Goal: Task Accomplishment & Management: Complete application form

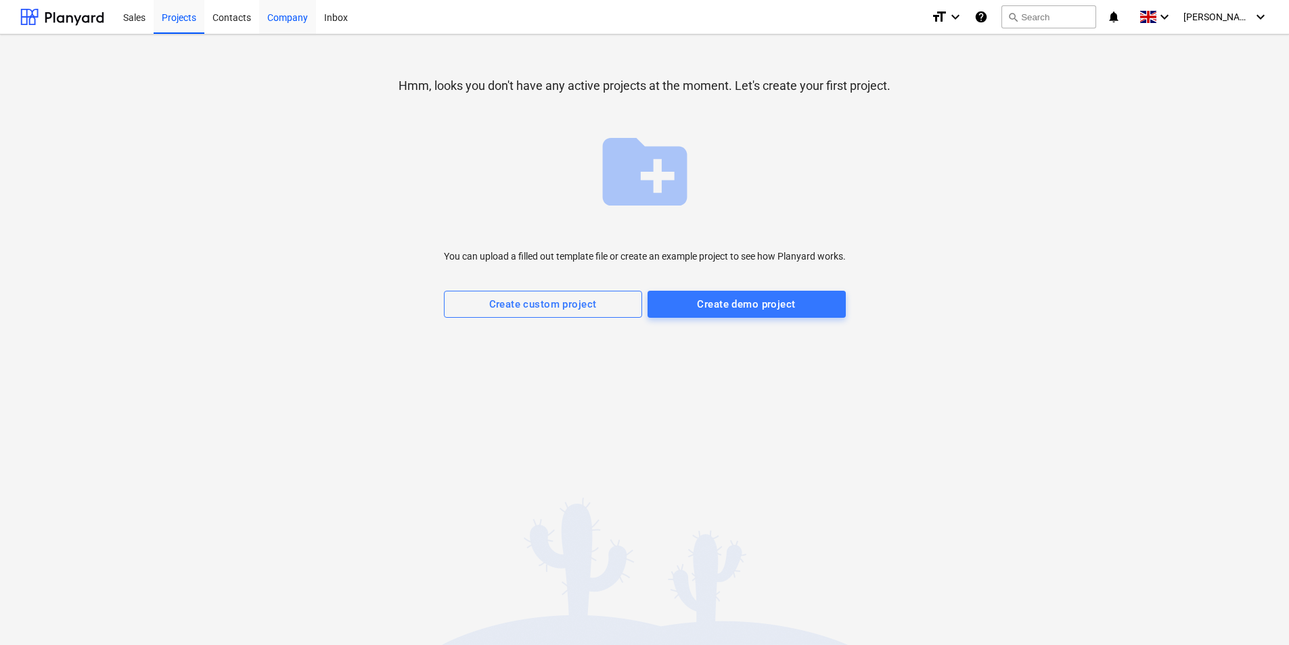
click at [280, 18] on div "Company" at bounding box center [287, 16] width 57 height 35
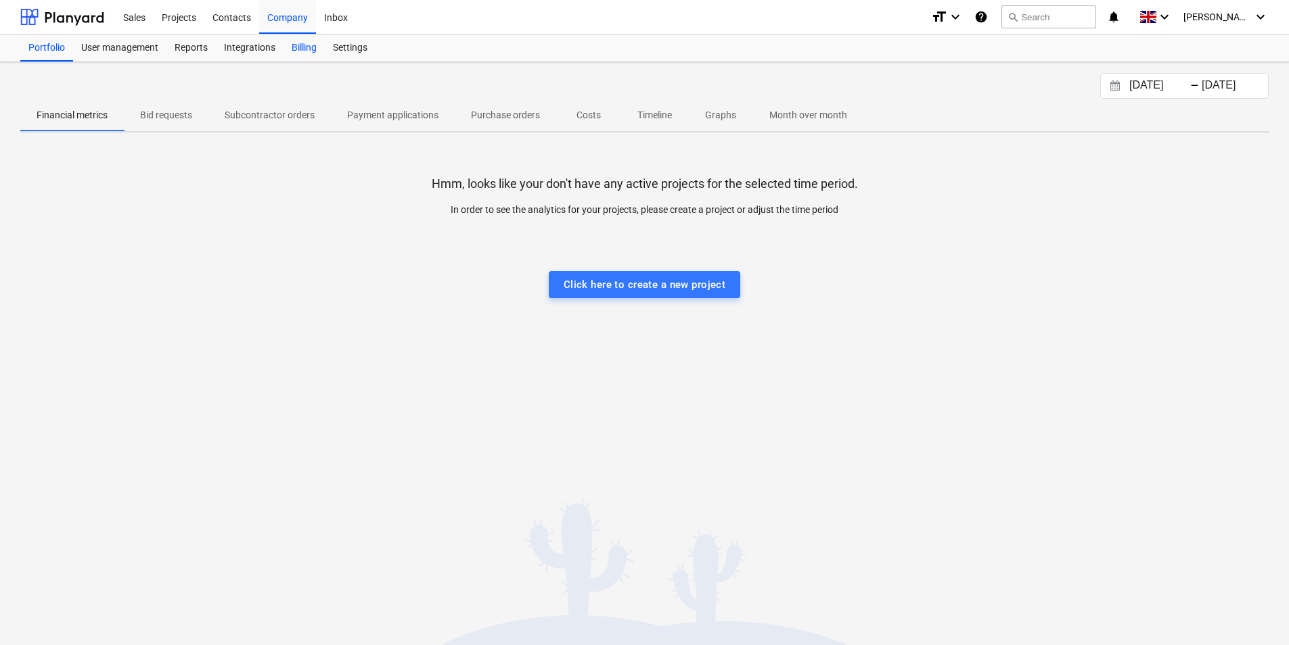
click at [311, 53] on div "Billing" at bounding box center [303, 48] width 41 height 27
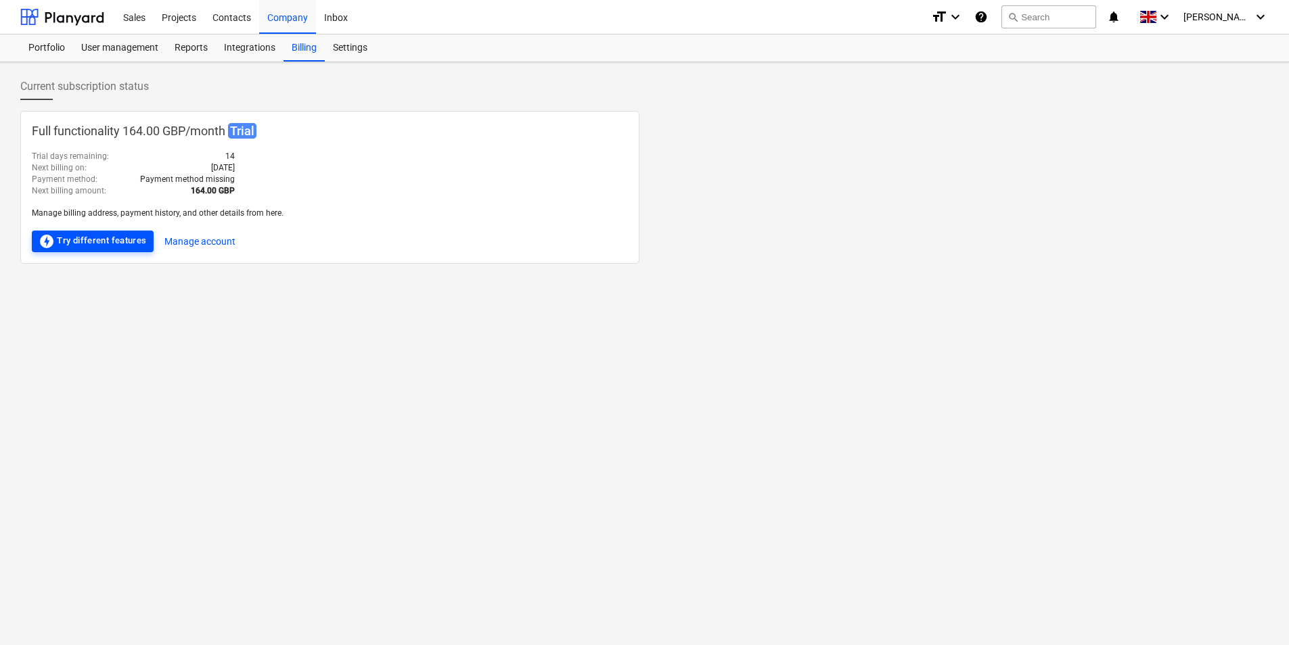
click at [121, 244] on div "offline_bolt Try different features" at bounding box center [93, 241] width 108 height 16
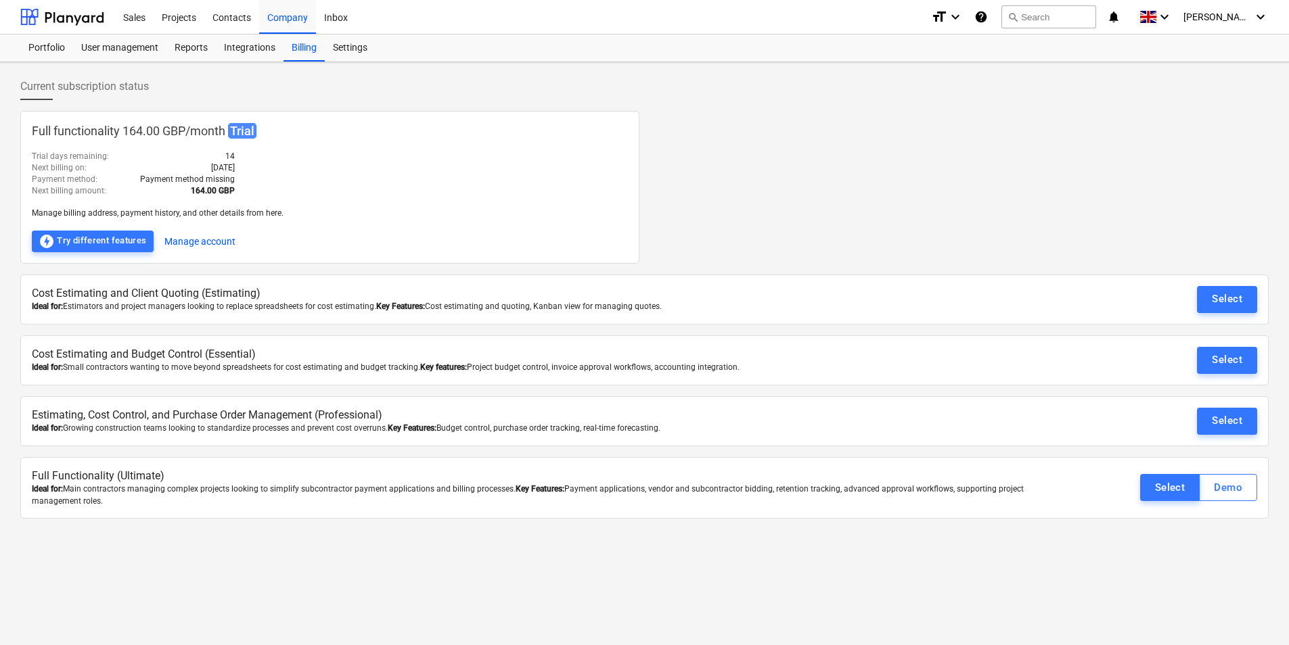
scroll to position [13, 0]
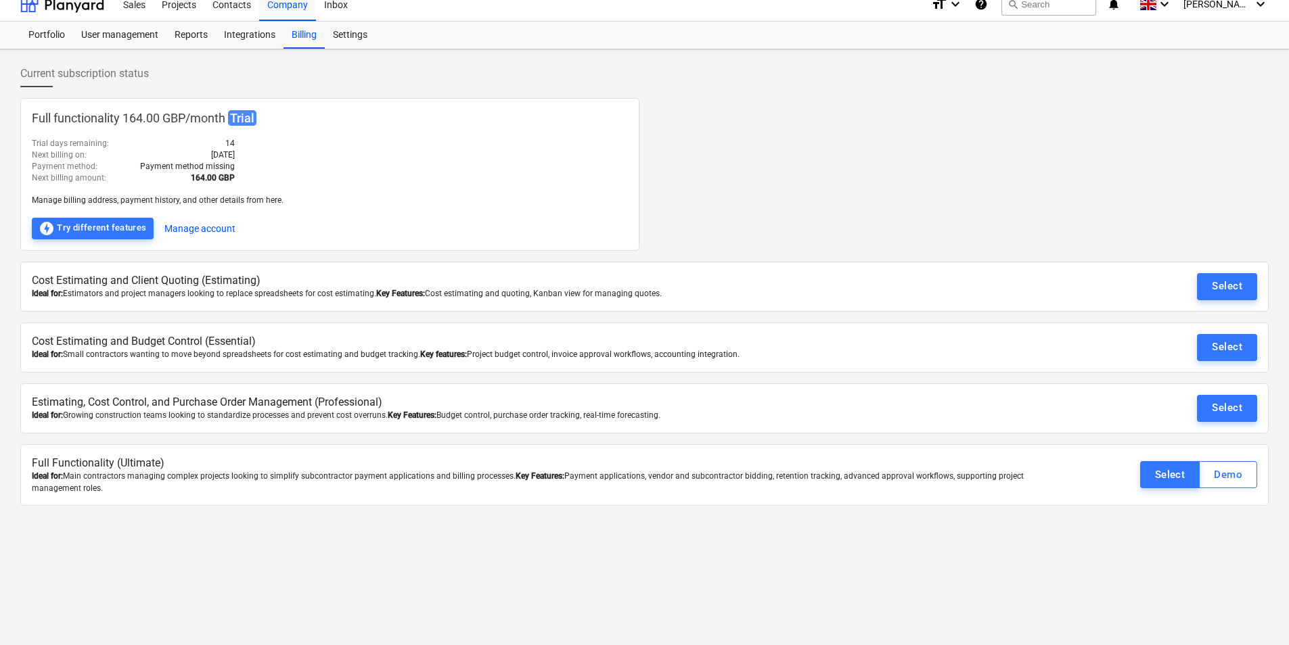
drag, startPoint x: 1235, startPoint y: 409, endPoint x: 1235, endPoint y: 417, distance: 8.1
click at [1235, 411] on div "Select" at bounding box center [1227, 408] width 30 height 18
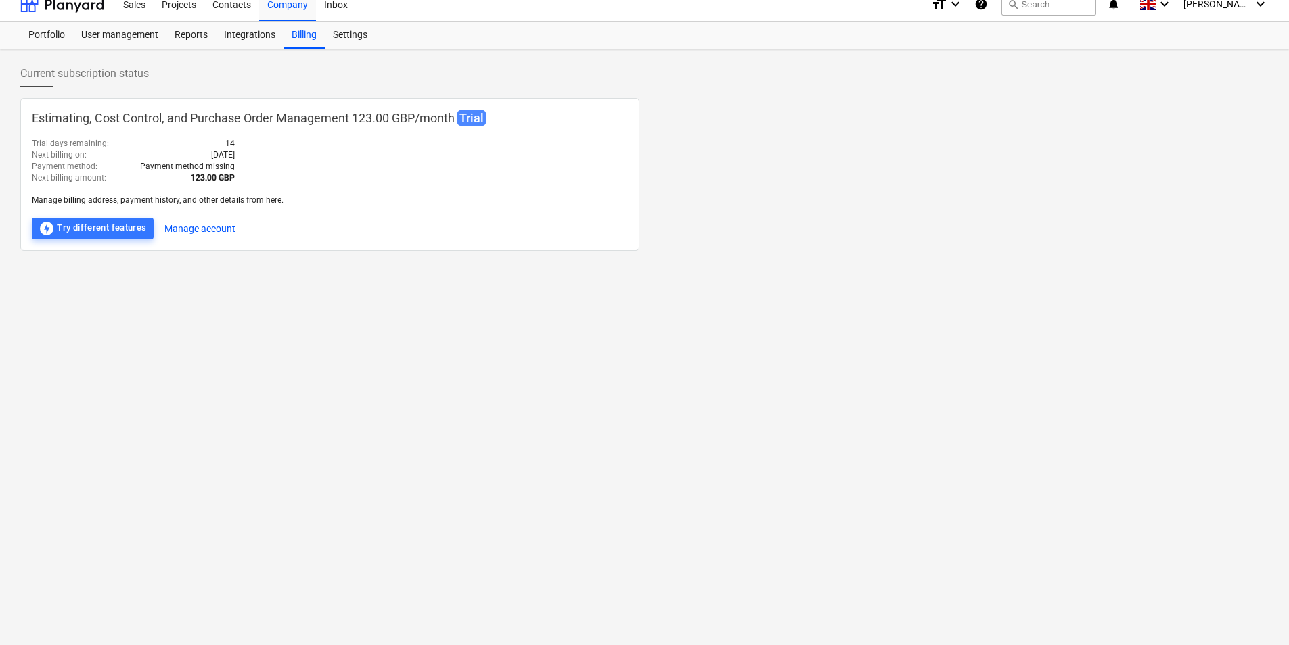
click at [974, 282] on div "Current subscription status Estimating, Cost Control, and Purchase Order Manage…" at bounding box center [644, 340] width 1289 height 583
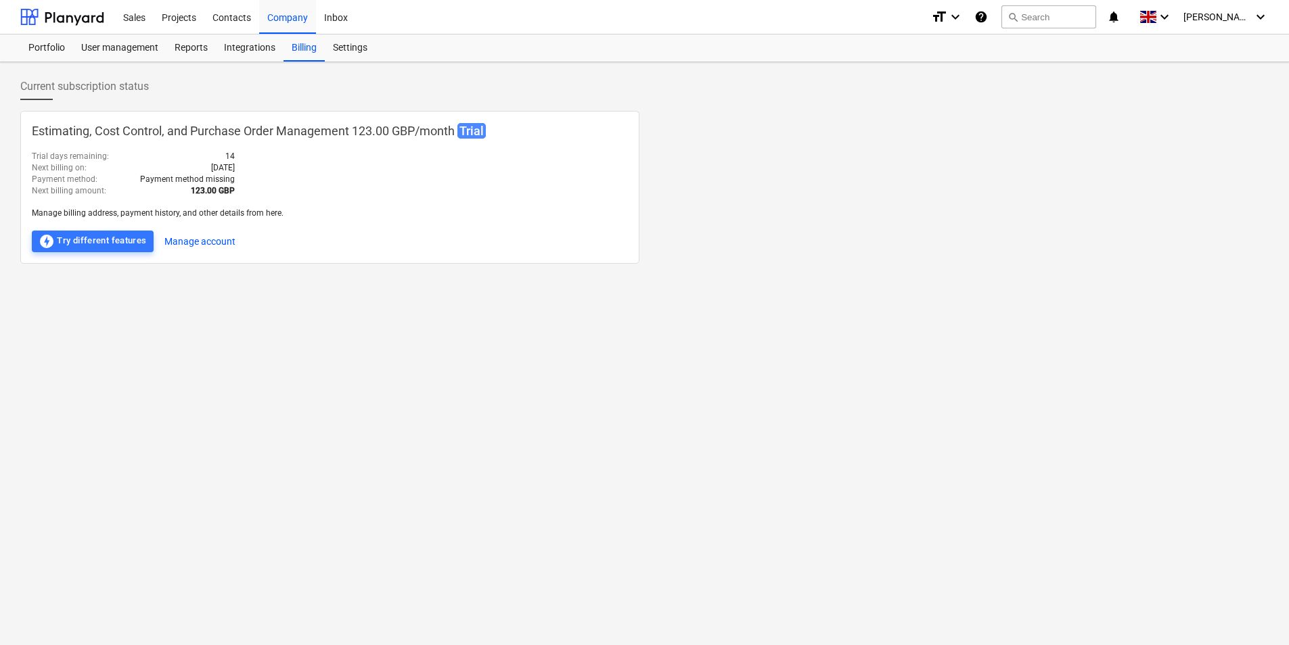
click at [411, 326] on div "Current subscription status Estimating, Cost Control, and Purchase Order Manage…" at bounding box center [644, 353] width 1289 height 583
click at [182, 26] on div "Projects" at bounding box center [179, 16] width 51 height 35
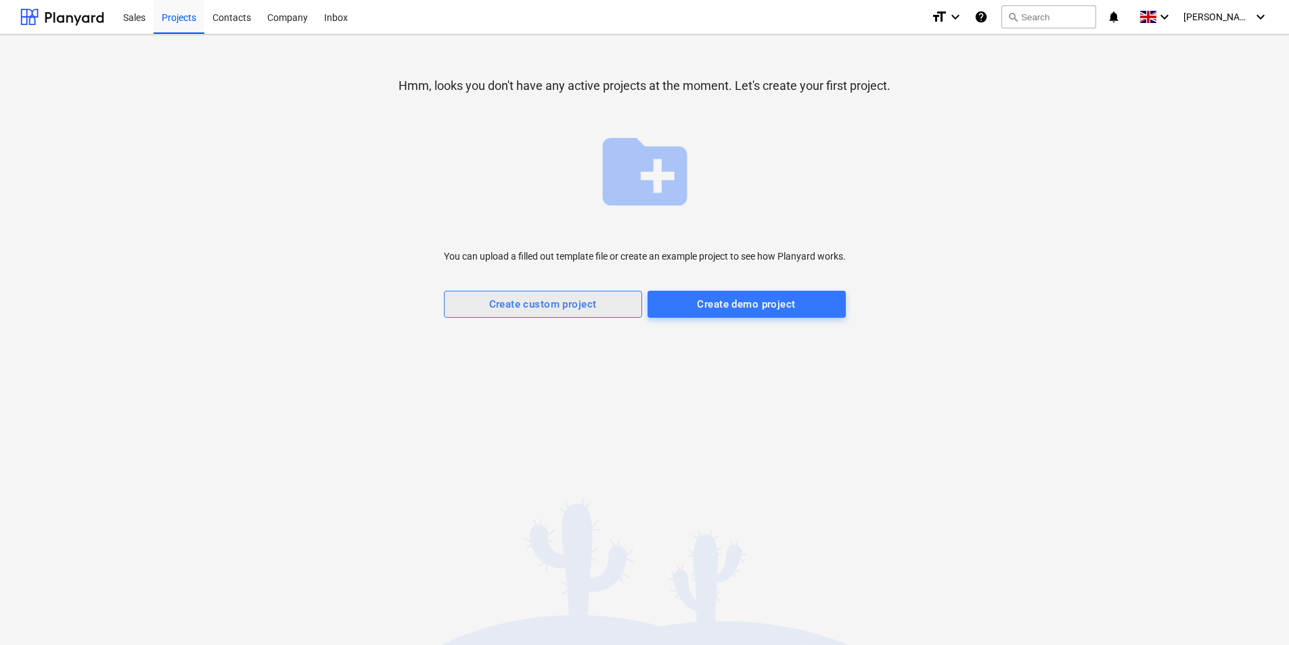
click at [528, 310] on div "Create custom project" at bounding box center [543, 305] width 108 height 18
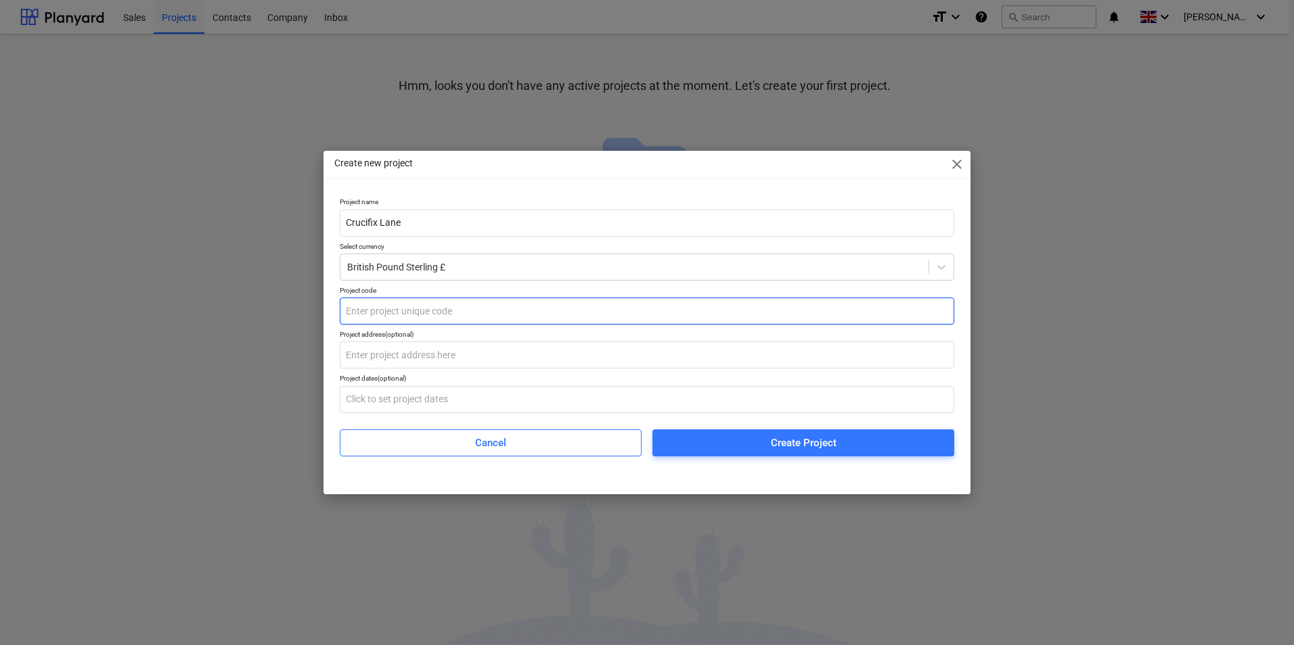
type input "Crucifix Lane"
click at [451, 302] on input "text" at bounding box center [647, 311] width 614 height 27
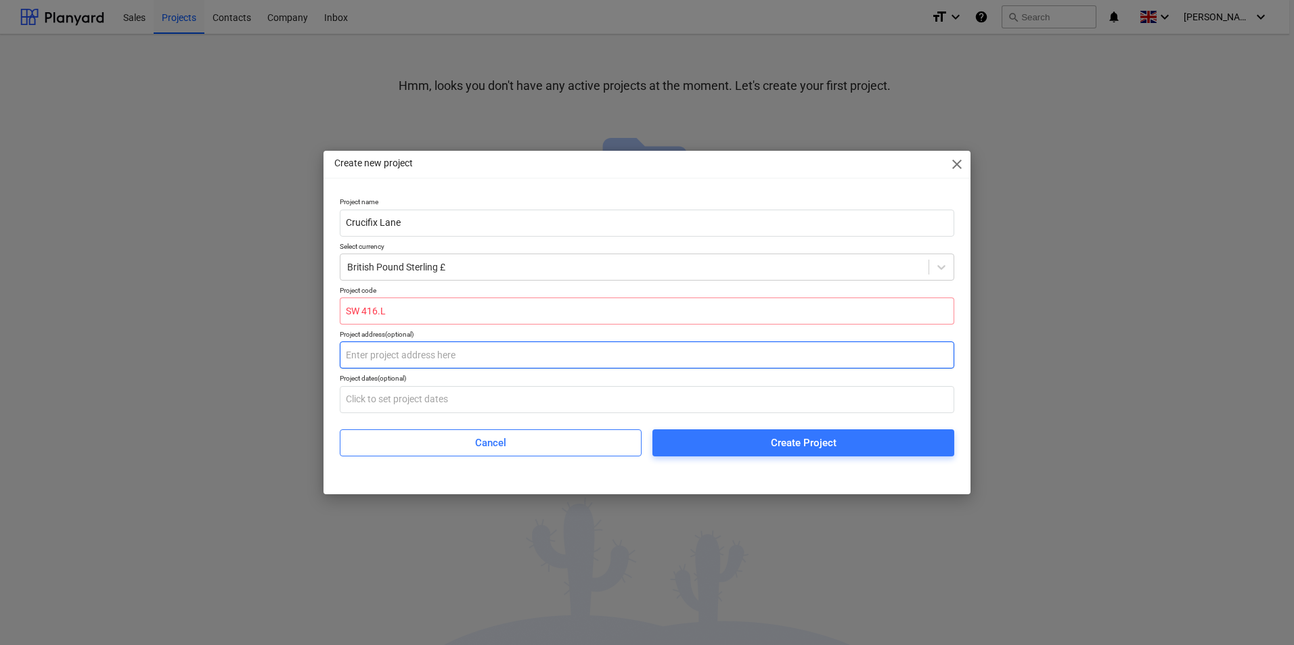
click at [446, 357] on input "text" at bounding box center [647, 355] width 614 height 27
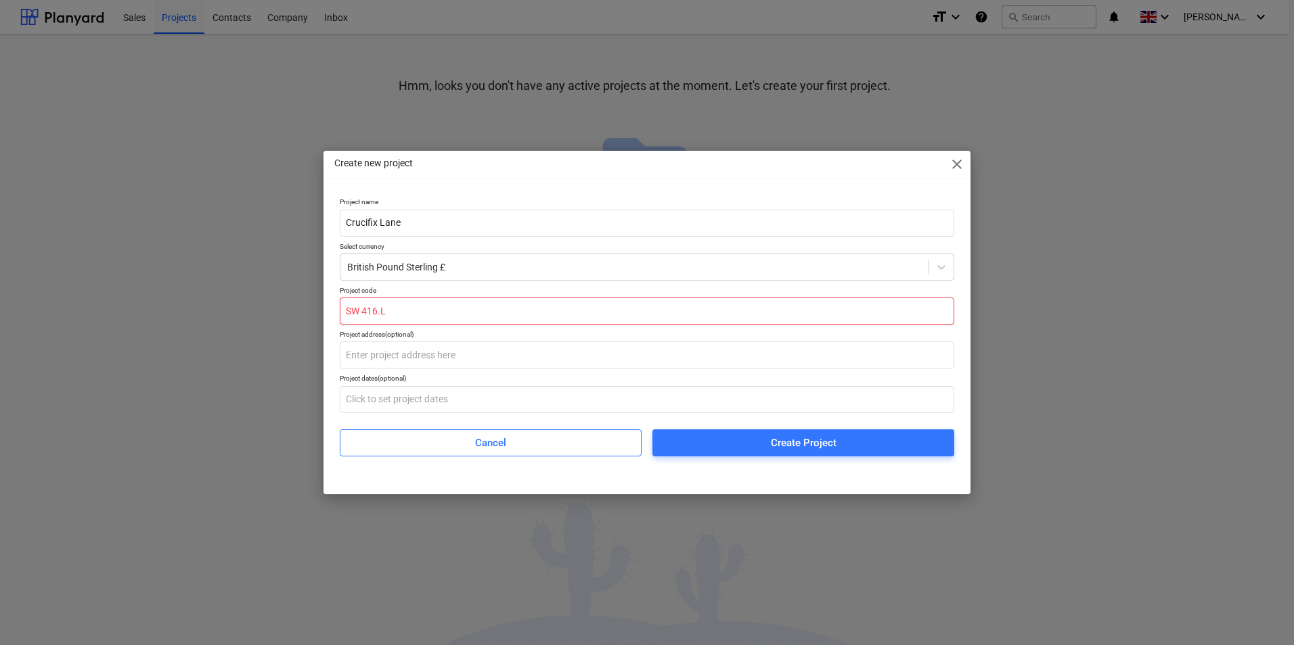
click at [363, 306] on input "SW 416.L" at bounding box center [647, 311] width 614 height 27
click at [379, 318] on input "SW416.L" at bounding box center [647, 311] width 614 height 27
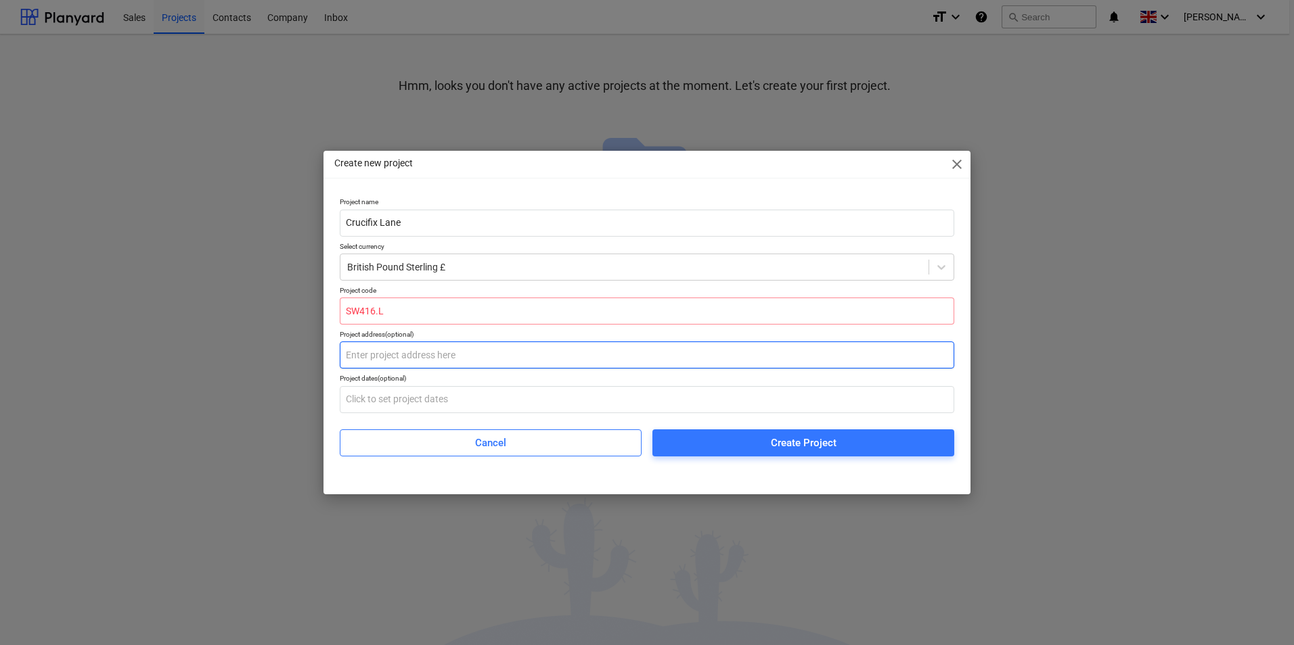
drag, startPoint x: 407, startPoint y: 345, endPoint x: 398, endPoint y: 352, distance: 11.6
click at [409, 345] on input "text" at bounding box center [647, 355] width 614 height 27
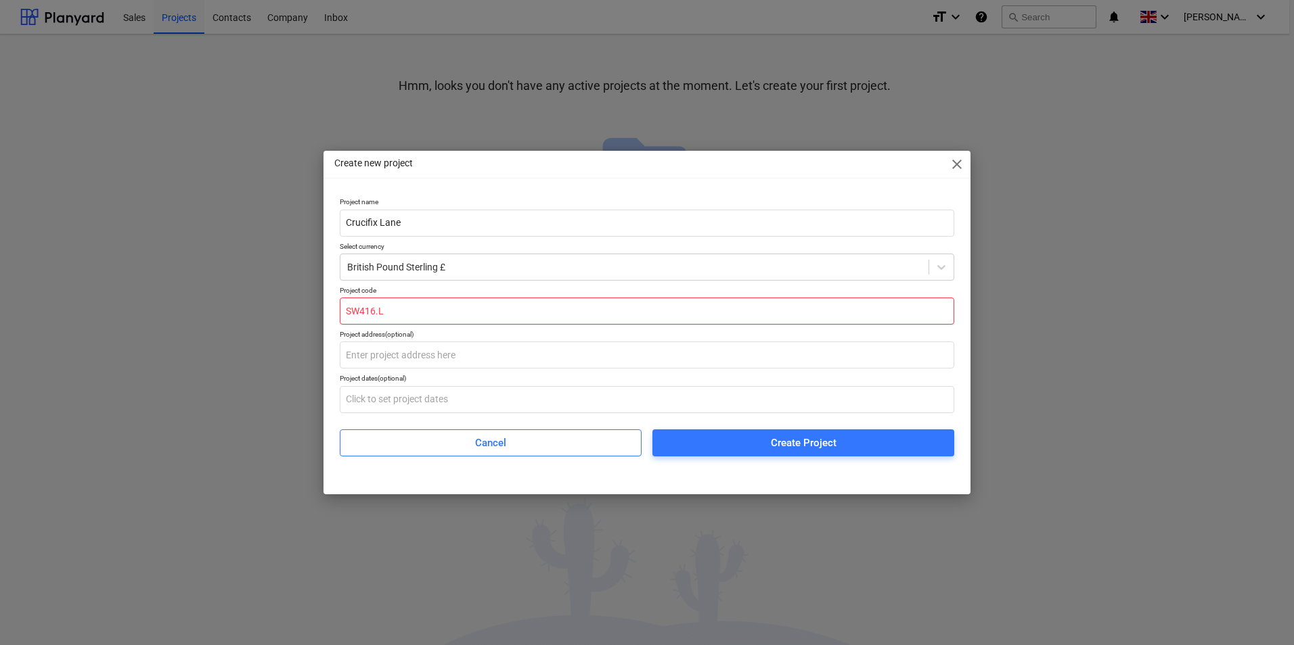
click at [415, 306] on input "SW416.L" at bounding box center [647, 311] width 614 height 27
click at [363, 312] on input "SW416.L" at bounding box center [647, 311] width 614 height 27
click at [361, 316] on input "SW416.L" at bounding box center [647, 311] width 614 height 27
drag, startPoint x: 390, startPoint y: 310, endPoint x: 392, endPoint y: 317, distance: 6.9
click at [391, 310] on input "SW416.L" at bounding box center [647, 311] width 614 height 27
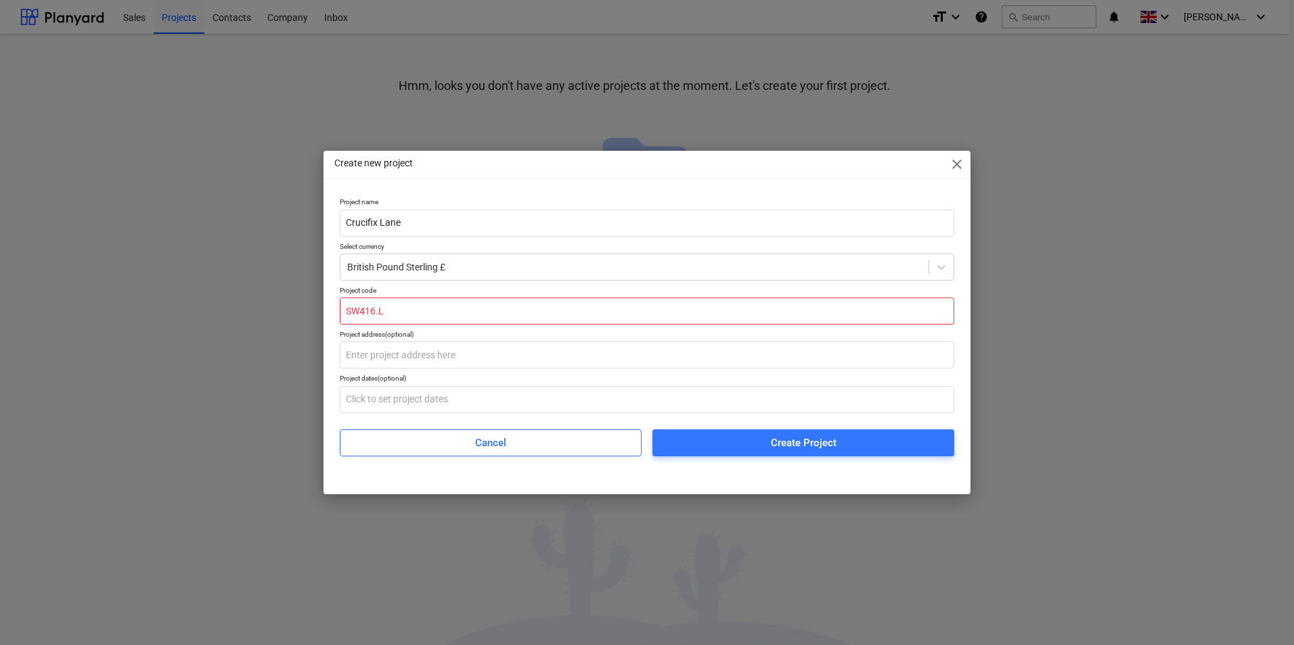
drag, startPoint x: 360, startPoint y: 316, endPoint x: 351, endPoint y: 322, distance: 10.7
click at [357, 320] on input "SW416.L" at bounding box center [647, 311] width 614 height 27
click at [376, 312] on input "SW416.L" at bounding box center [647, 311] width 614 height 27
click at [382, 313] on input "SW416.L" at bounding box center [647, 311] width 614 height 27
drag, startPoint x: 378, startPoint y: 313, endPoint x: 378, endPoint y: 321, distance: 8.8
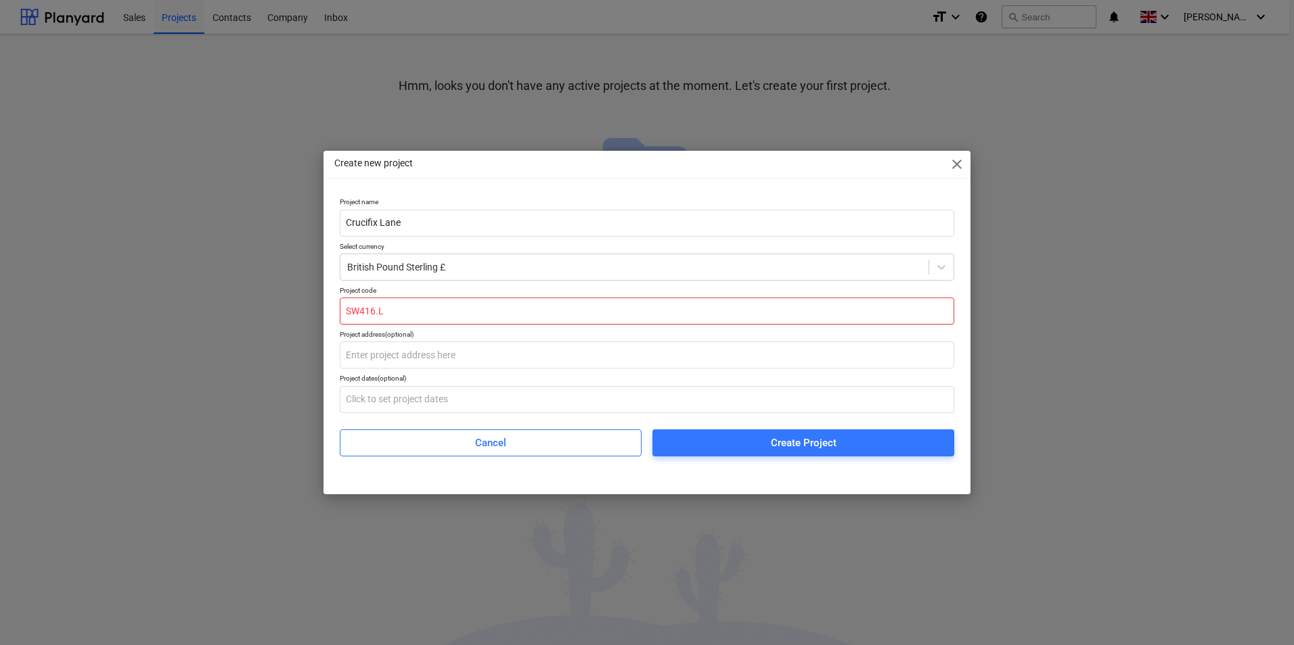
click at [378, 315] on input "SW416.L" at bounding box center [647, 311] width 614 height 27
click at [380, 322] on input "SW416.L" at bounding box center [647, 311] width 614 height 27
click at [371, 324] on input "SW416.L" at bounding box center [647, 311] width 614 height 27
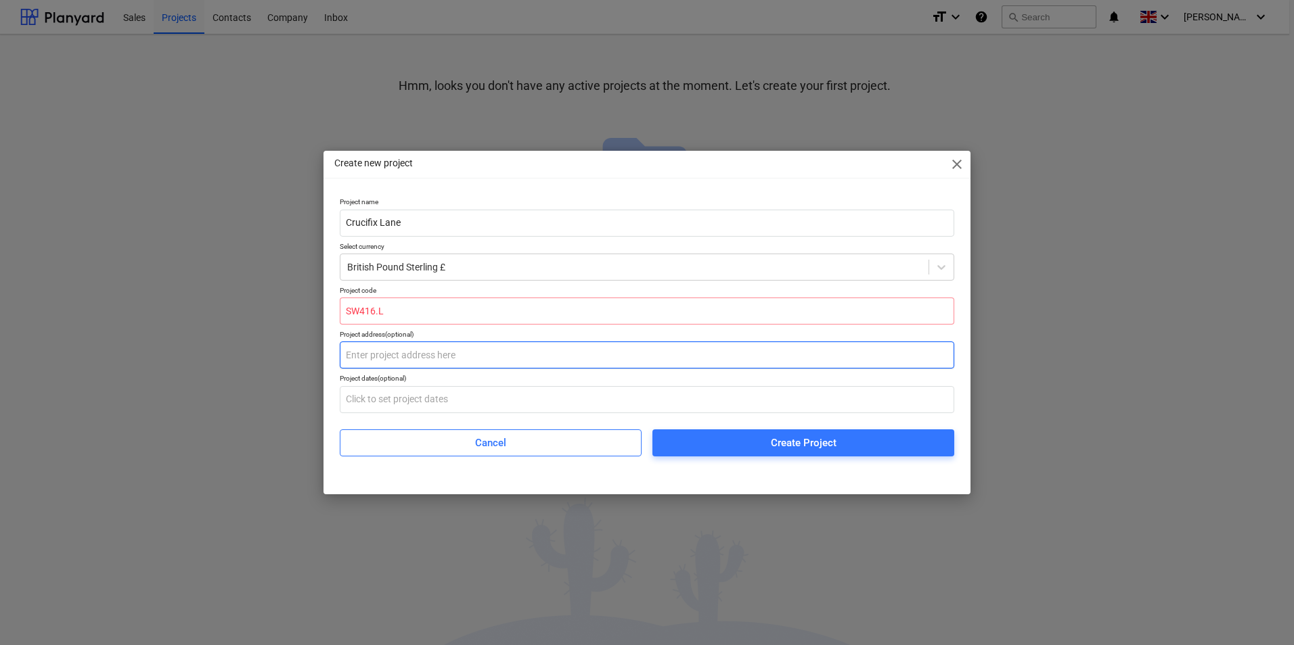
drag, startPoint x: 382, startPoint y: 348, endPoint x: 382, endPoint y: 359, distance: 10.1
click at [382, 349] on input "text" at bounding box center [647, 355] width 614 height 27
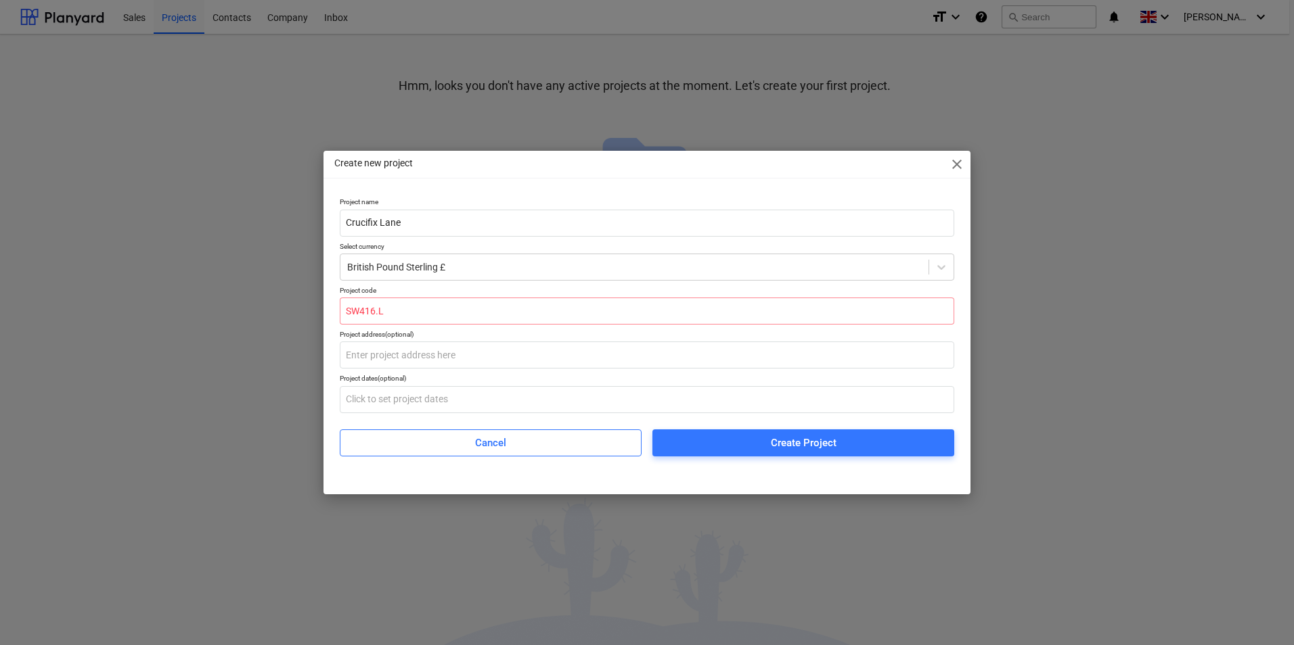
click at [416, 332] on div "Project address (optional)" at bounding box center [647, 334] width 614 height 9
click at [388, 313] on input "SW416.L" at bounding box center [647, 311] width 614 height 27
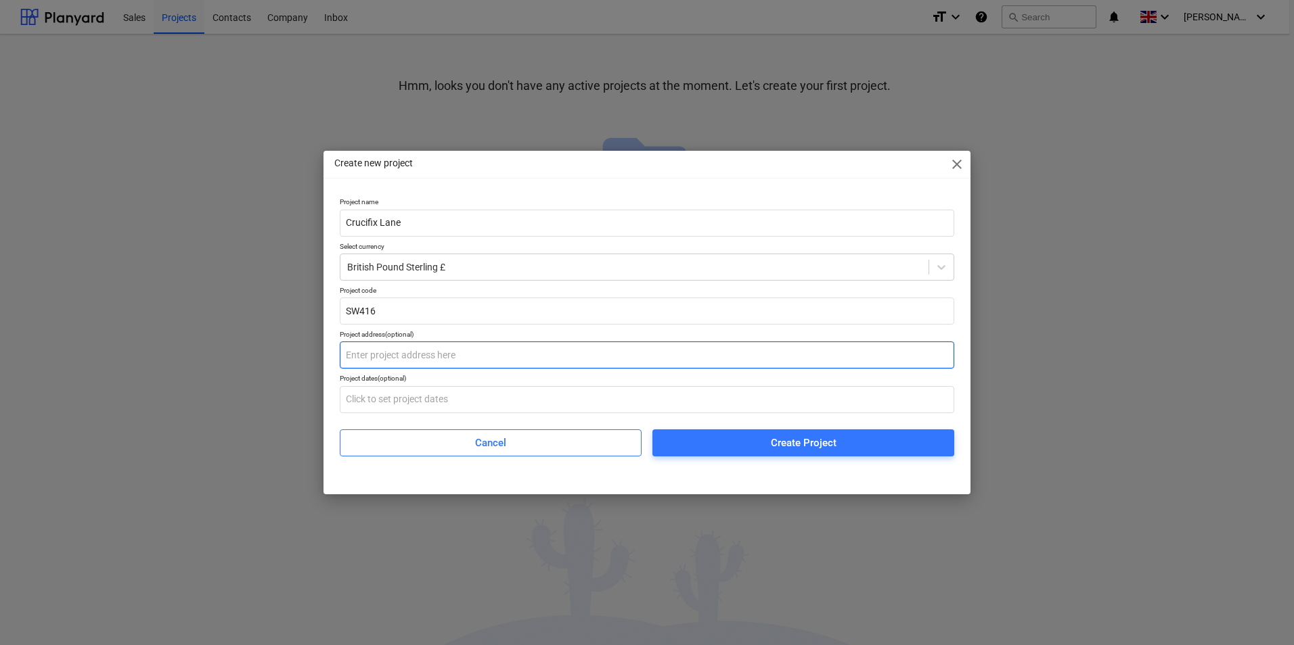
click at [359, 352] on input "text" at bounding box center [647, 355] width 614 height 27
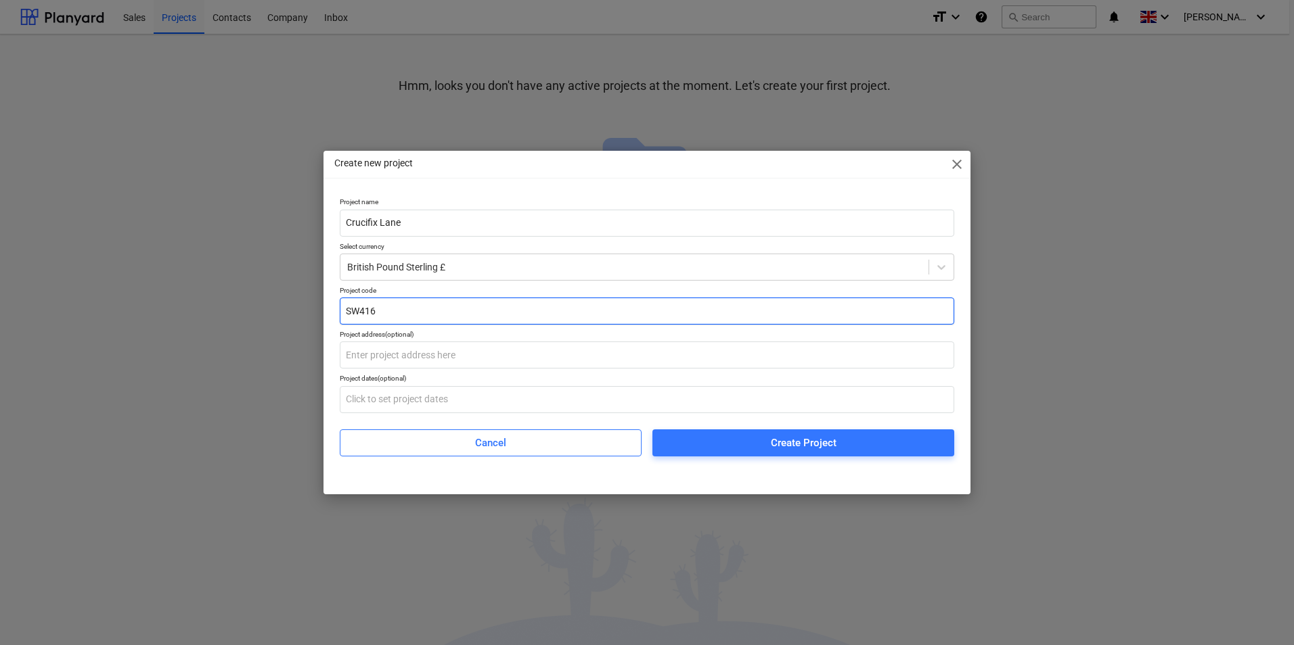
click at [394, 304] on input "SW416" at bounding box center [647, 311] width 614 height 27
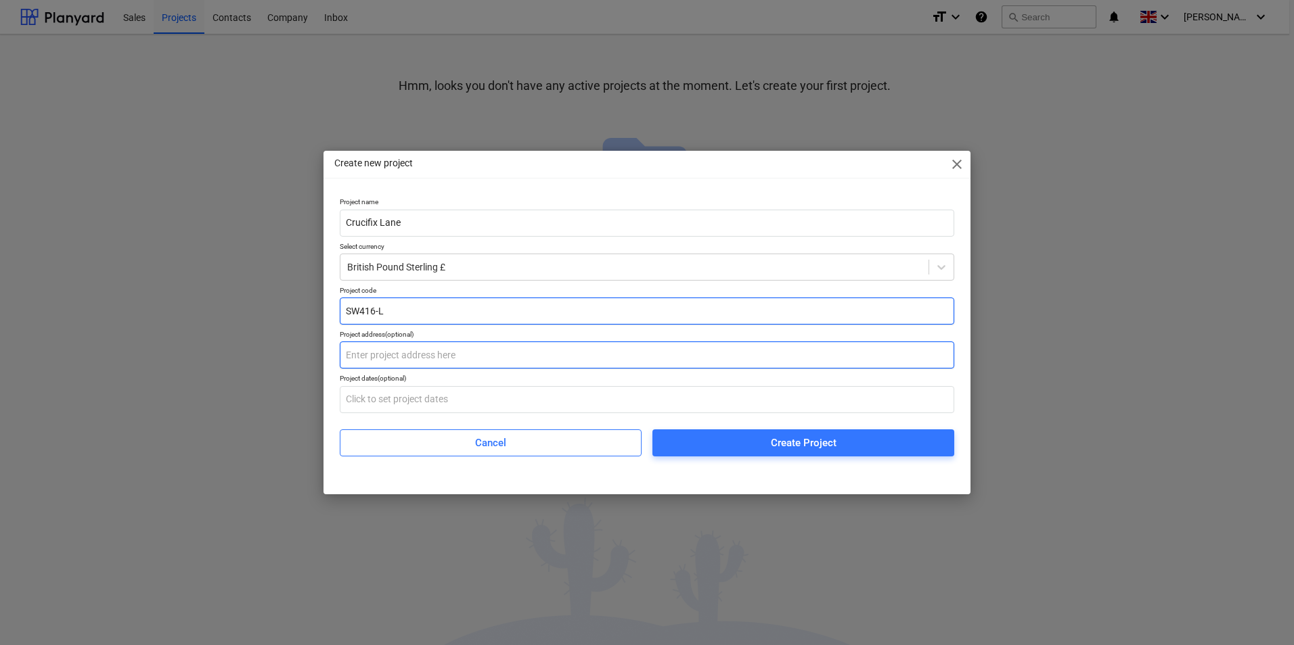
type input "SW416-L"
click at [391, 351] on input "text" at bounding box center [647, 355] width 614 height 27
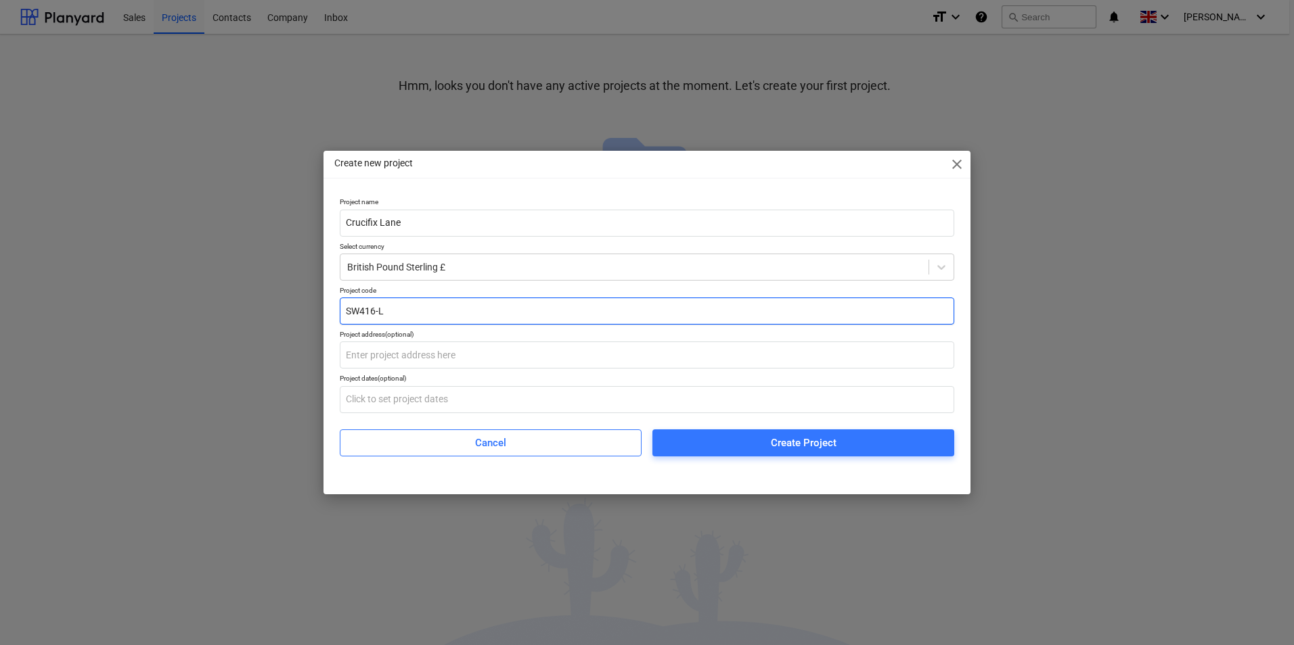
drag, startPoint x: 362, startPoint y: 312, endPoint x: 377, endPoint y: 325, distance: 20.1
click at [376, 325] on div "Project name Crucifix Lane Select currency British Pound Sterling £ Project cod…" at bounding box center [647, 327] width 614 height 258
click at [392, 322] on input "SW416-L" at bounding box center [647, 311] width 614 height 27
click at [373, 307] on input "SW416-L" at bounding box center [647, 311] width 614 height 27
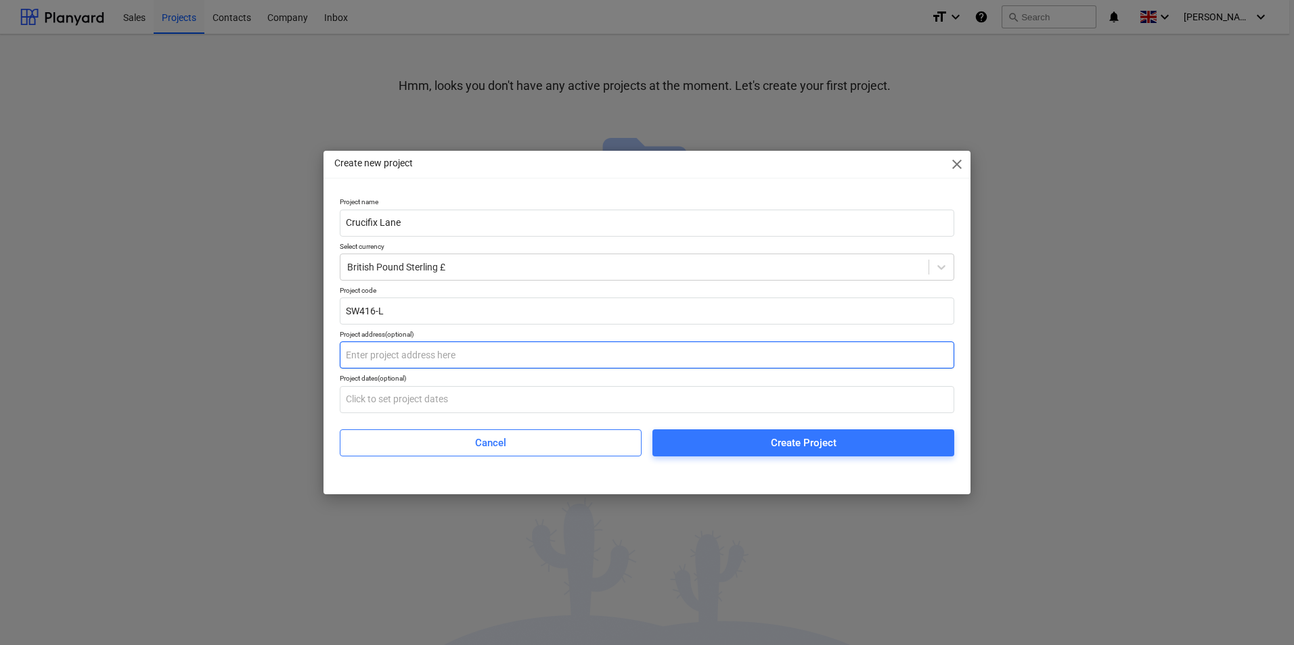
click at [396, 359] on input "text" at bounding box center [647, 355] width 614 height 27
click at [413, 349] on input "text" at bounding box center [647, 355] width 614 height 27
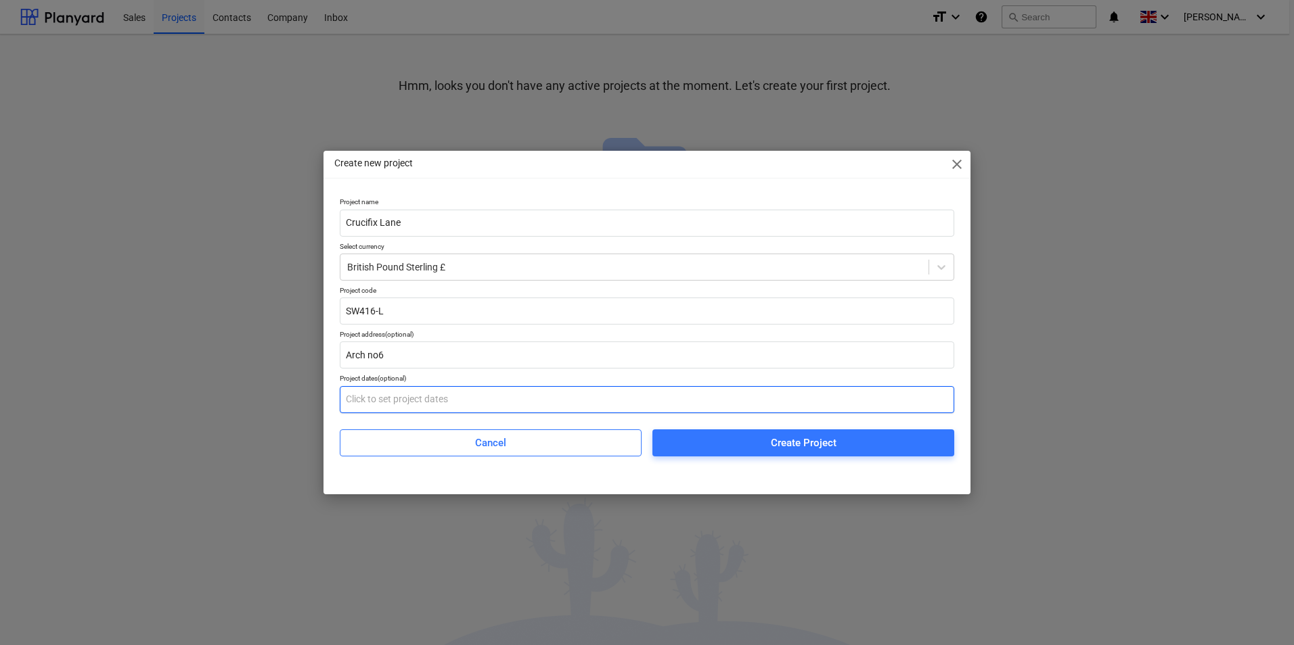
click at [460, 398] on input "text" at bounding box center [647, 399] width 614 height 27
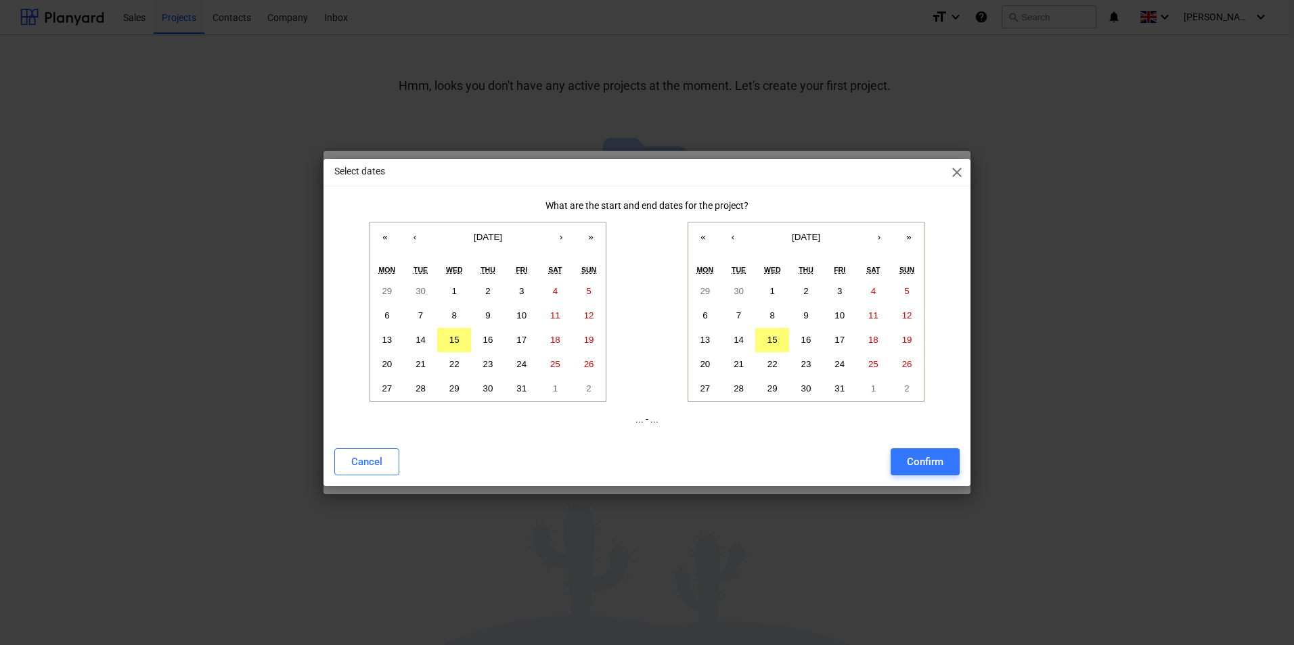
drag, startPoint x: 960, startPoint y: 171, endPoint x: 968, endPoint y: 177, distance: 9.6
click at [961, 171] on span "close" at bounding box center [957, 172] width 16 height 16
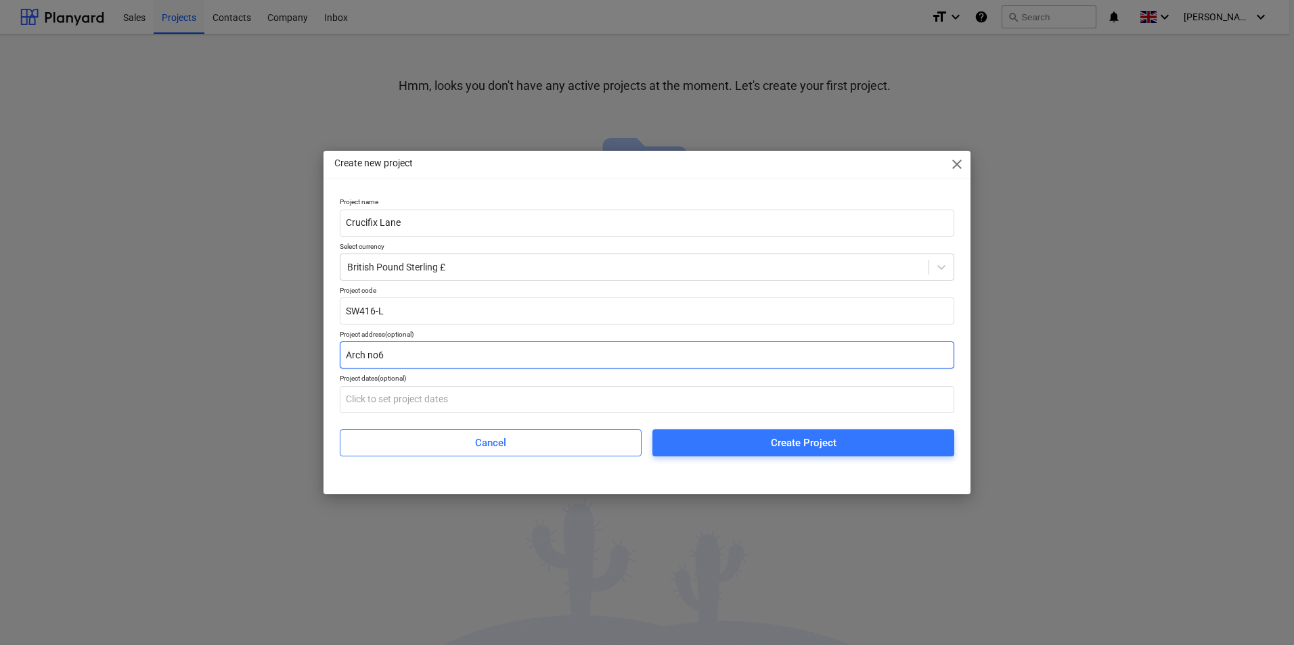
drag, startPoint x: 396, startPoint y: 354, endPoint x: 316, endPoint y: 356, distance: 80.5
click at [316, 356] on div "Create new project close Project name Crucifix Lane Select currency British Pou…" at bounding box center [647, 322] width 1294 height 645
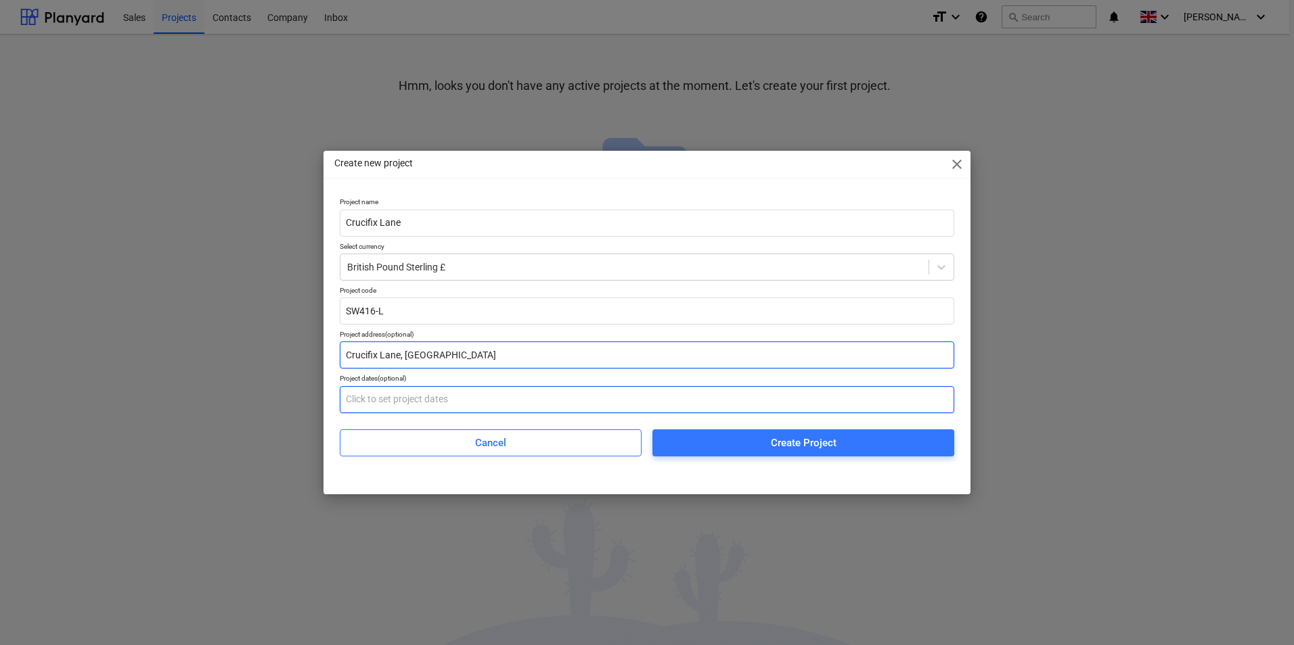
type input "Crucifix Lane, [GEOGRAPHIC_DATA]"
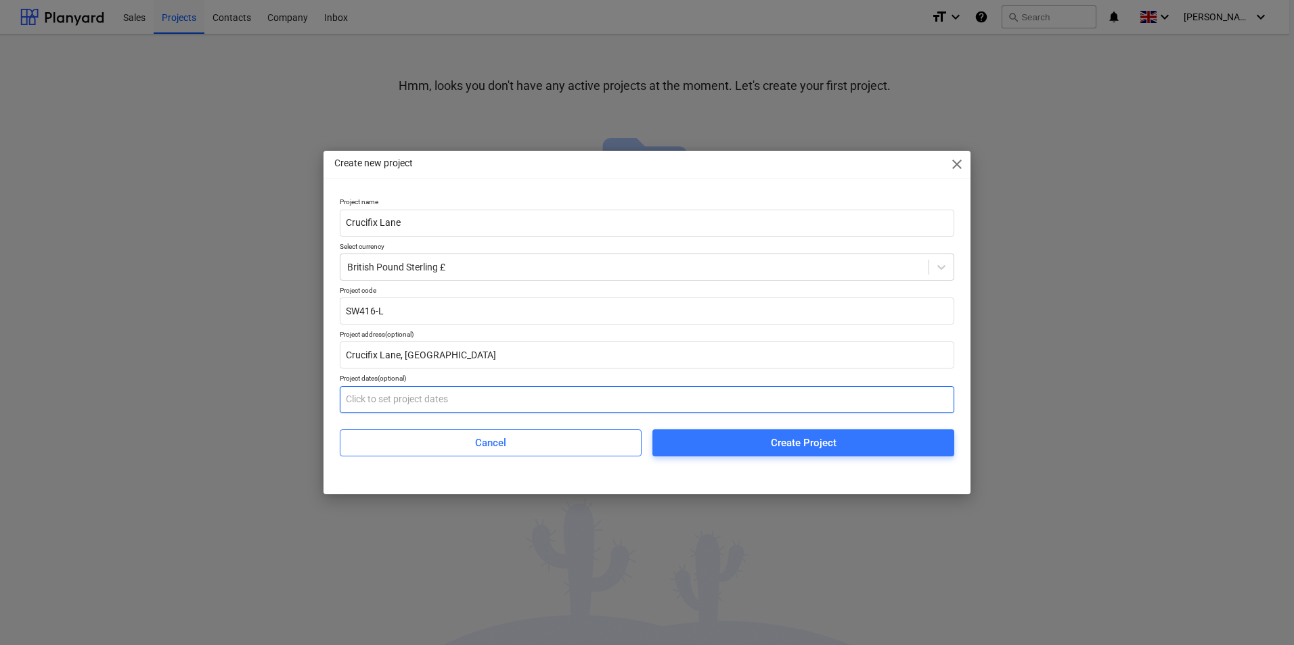
click at [371, 407] on input "text" at bounding box center [647, 399] width 614 height 27
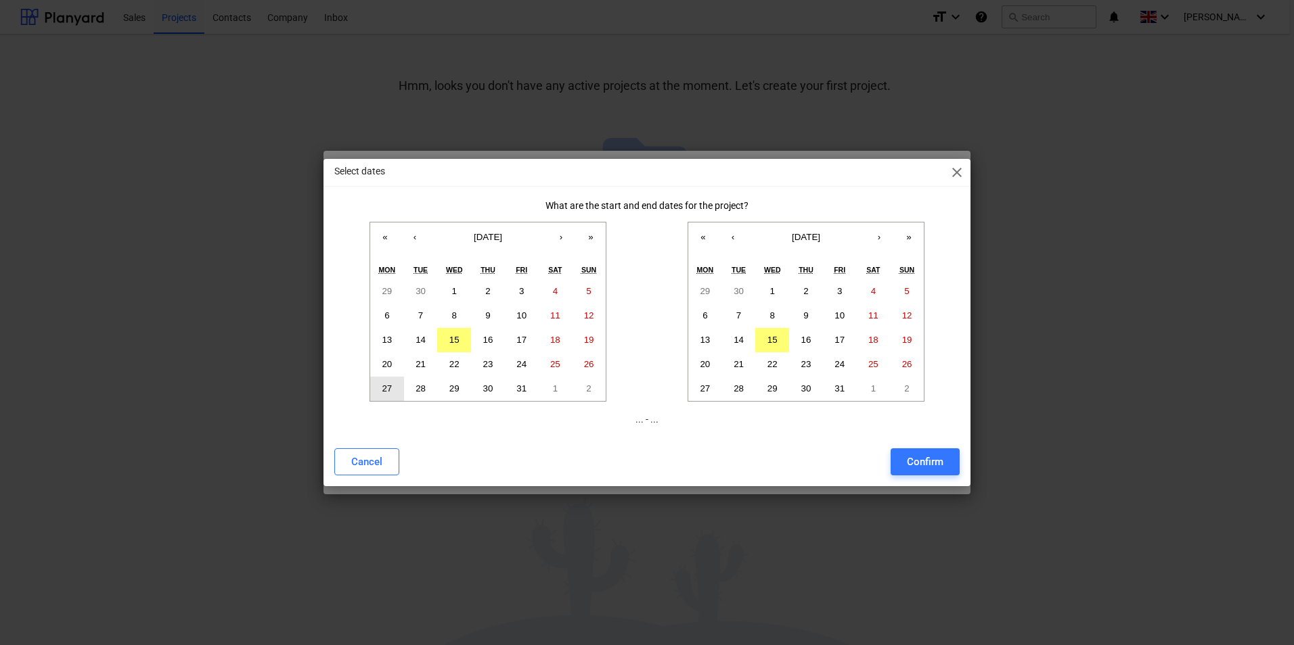
click at [389, 392] on abbr "27" at bounding box center [387, 389] width 10 height 10
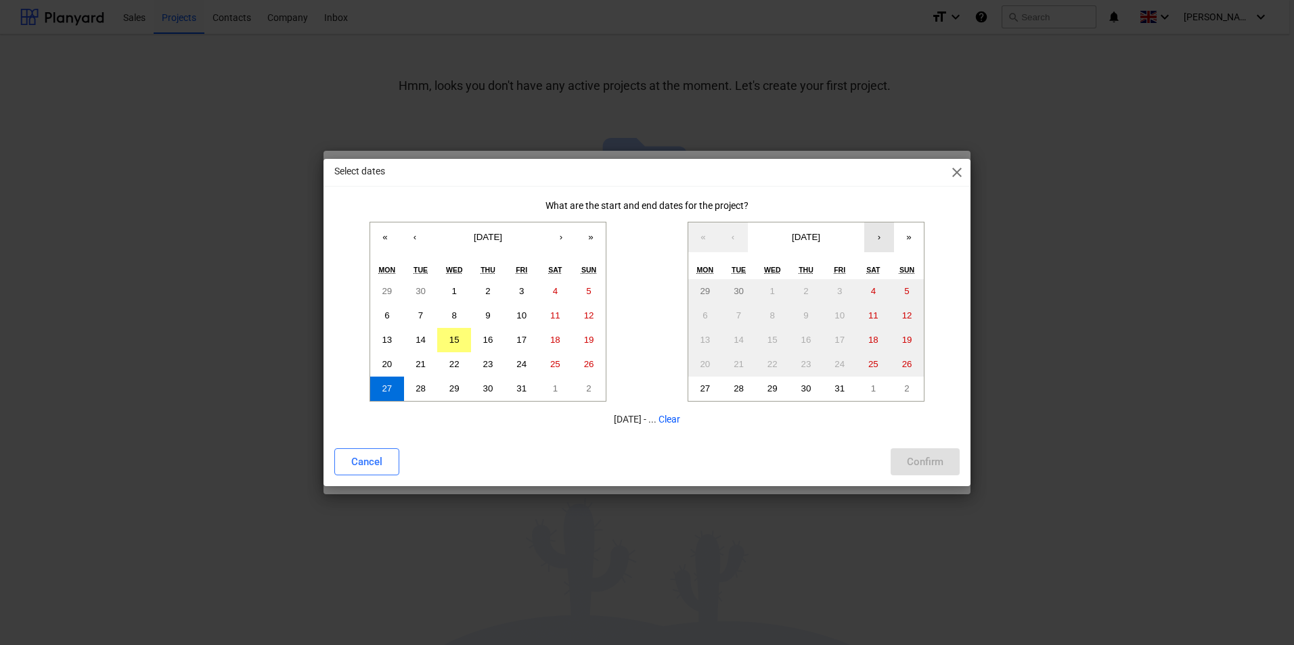
click at [882, 237] on button "›" at bounding box center [879, 238] width 30 height 30
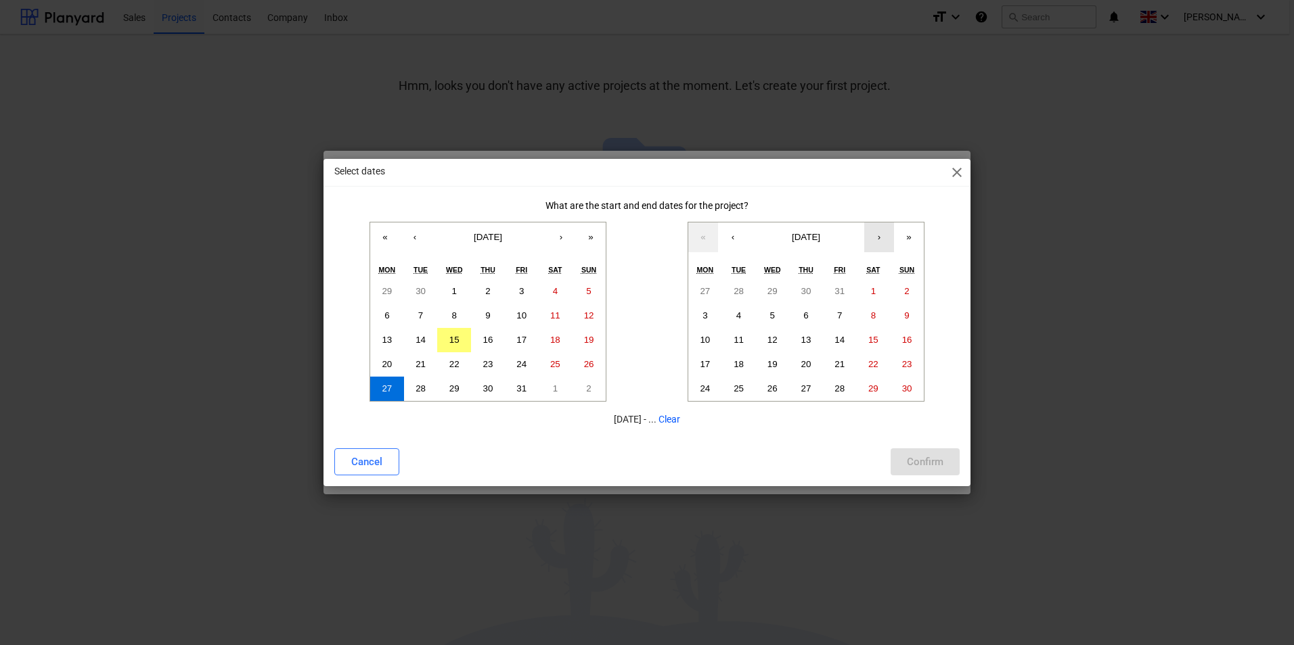
click at [882, 237] on button "›" at bounding box center [879, 238] width 30 height 30
click at [840, 343] on abbr "19" at bounding box center [839, 340] width 10 height 10
click at [936, 453] on div "Confirm" at bounding box center [925, 462] width 37 height 18
type input "[DATE] - [DATE]"
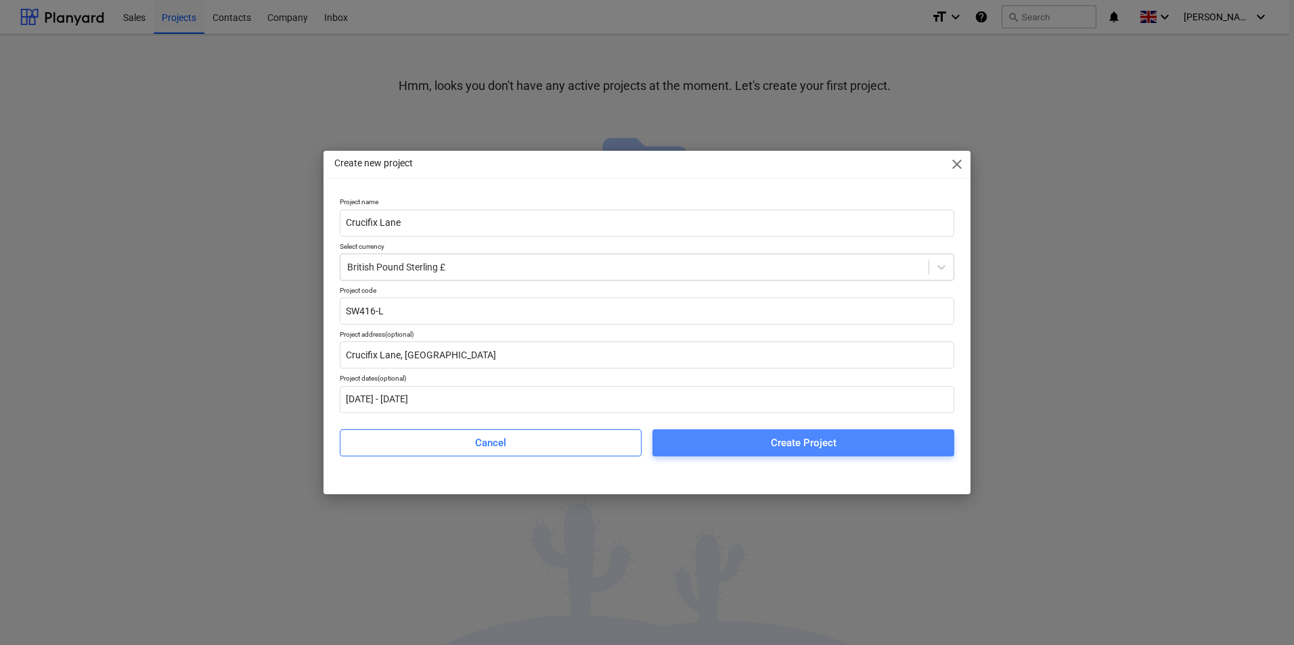
click at [734, 442] on span "Create Project" at bounding box center [802, 443] width 269 height 18
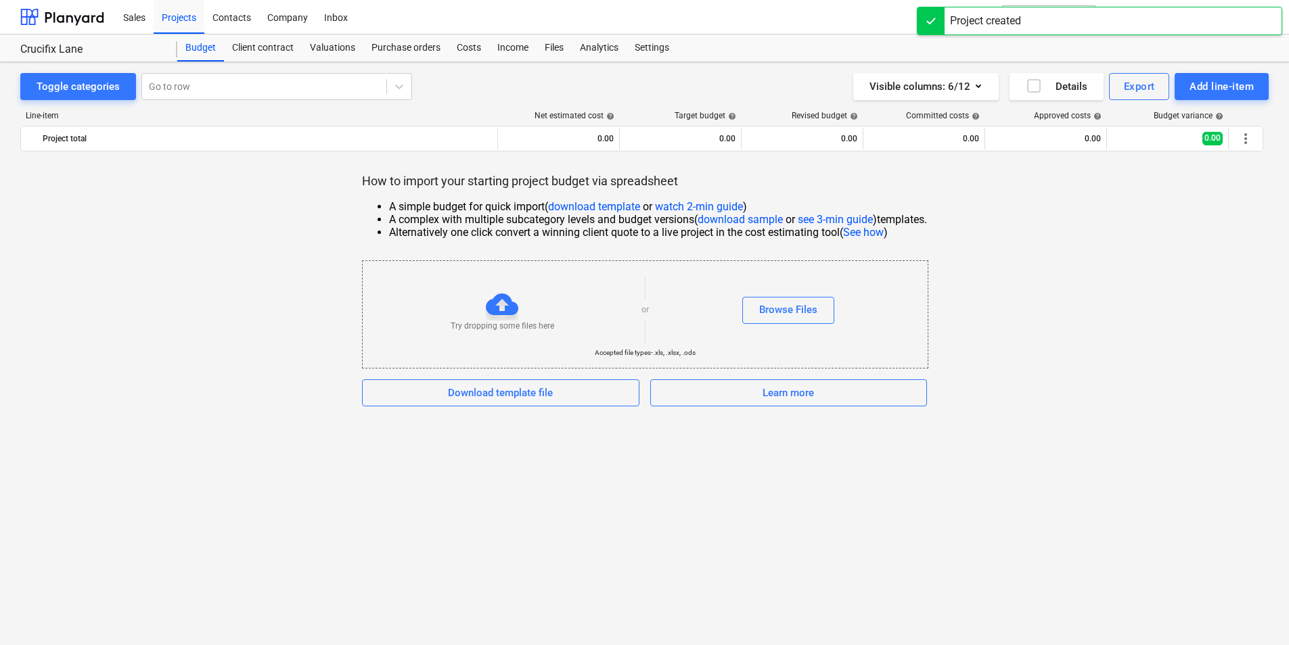
click at [511, 326] on p "Try dropping some files here" at bounding box center [503, 327] width 104 height 12
click at [784, 308] on div "Browse Files" at bounding box center [788, 310] width 58 height 18
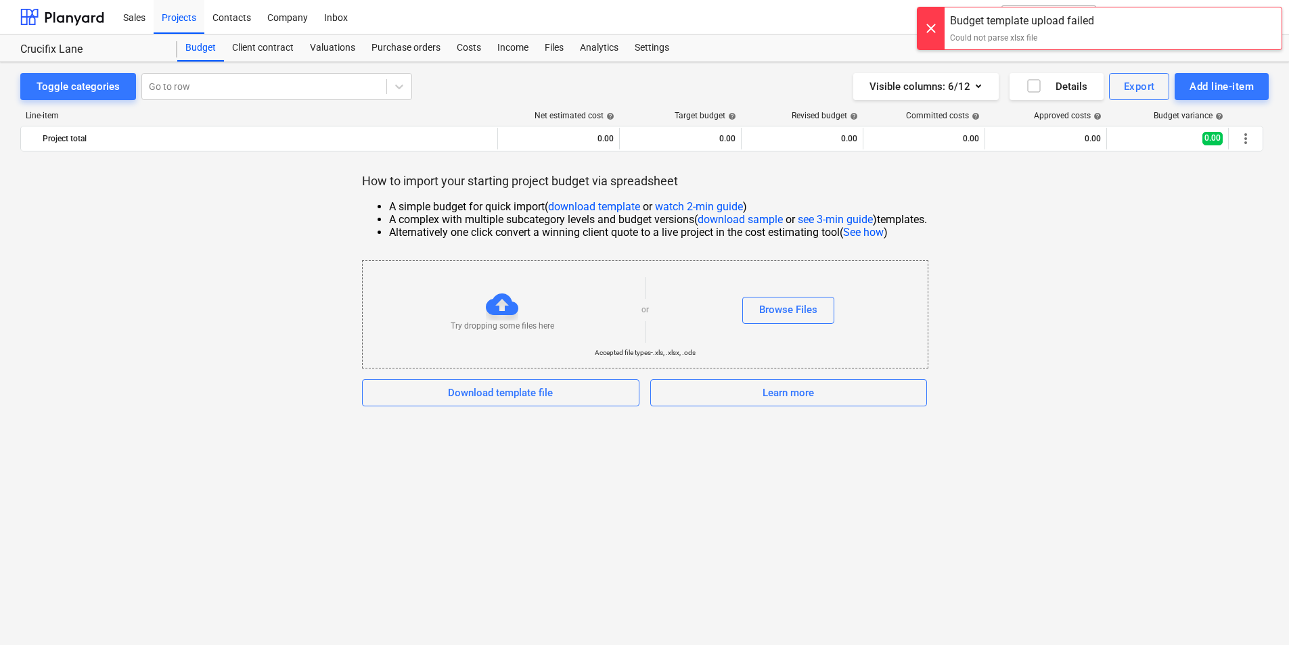
click at [930, 44] on div at bounding box center [930, 28] width 27 height 42
click at [791, 317] on div "Browse Files" at bounding box center [788, 310] width 58 height 18
click at [1143, 327] on div "How to import your starting project budget via spreadsheet A simple budget for …" at bounding box center [644, 289] width 1248 height 233
click at [769, 444] on div "Toggle categories Go to row Visible columns : 6/12 Details Export Add line-item…" at bounding box center [644, 353] width 1289 height 583
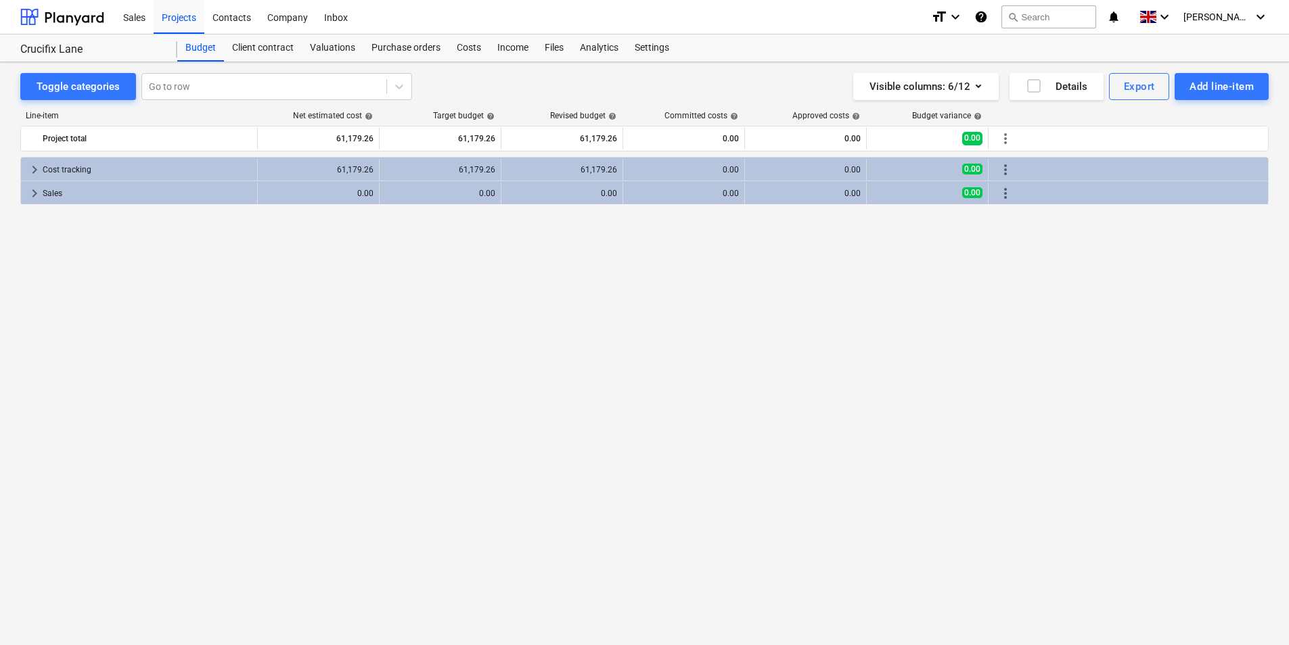
drag, startPoint x: 566, startPoint y: 320, endPoint x: 740, endPoint y: 273, distance: 179.4
click at [568, 321] on div "keyboard_arrow_right Cost tracking 61,179.26 61,179.26 61,179.26 0.00 0.00 0.00…" at bounding box center [644, 373] width 1248 height 432
click at [1020, 319] on div "keyboard_arrow_right Cost tracking 61,179.26 61,179.26 61,179.26 0.00 0.00 0.00…" at bounding box center [644, 373] width 1248 height 432
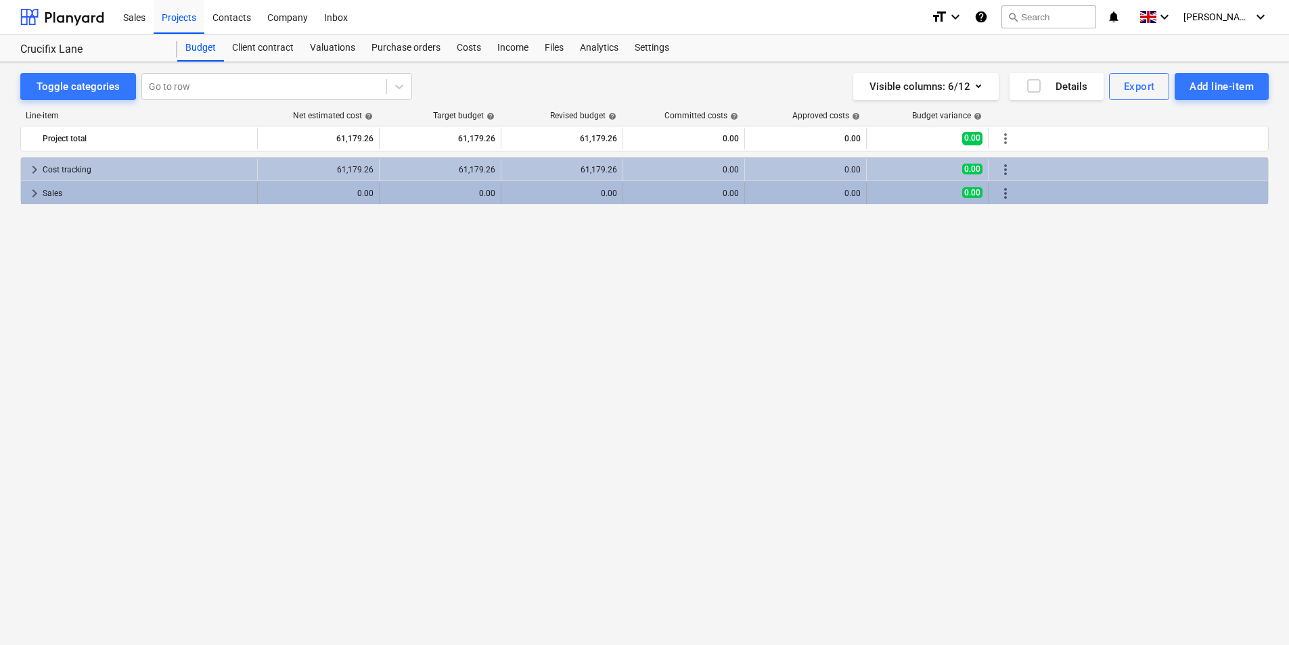
click at [32, 195] on span "keyboard_arrow_right" at bounding box center [34, 193] width 16 height 16
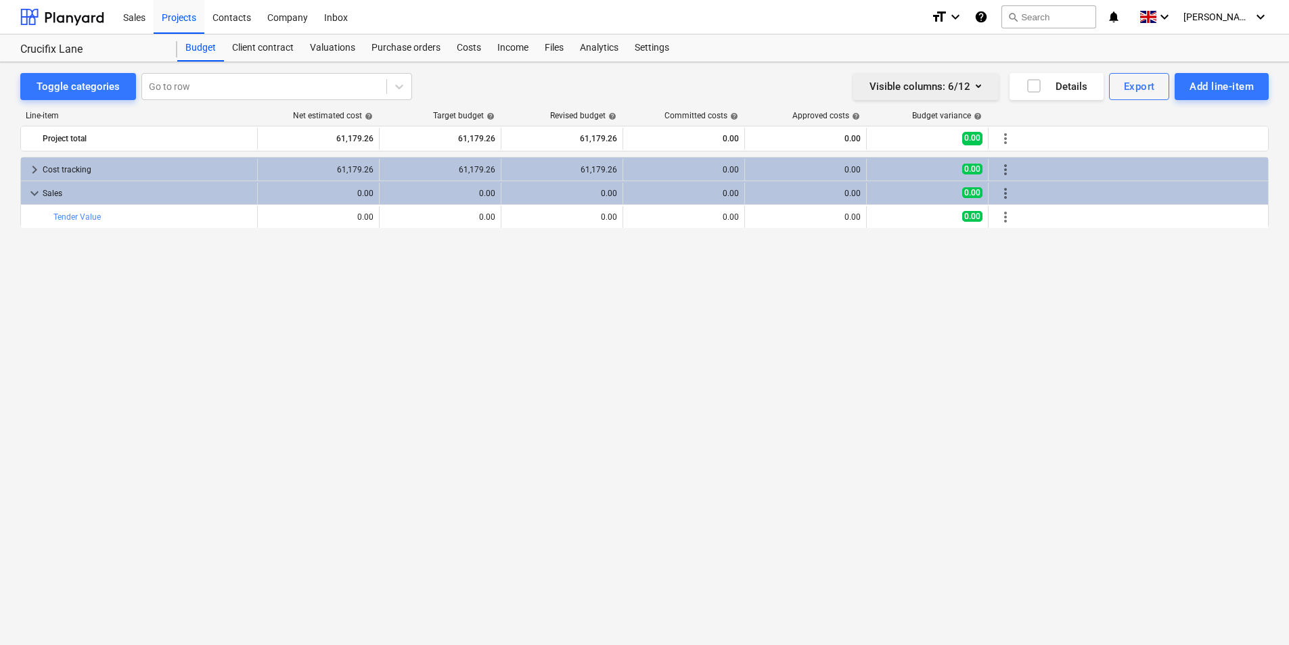
click at [937, 79] on div "Visible columns : 6/12" at bounding box center [925, 87] width 113 height 18
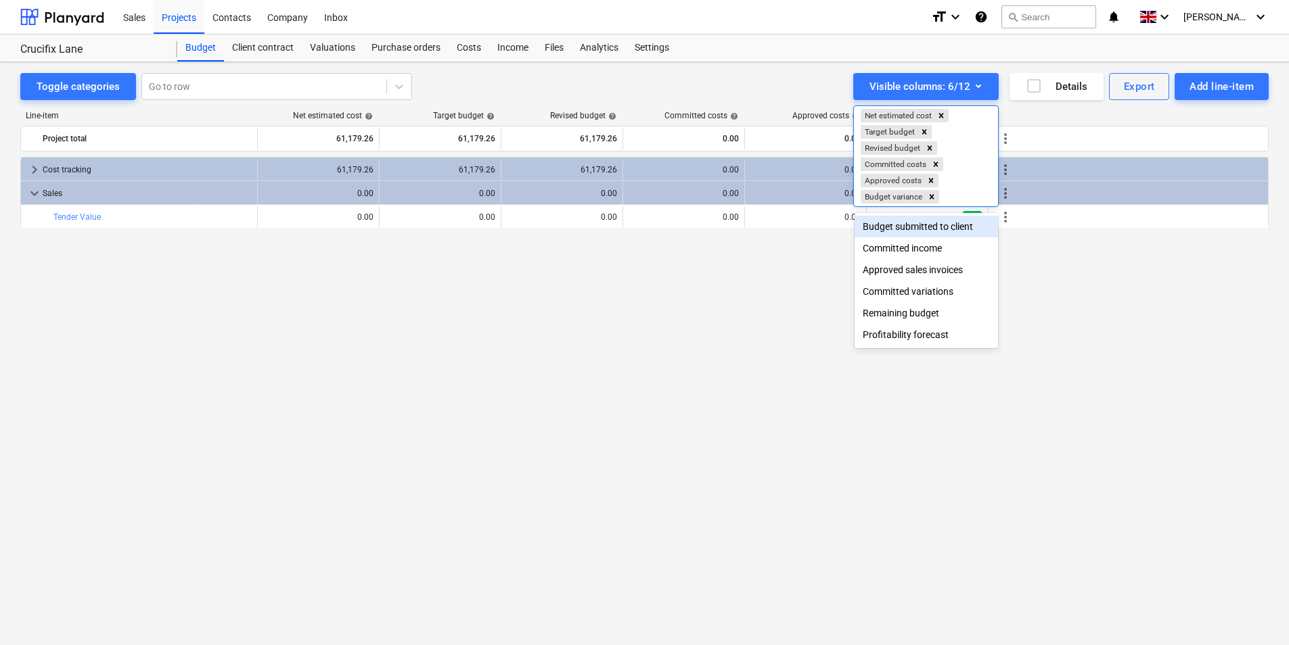
click at [922, 226] on div "Budget submitted to client" at bounding box center [926, 227] width 143 height 22
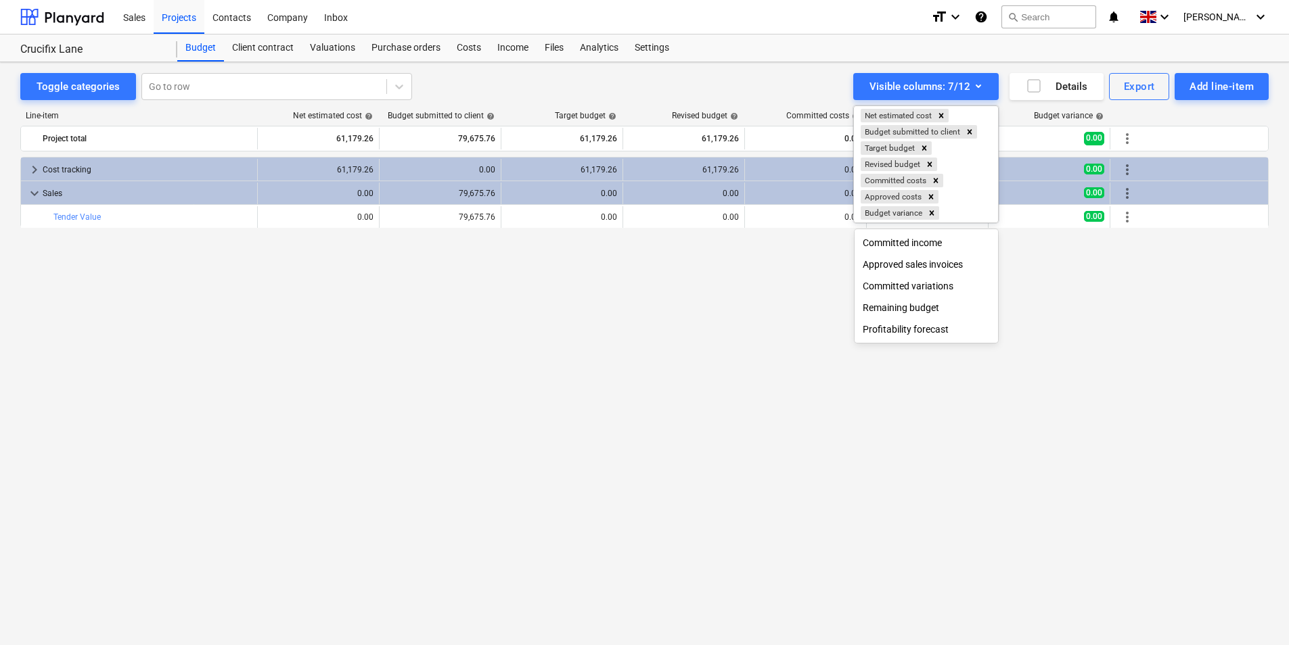
click at [1097, 309] on div at bounding box center [644, 322] width 1289 height 645
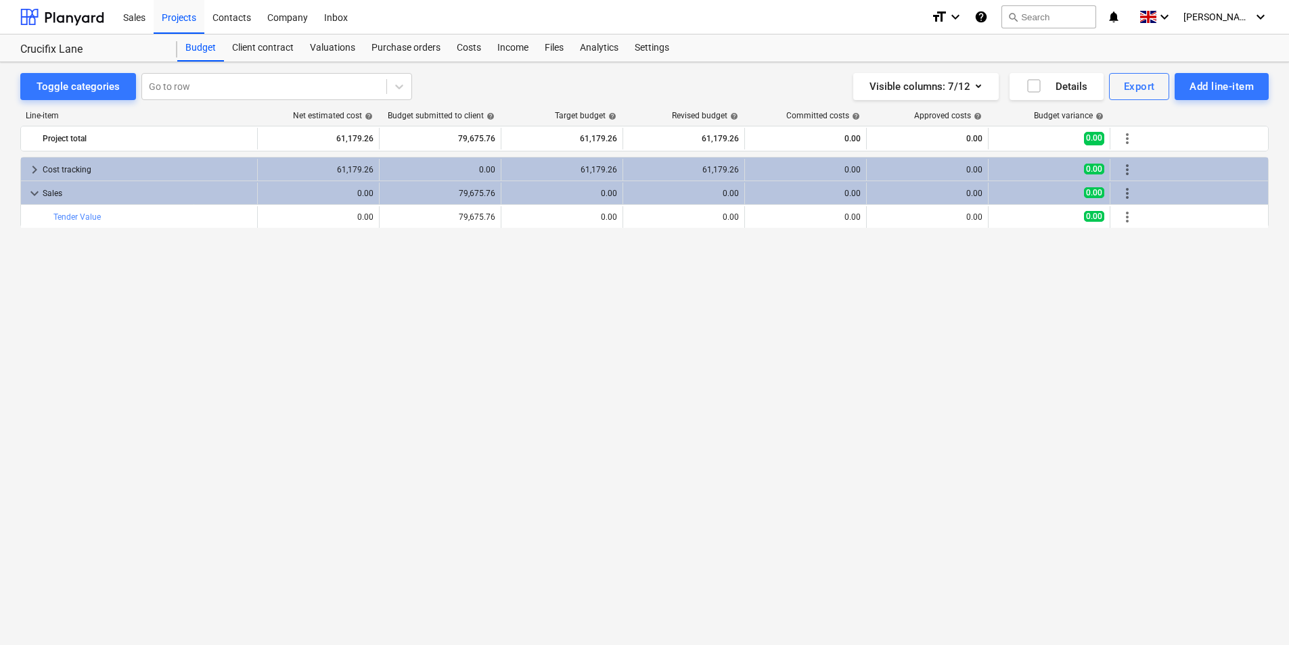
drag, startPoint x: 534, startPoint y: 306, endPoint x: 541, endPoint y: 310, distance: 7.6
click at [534, 307] on div "keyboard_arrow_right Cost tracking 61,179.26 0.00 61,179.26 61,179.26 0.00 0.00…" at bounding box center [644, 373] width 1248 height 432
click at [427, 304] on div "keyboard_arrow_right Cost tracking 61,179.26 0.00 61,179.26 61,179.26 0.00 0.00…" at bounding box center [644, 373] width 1248 height 432
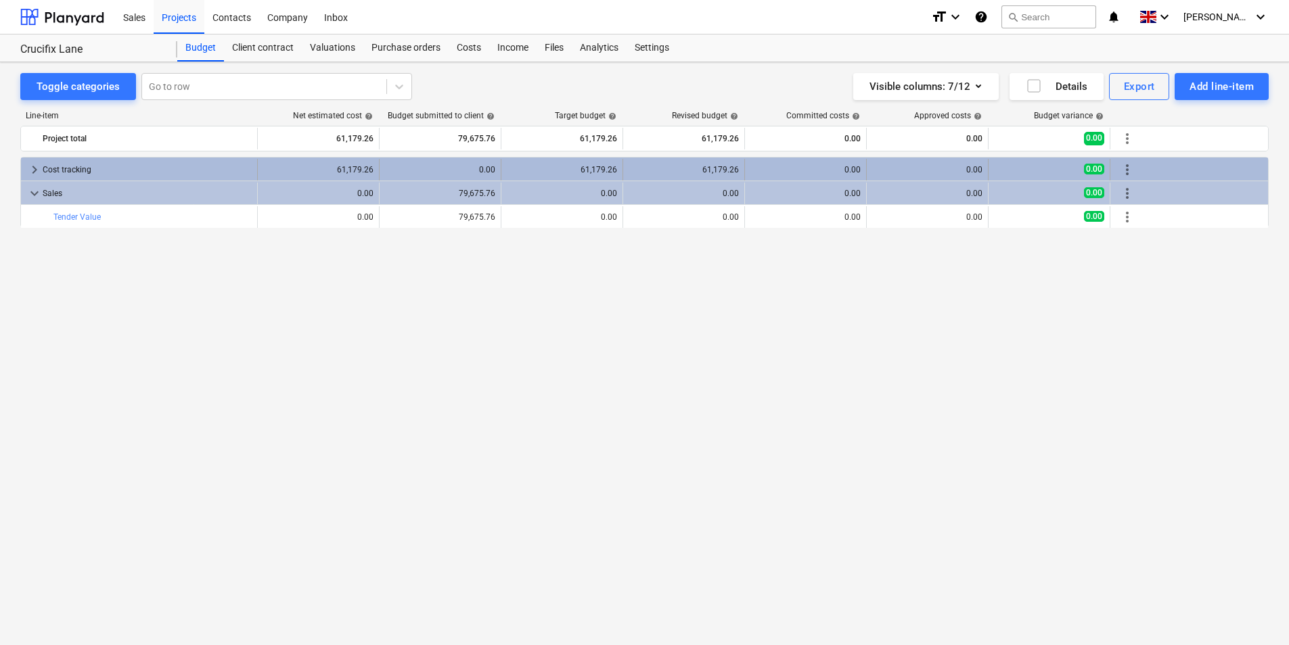
click at [63, 169] on div "Cost tracking" at bounding box center [147, 170] width 209 height 22
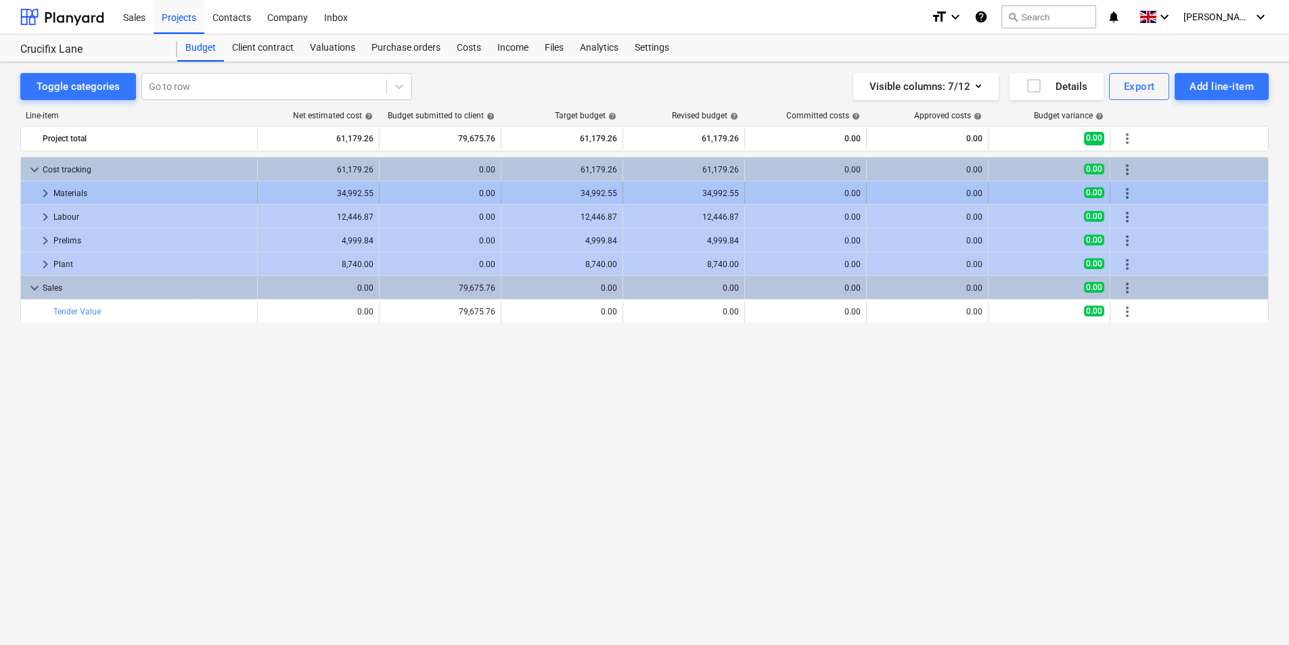
click at [122, 185] on div "Materials" at bounding box center [152, 194] width 198 height 22
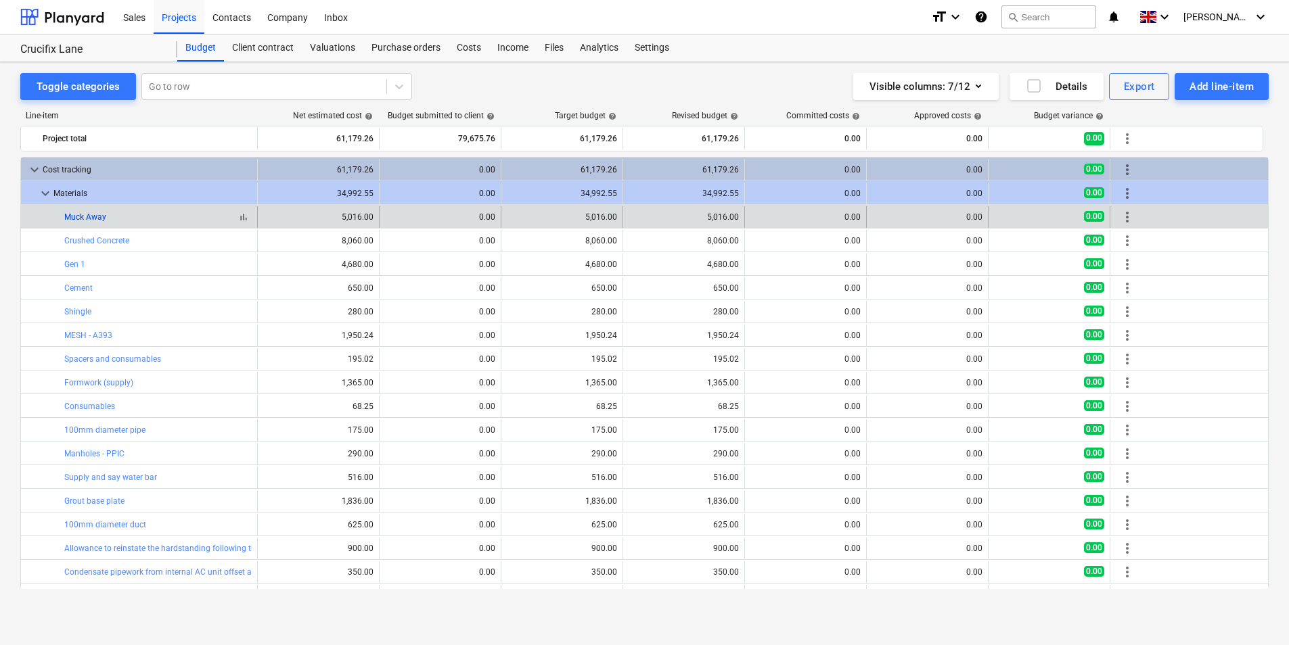
click at [78, 215] on link "Muck Away" at bounding box center [85, 216] width 42 height 9
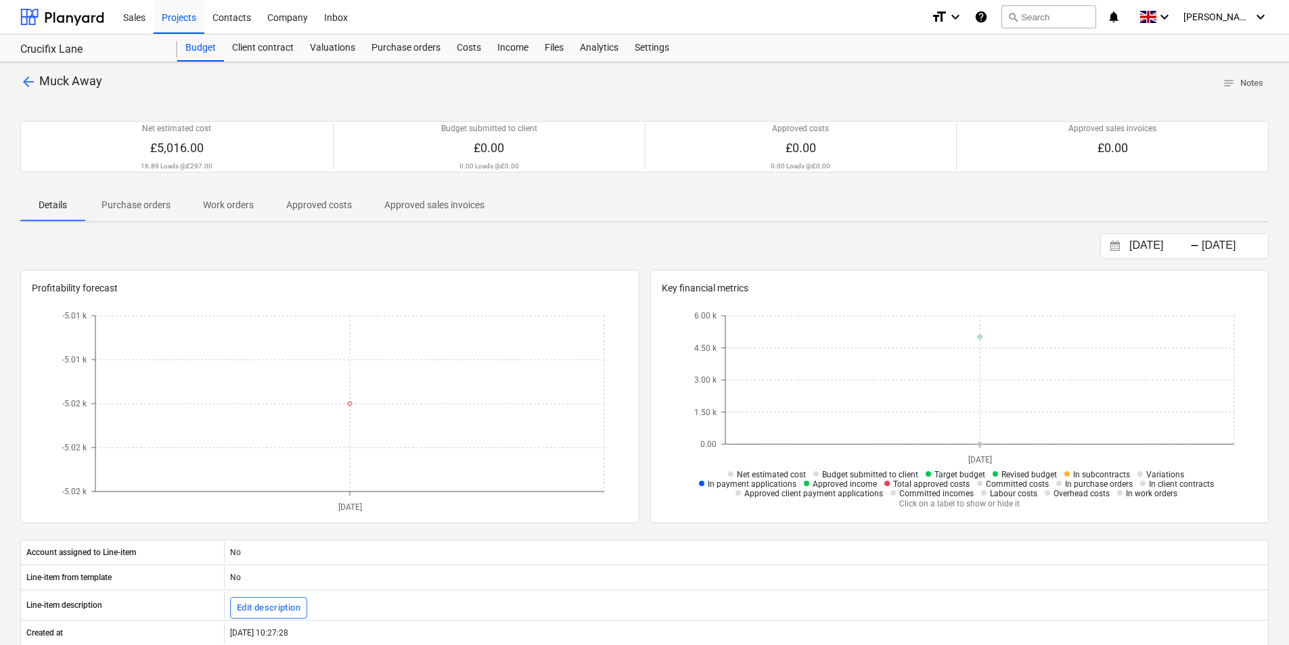
click at [152, 206] on p "Purchase orders" at bounding box center [135, 205] width 69 height 14
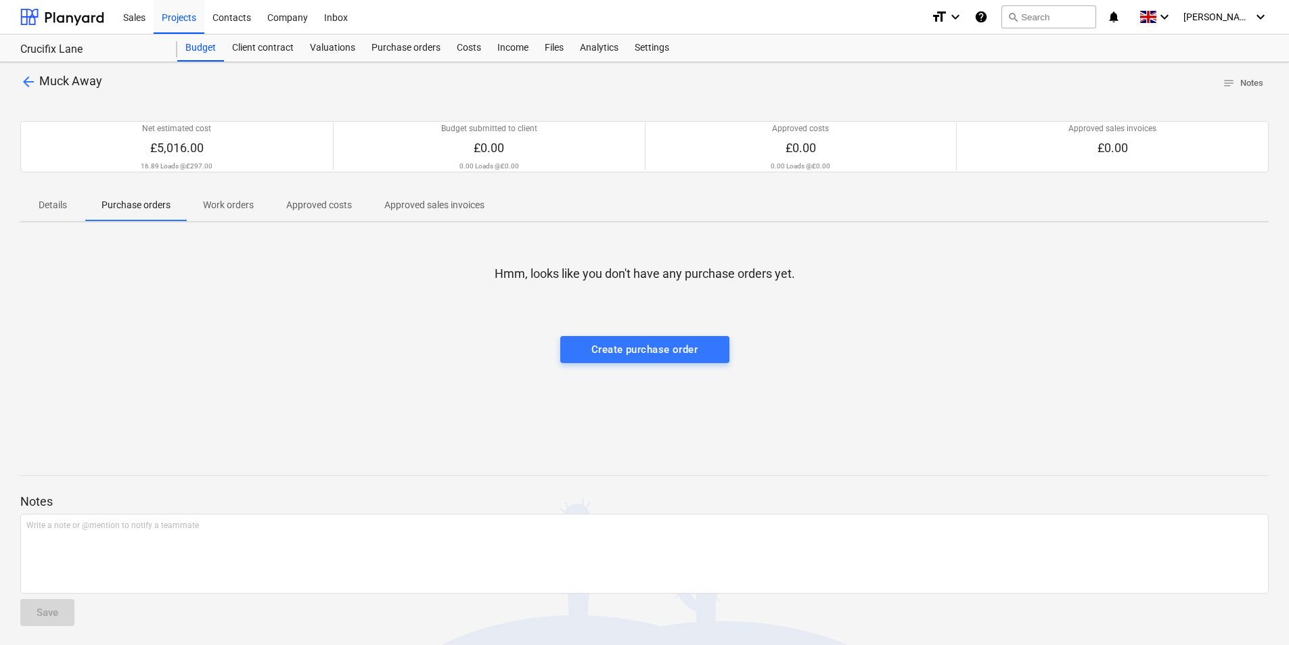
click at [28, 85] on span "arrow_back" at bounding box center [28, 82] width 16 height 16
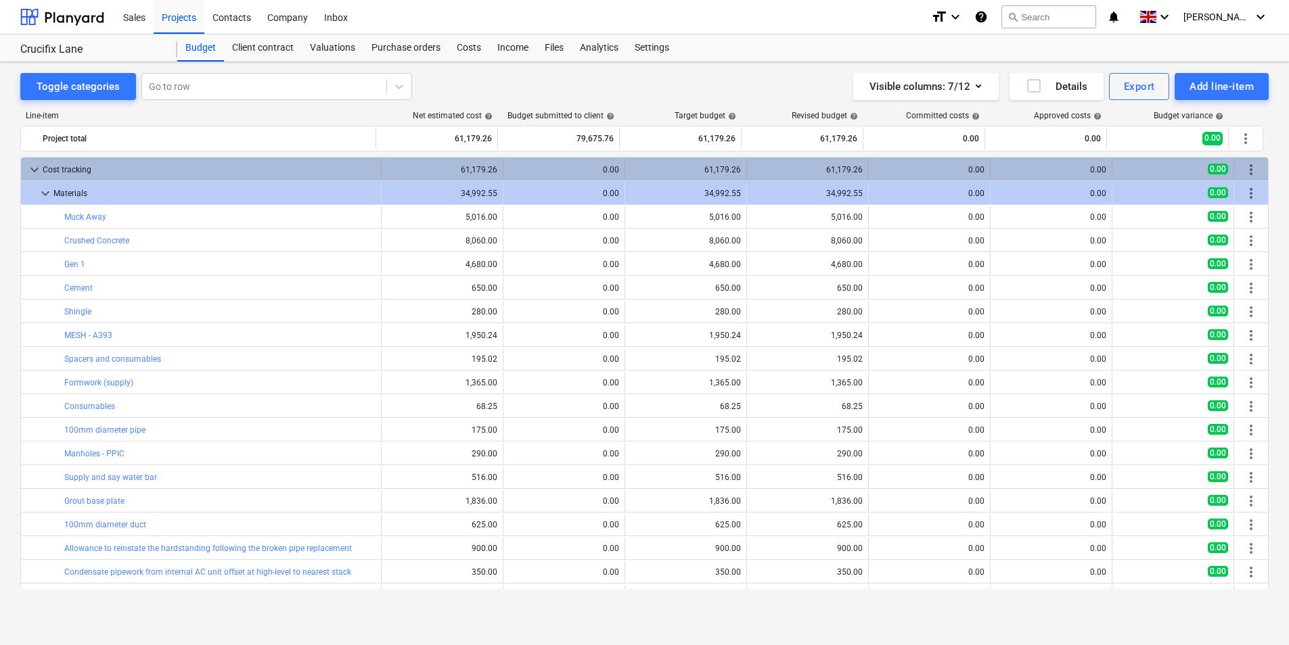
click at [28, 170] on span "keyboard_arrow_down" at bounding box center [34, 170] width 16 height 16
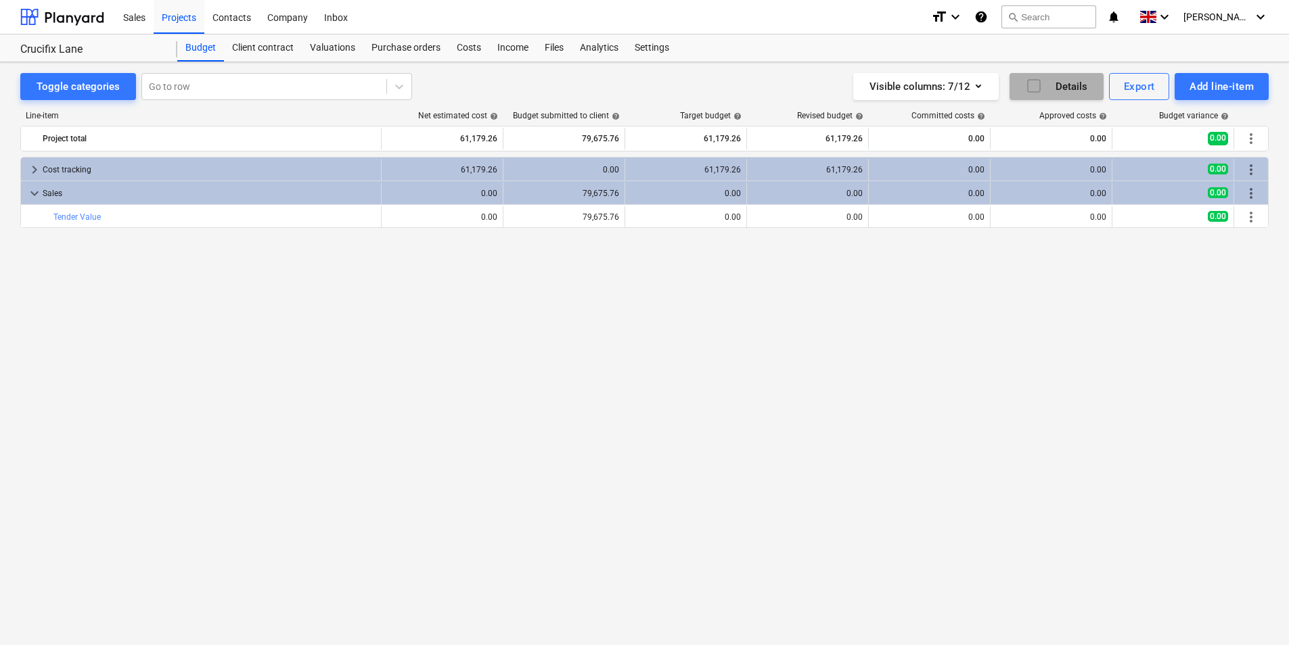
click at [1041, 87] on icon "button" at bounding box center [1034, 86] width 16 height 16
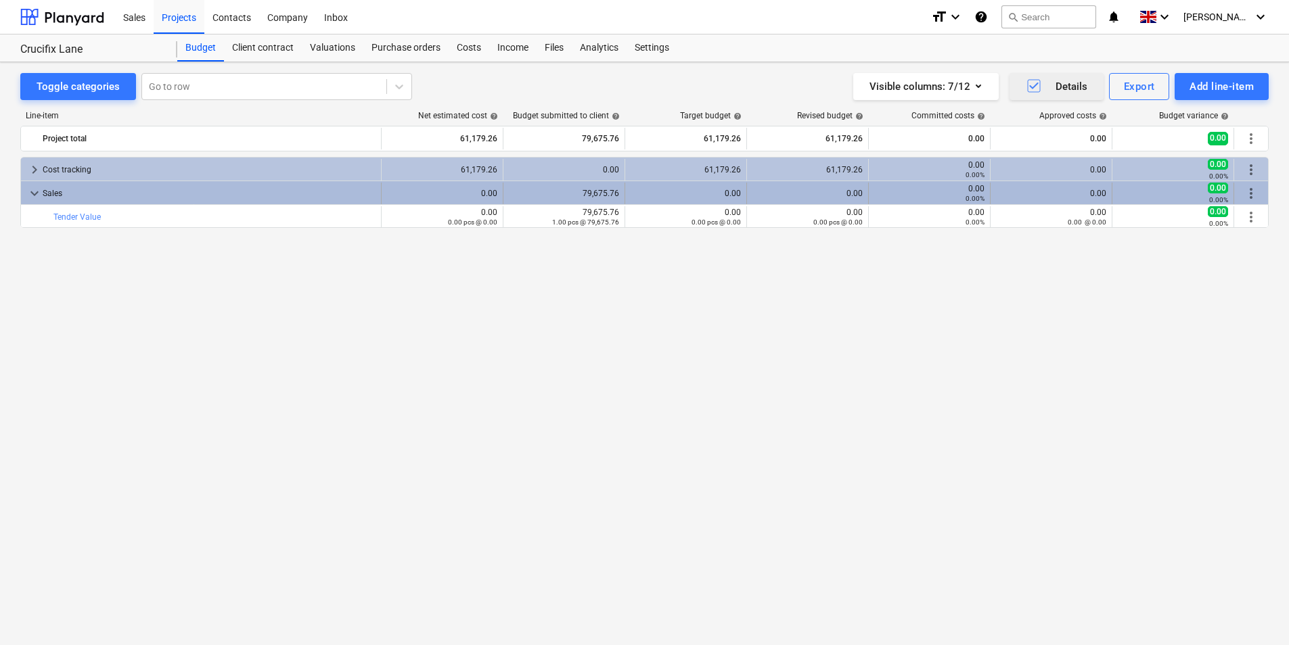
click at [26, 202] on div "keyboard_arrow_down Sales" at bounding box center [201, 194] width 361 height 22
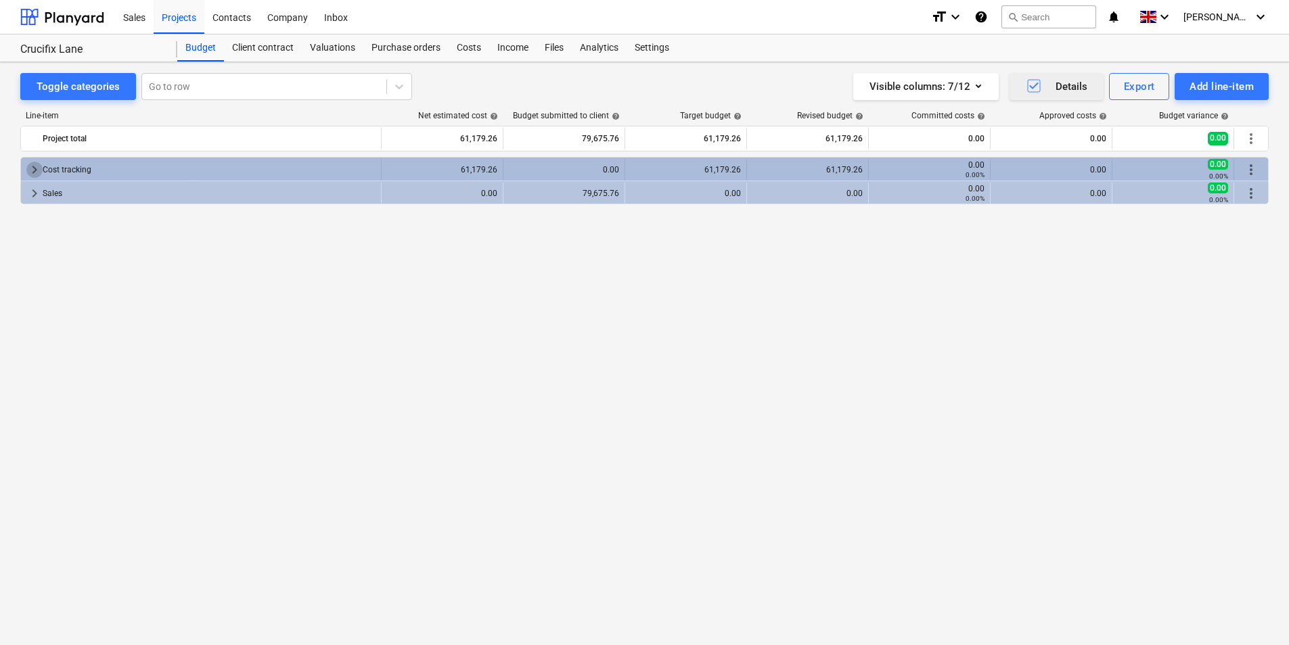
click at [27, 174] on span "keyboard_arrow_right" at bounding box center [34, 170] width 16 height 16
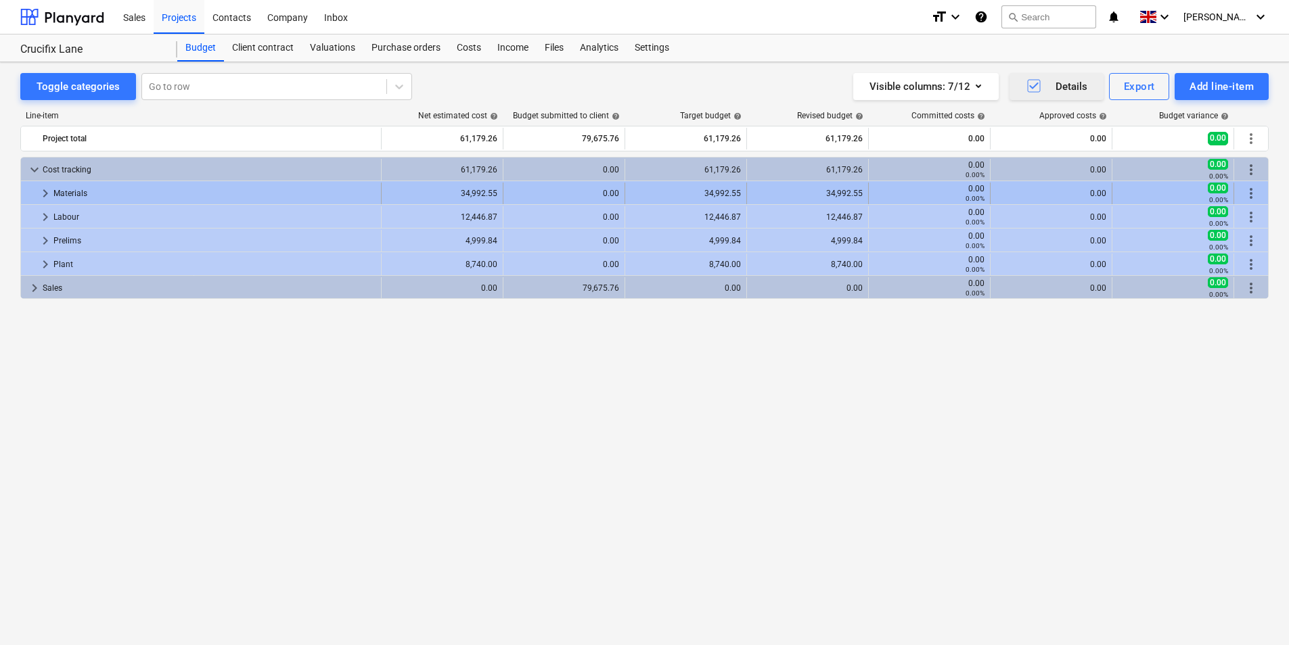
click at [53, 200] on span "keyboard_arrow_right" at bounding box center [45, 193] width 16 height 16
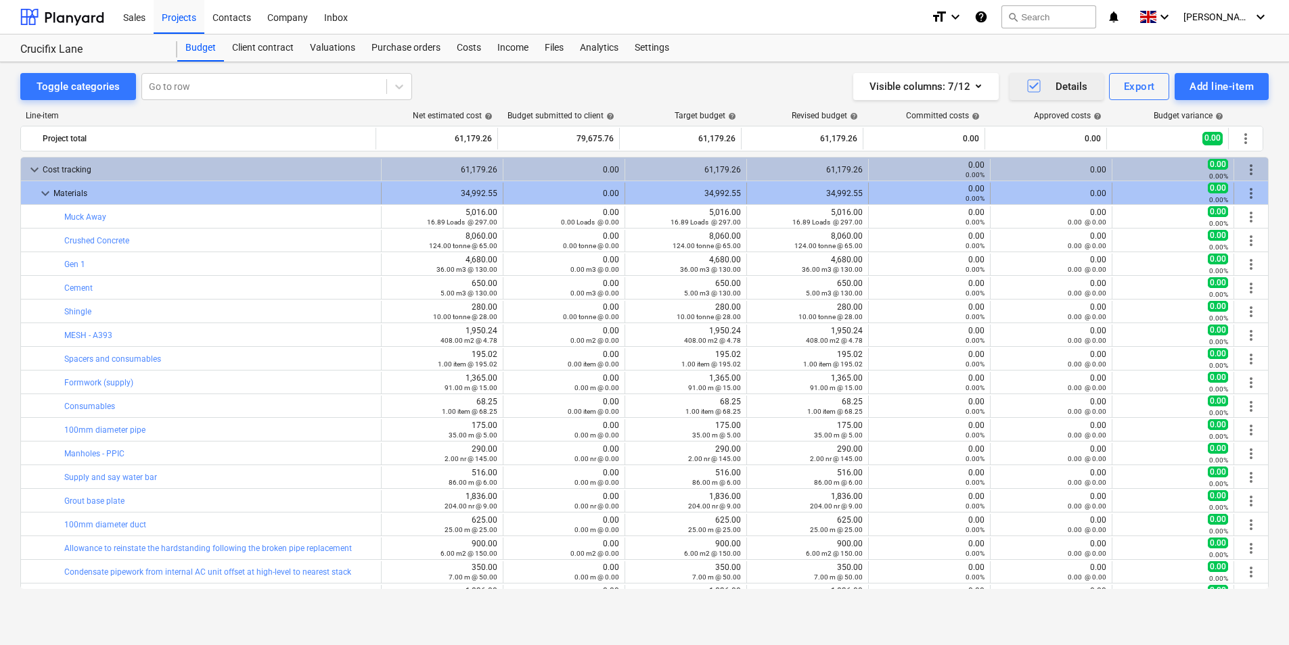
click at [40, 191] on span "keyboard_arrow_down" at bounding box center [45, 193] width 16 height 16
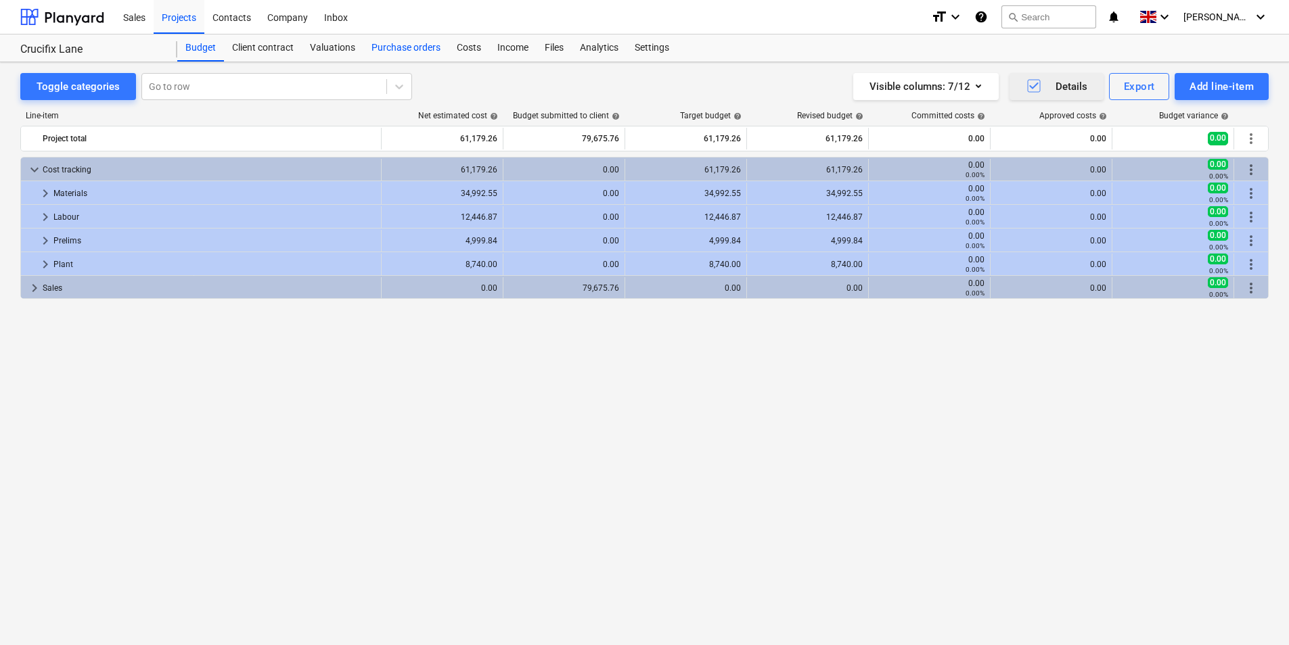
click at [413, 54] on div "Purchase orders" at bounding box center [405, 48] width 85 height 27
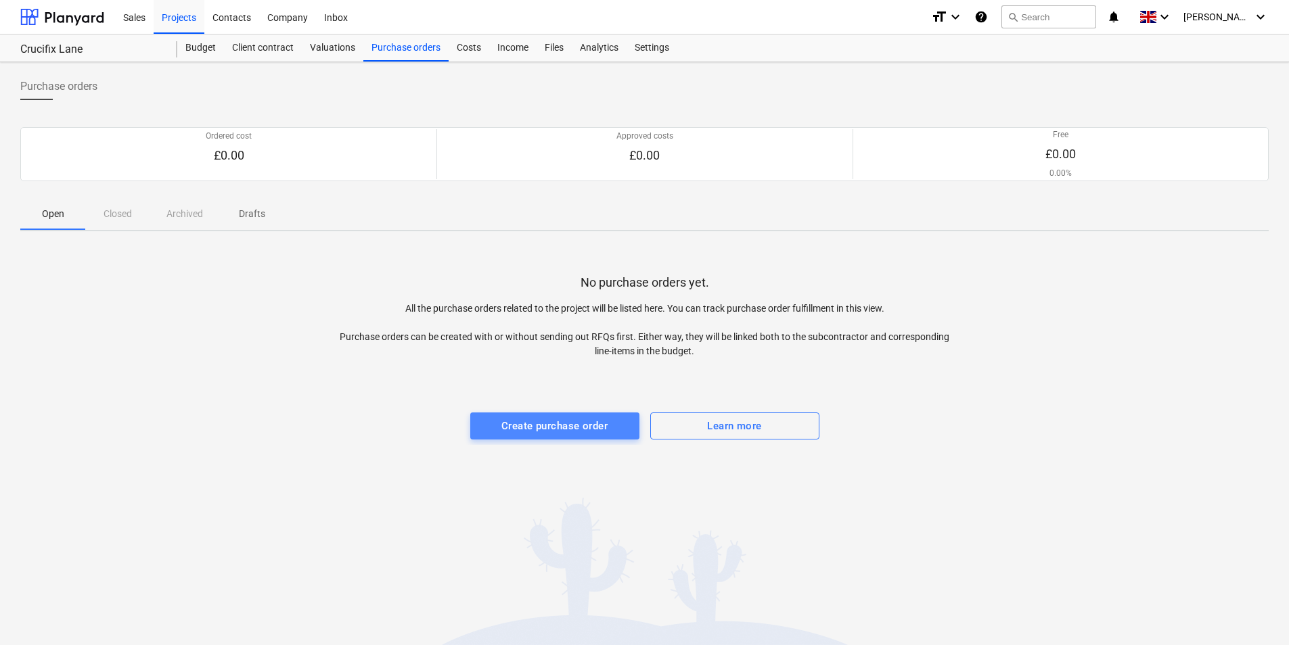
click at [544, 424] on div "Create purchase order" at bounding box center [554, 426] width 106 height 18
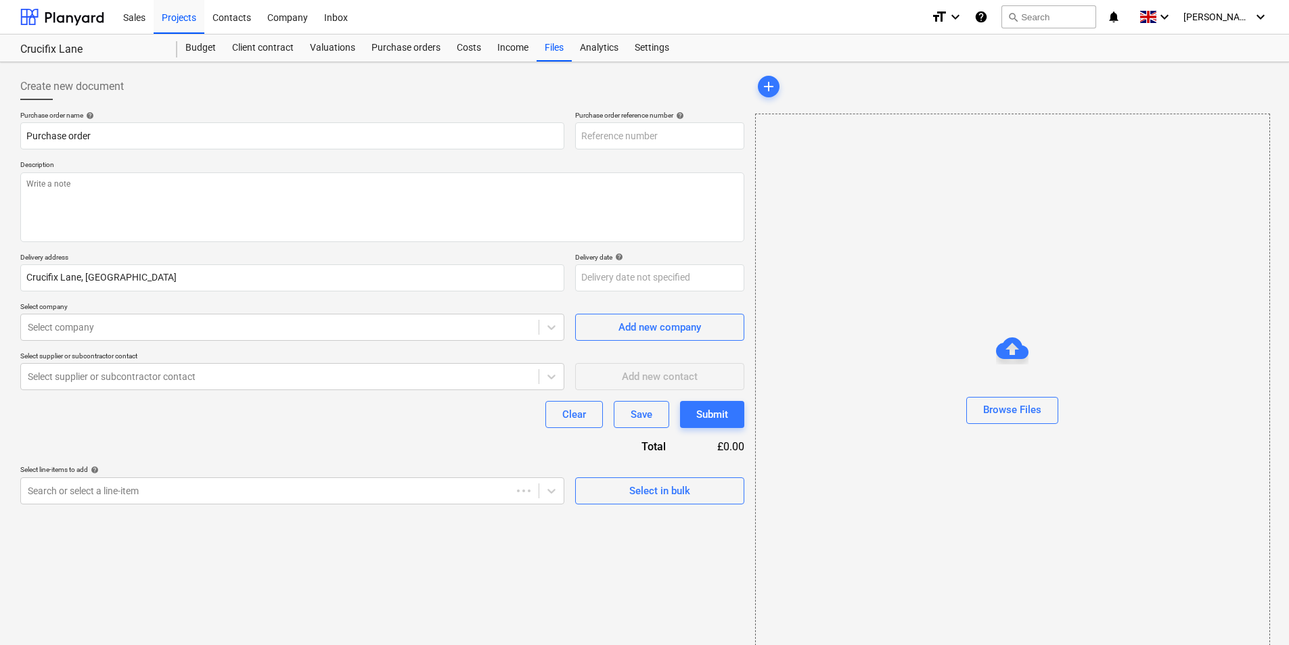
type textarea "x"
type input "SW416-L-PO-001"
click at [645, 495] on div "Select in bulk" at bounding box center [659, 491] width 61 height 18
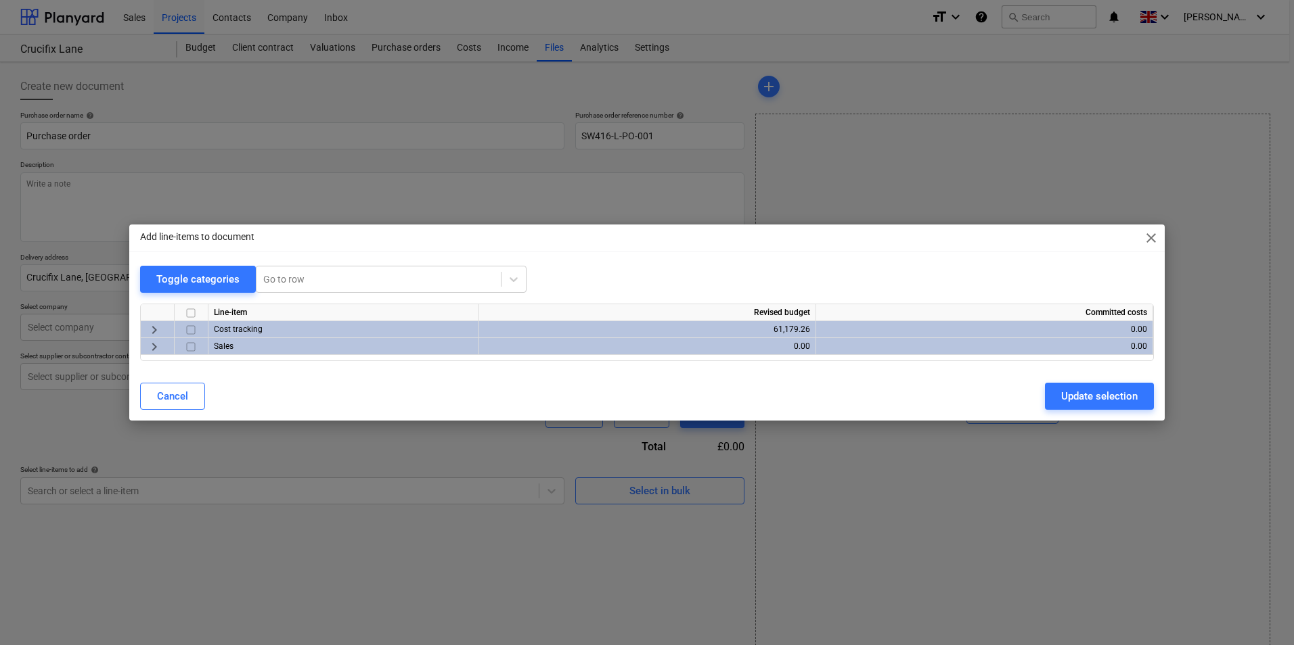
click at [250, 337] on div "Cost tracking" at bounding box center [343, 329] width 271 height 17
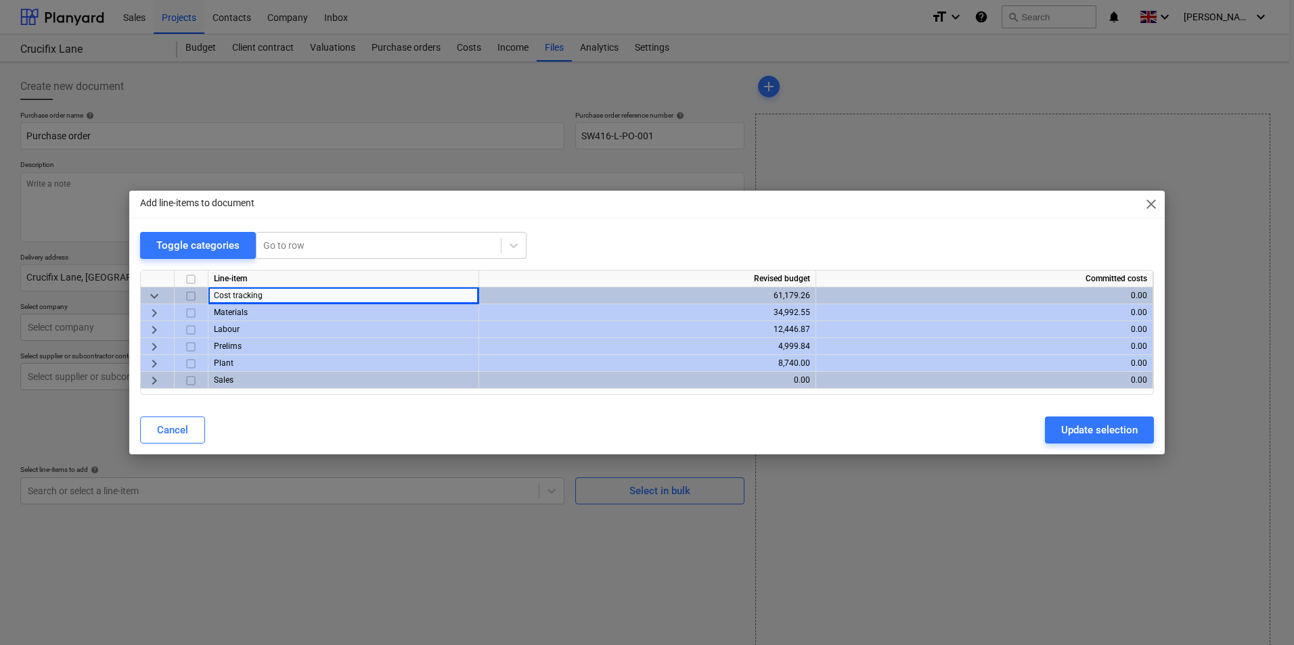
click at [235, 306] on div "Materials" at bounding box center [343, 312] width 271 height 17
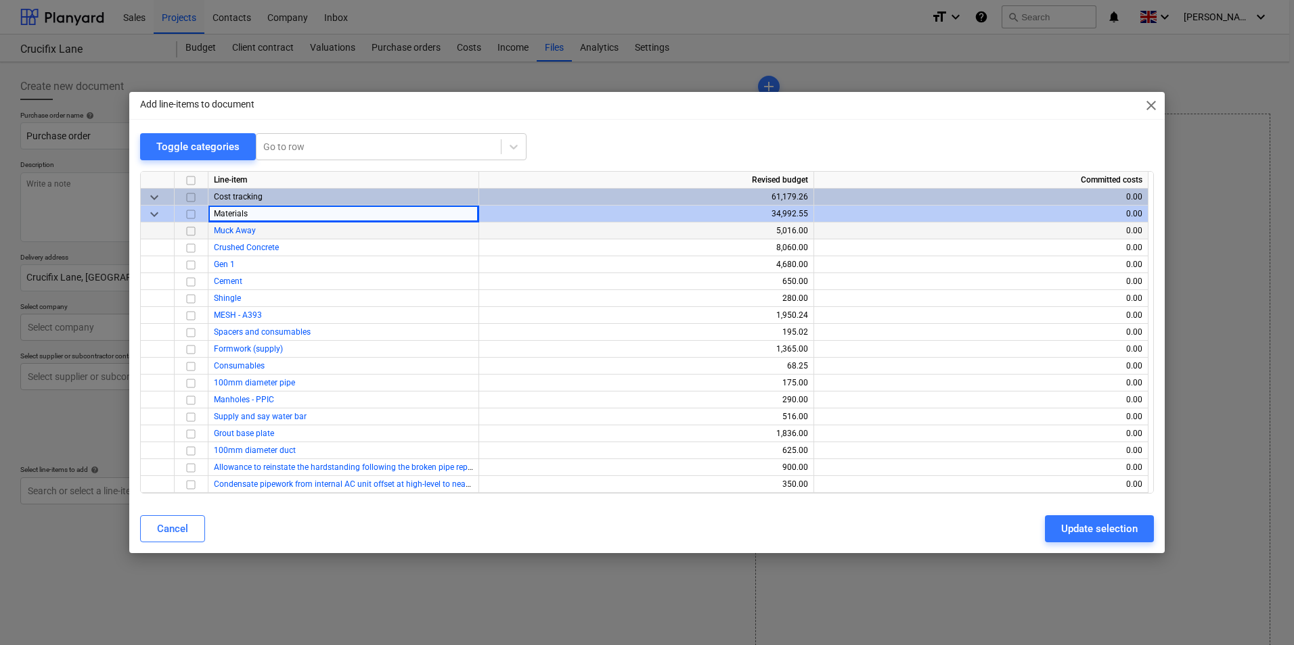
click at [246, 232] on span "Muck Away" at bounding box center [235, 230] width 42 height 9
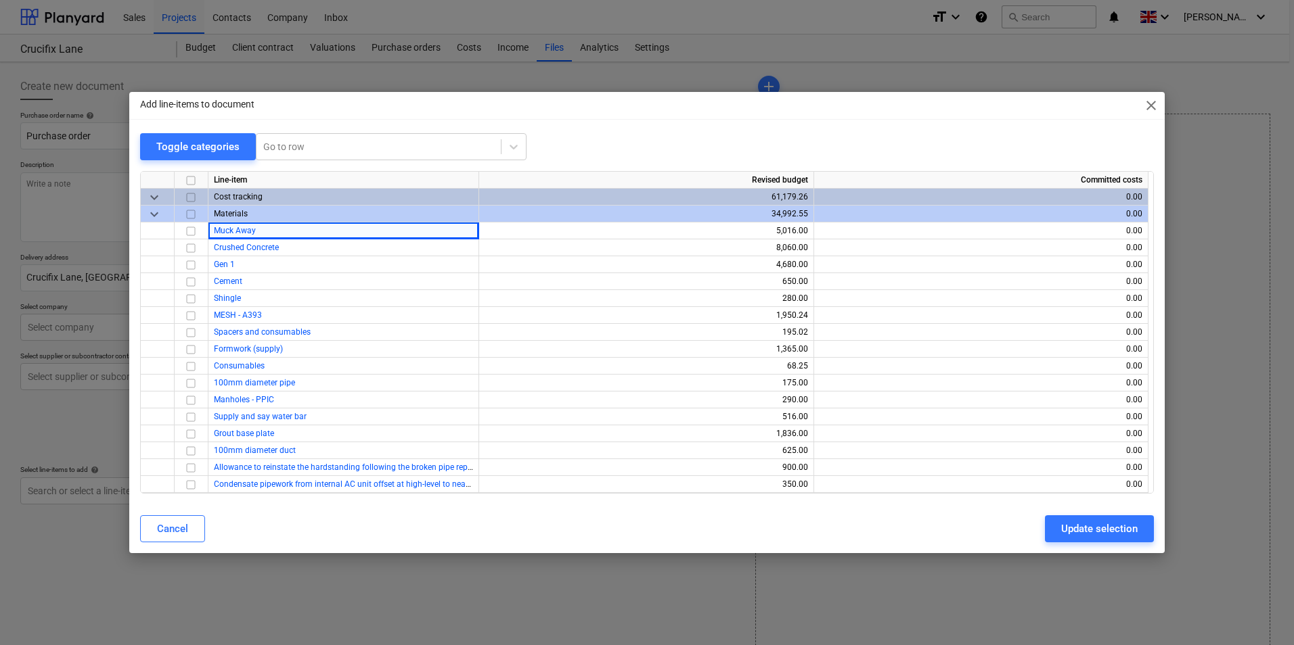
drag, startPoint x: 192, startPoint y: 229, endPoint x: 196, endPoint y: 222, distance: 8.2
click at [191, 229] on input "checkbox" at bounding box center [191, 231] width 16 height 16
click at [1074, 520] on button "Update selection" at bounding box center [1099, 529] width 109 height 27
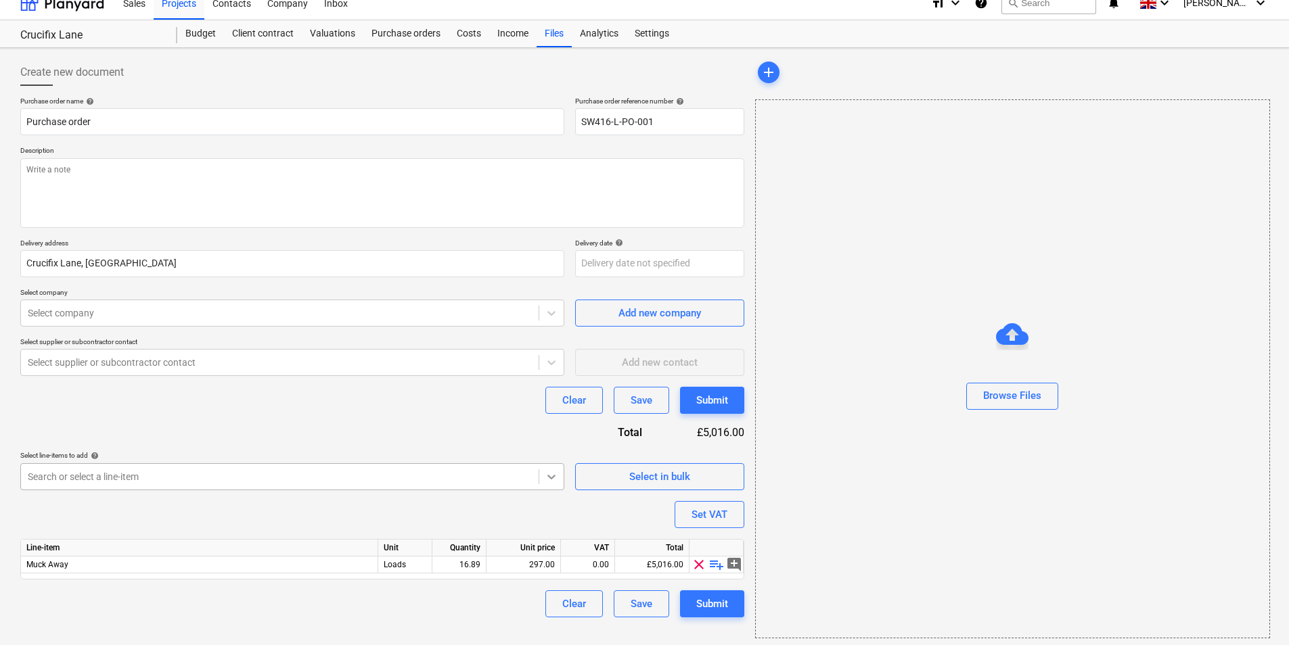
scroll to position [18, 0]
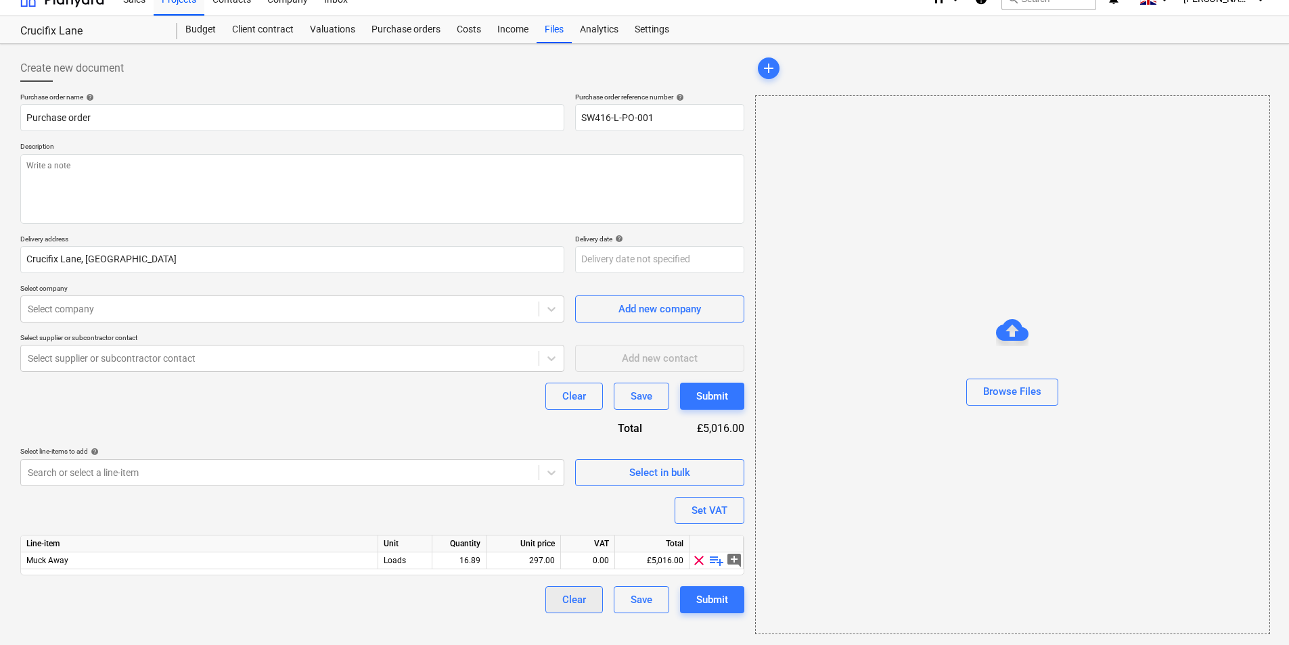
click at [572, 601] on div "Clear" at bounding box center [574, 600] width 24 height 18
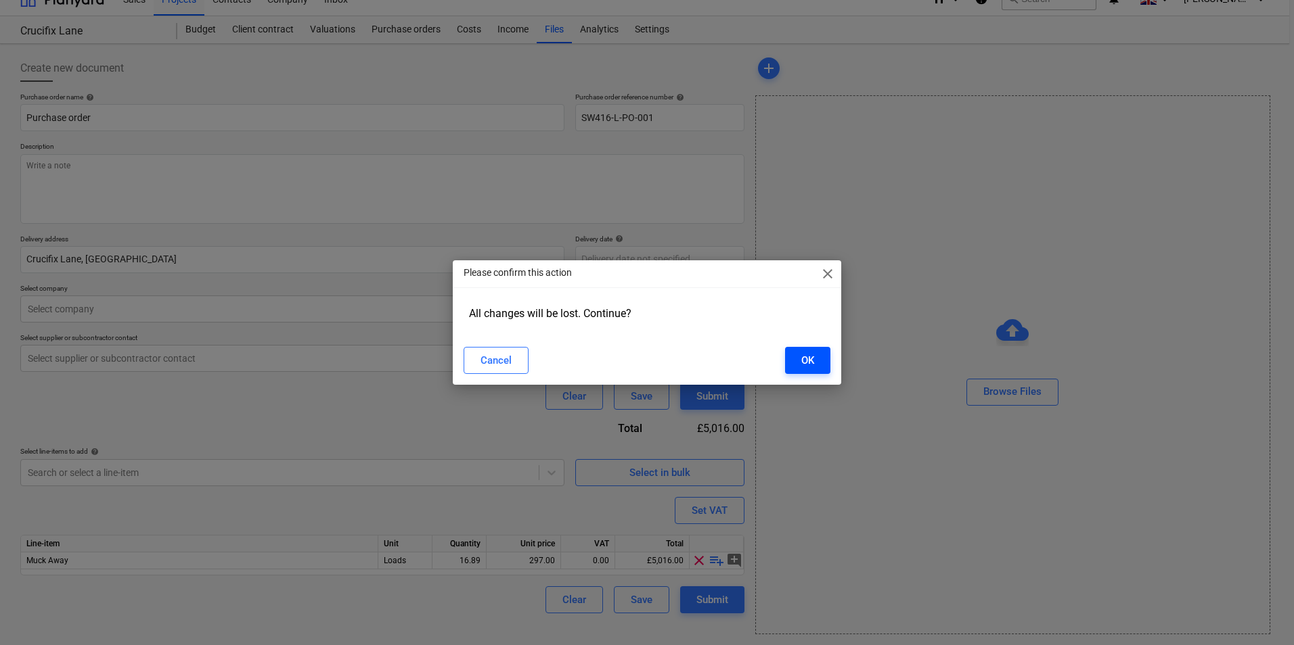
click at [817, 367] on button "OK" at bounding box center [807, 360] width 45 height 27
type textarea "x"
type input "SW416-L-PO-001"
type textarea "x"
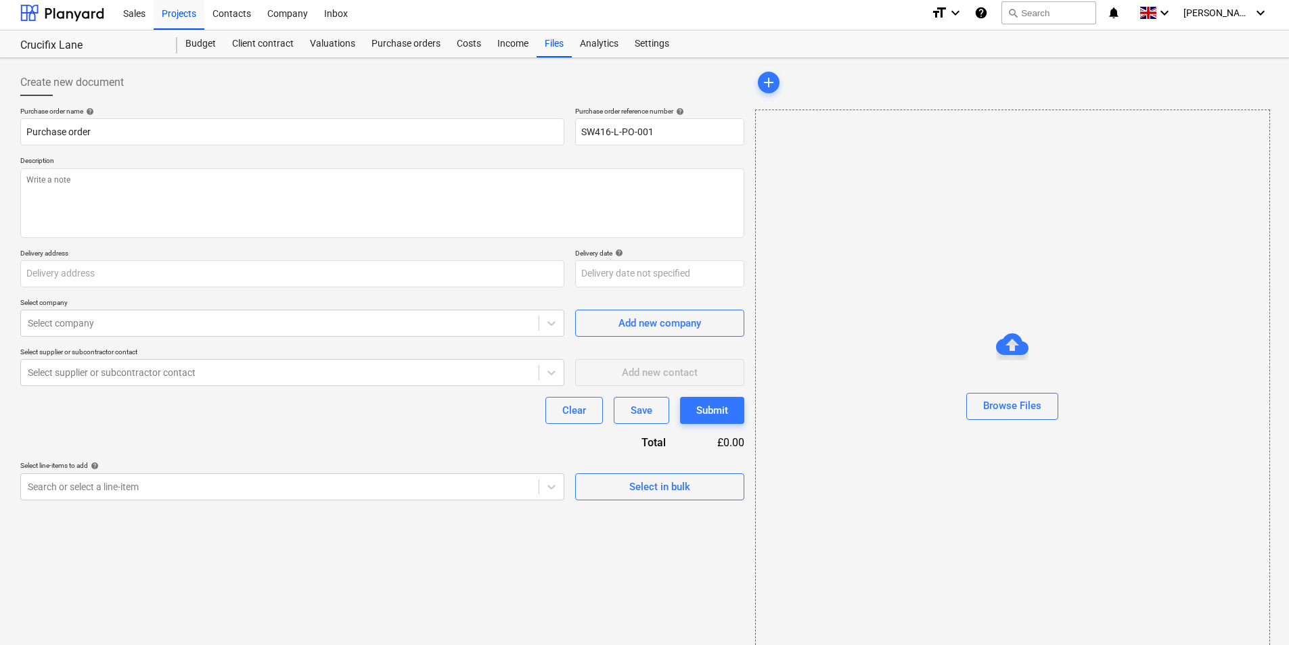
scroll to position [0, 0]
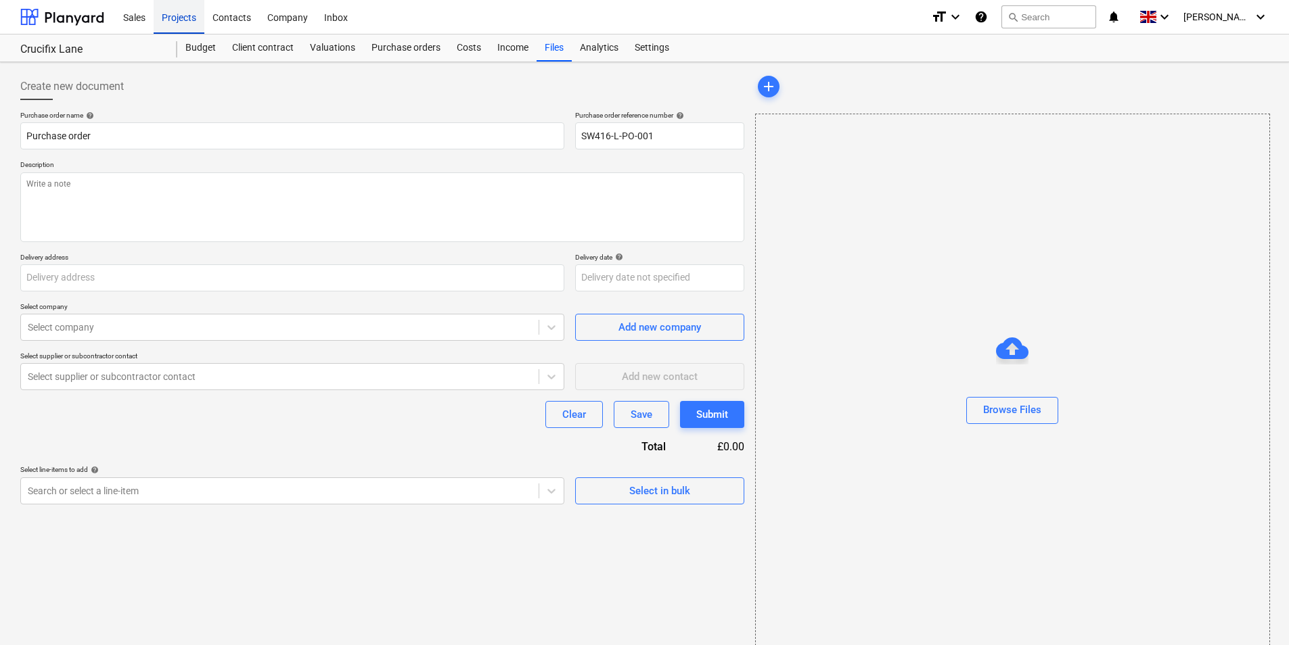
click at [183, 17] on div "Projects" at bounding box center [179, 16] width 51 height 35
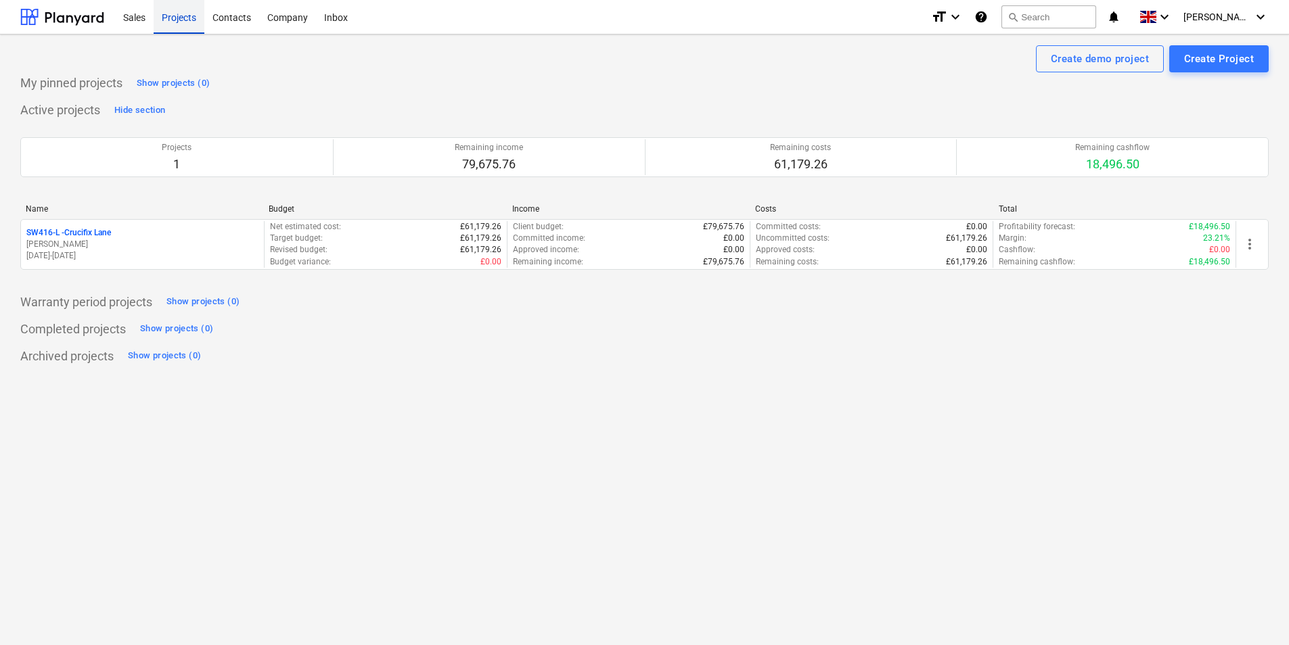
click at [173, 13] on div "Projects" at bounding box center [179, 16] width 51 height 35
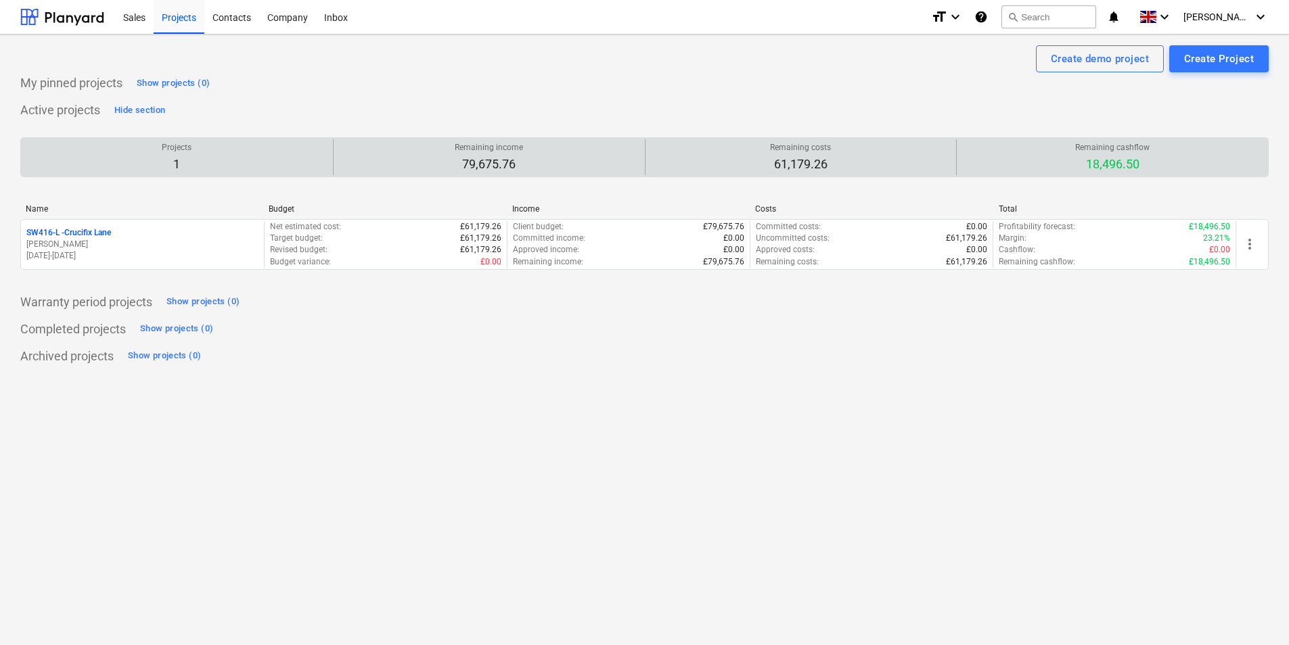
drag, startPoint x: 176, startPoint y: 15, endPoint x: 669, endPoint y: 158, distance: 513.7
click at [681, 154] on div "Remaining costs 61,179.26" at bounding box center [801, 157] width 300 height 36
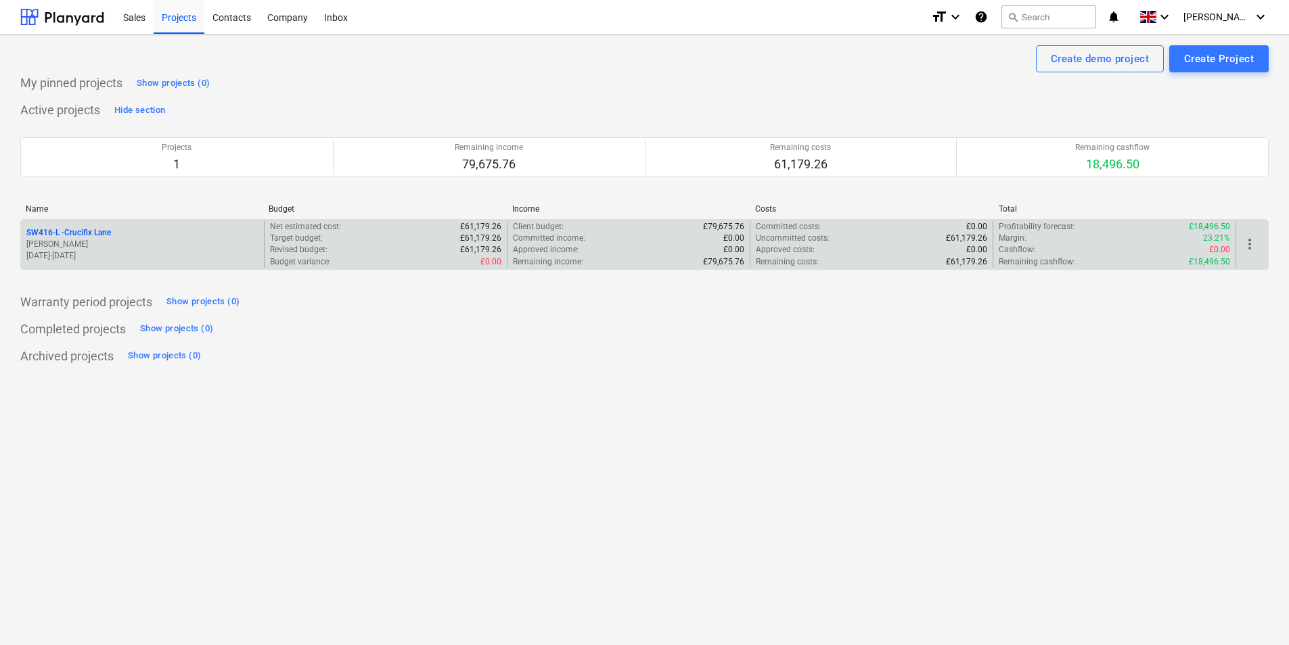
click at [82, 230] on p "SW416-L - Crucifix Lane" at bounding box center [68, 233] width 85 height 12
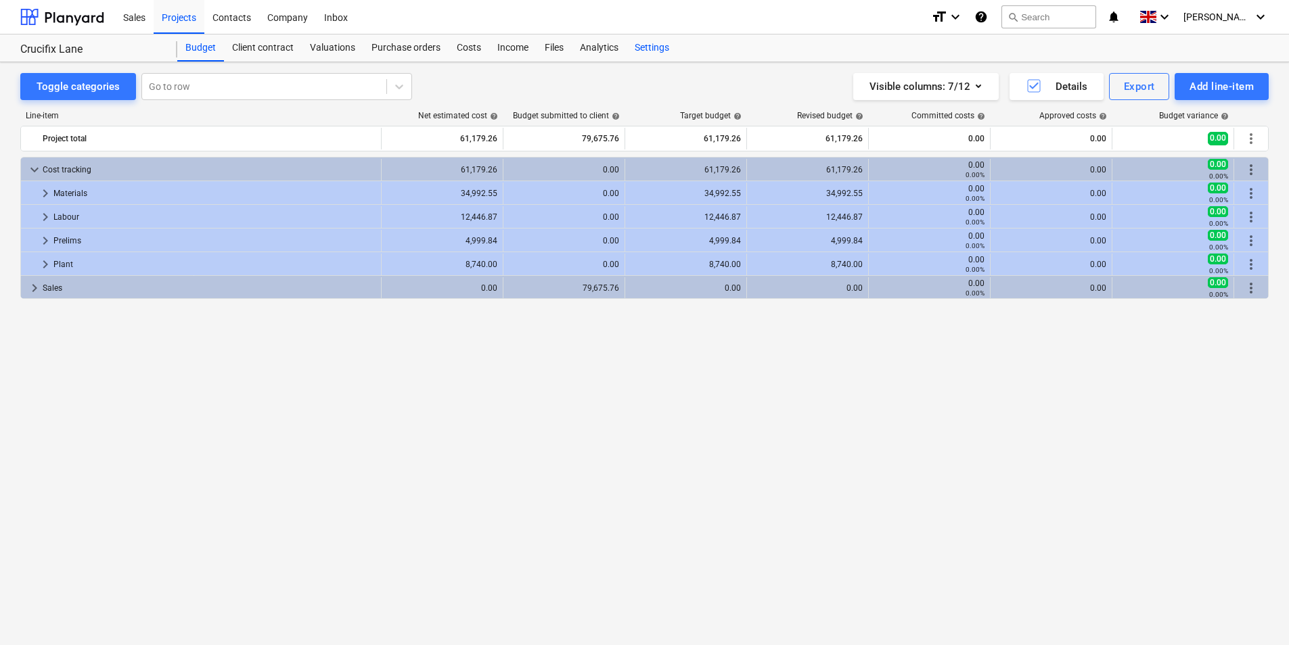
click at [656, 49] on div "Settings" at bounding box center [652, 48] width 51 height 27
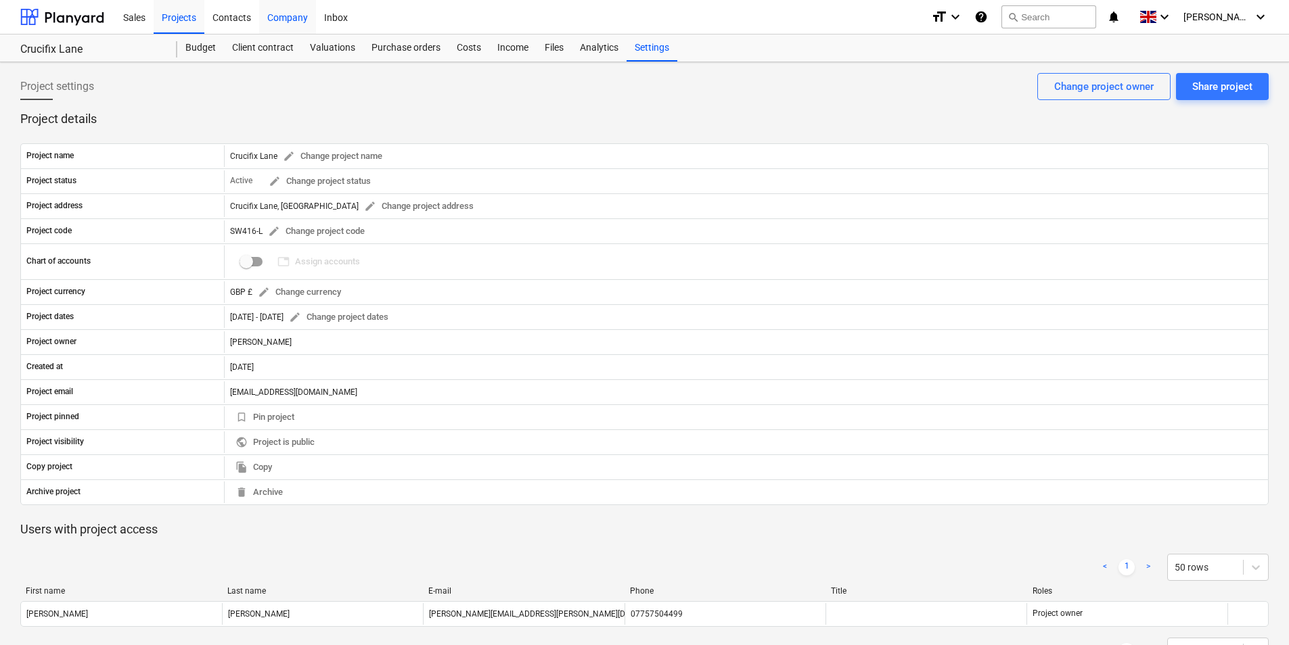
drag, startPoint x: 299, startPoint y: 20, endPoint x: 299, endPoint y: 30, distance: 10.1
click at [299, 20] on div "Company" at bounding box center [287, 16] width 57 height 35
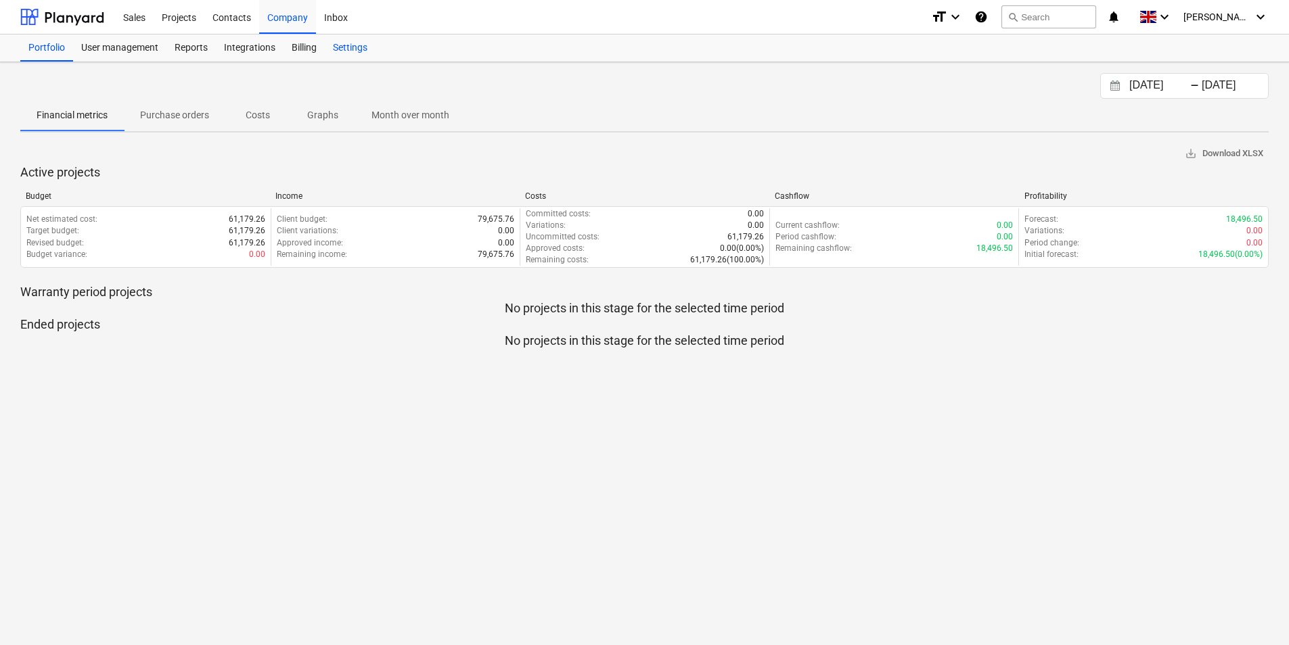
click at [363, 46] on div "Settings" at bounding box center [350, 48] width 51 height 27
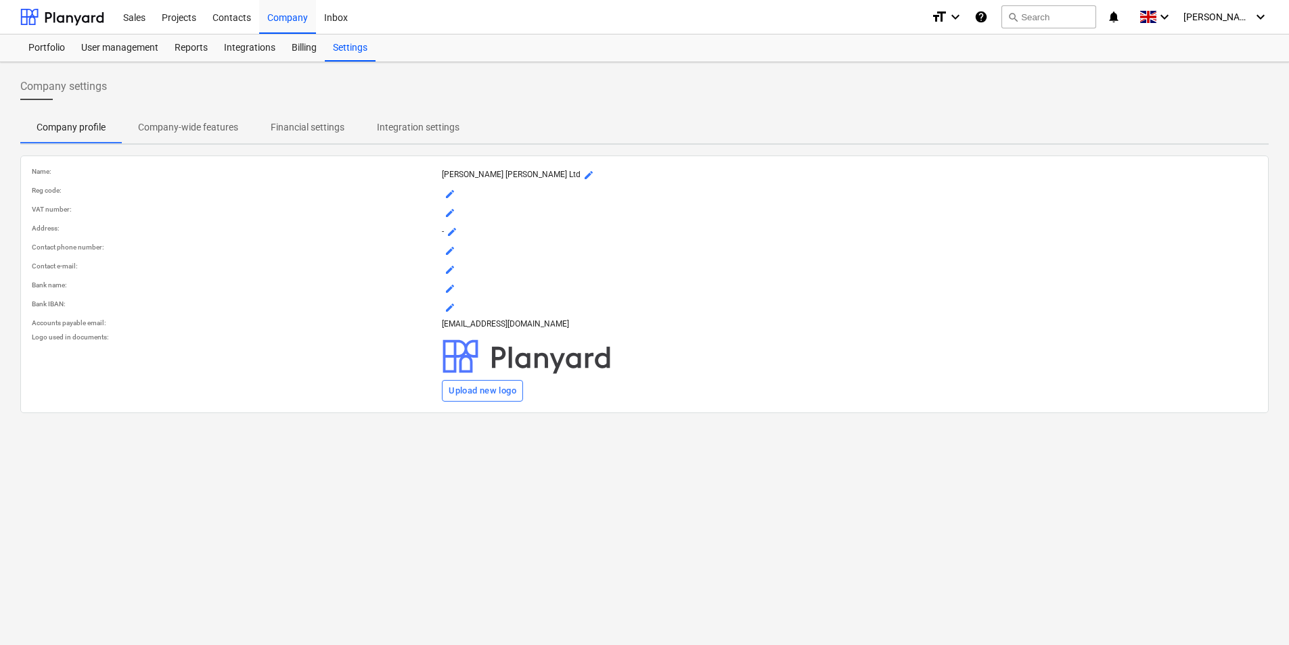
click at [157, 129] on p "Company-wide features" at bounding box center [188, 127] width 100 height 14
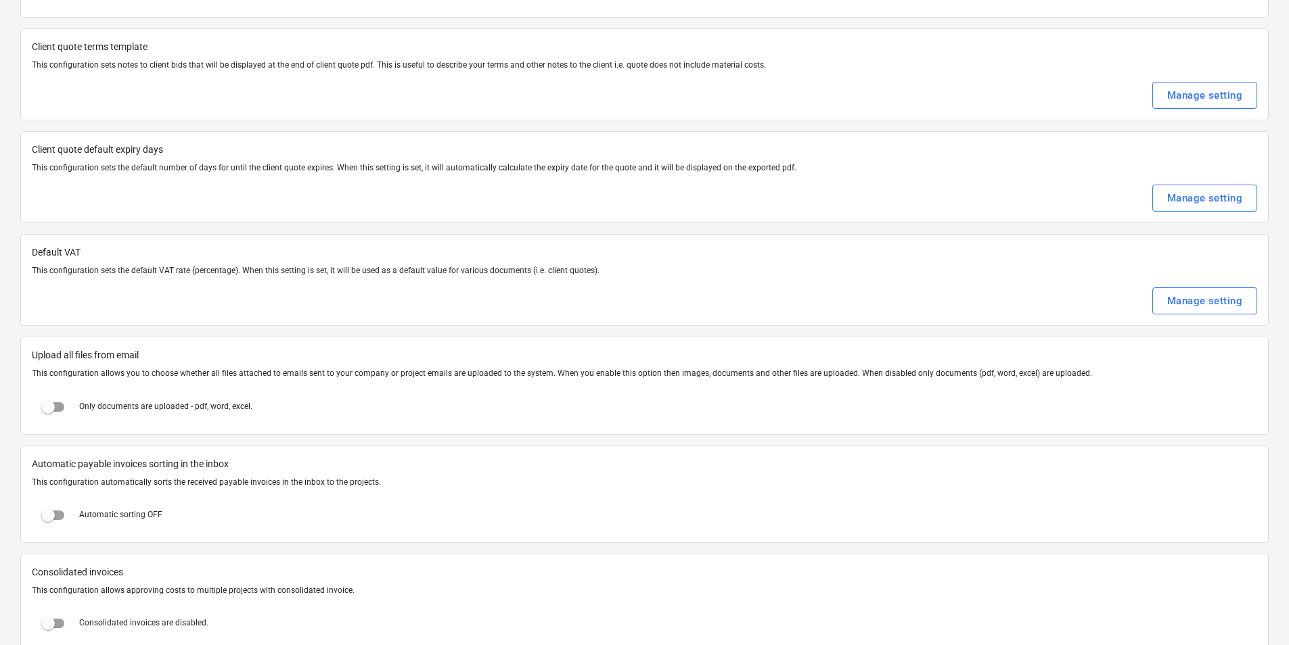
scroll to position [474, 0]
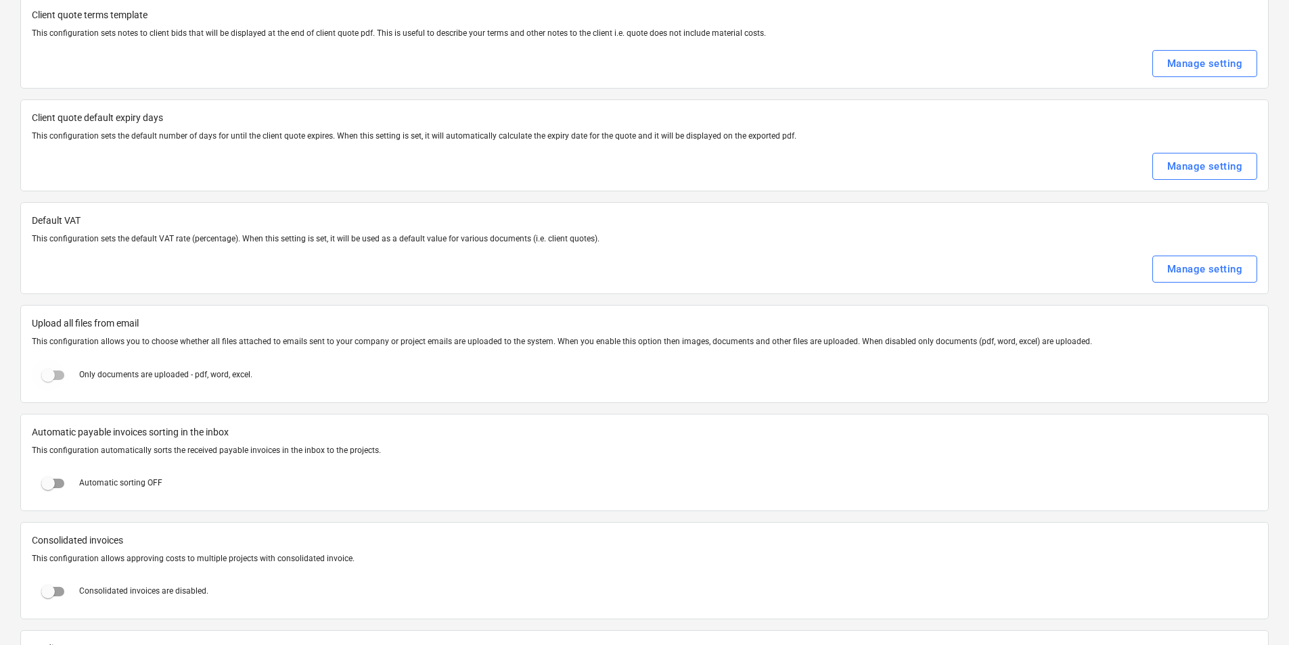
click at [51, 376] on input "checkbox" at bounding box center [48, 375] width 32 height 32
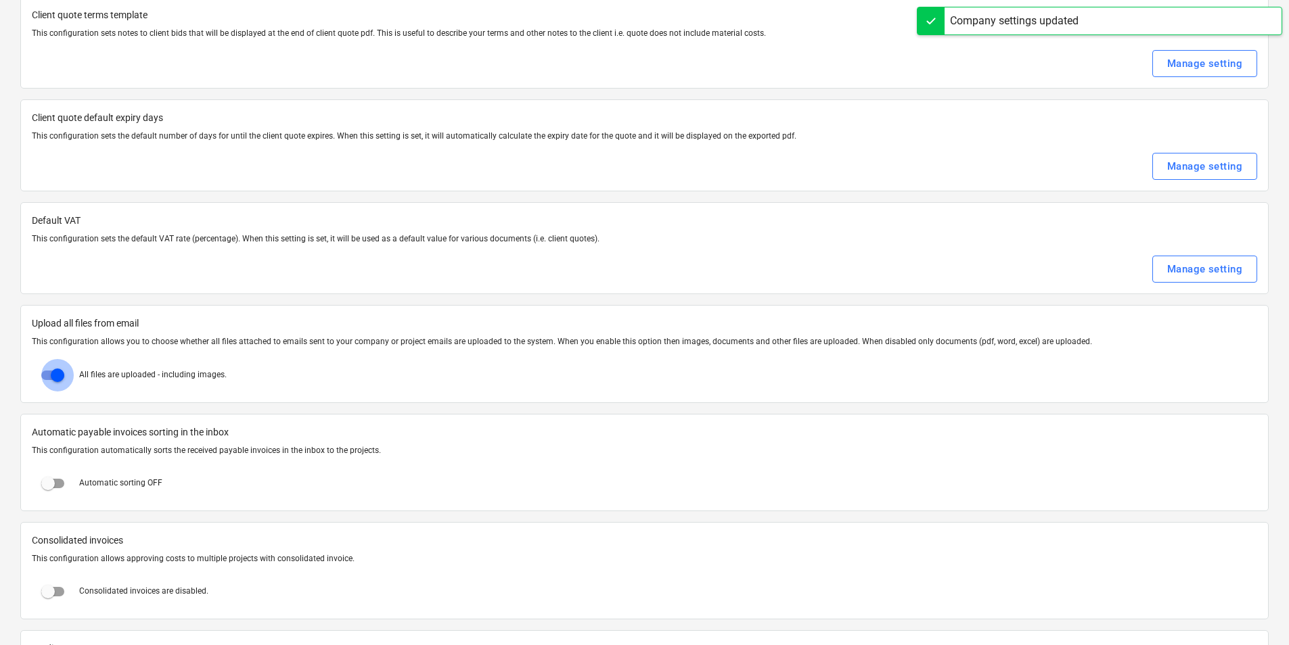
click at [61, 374] on input "checkbox" at bounding box center [57, 375] width 32 height 32
checkbox input "false"
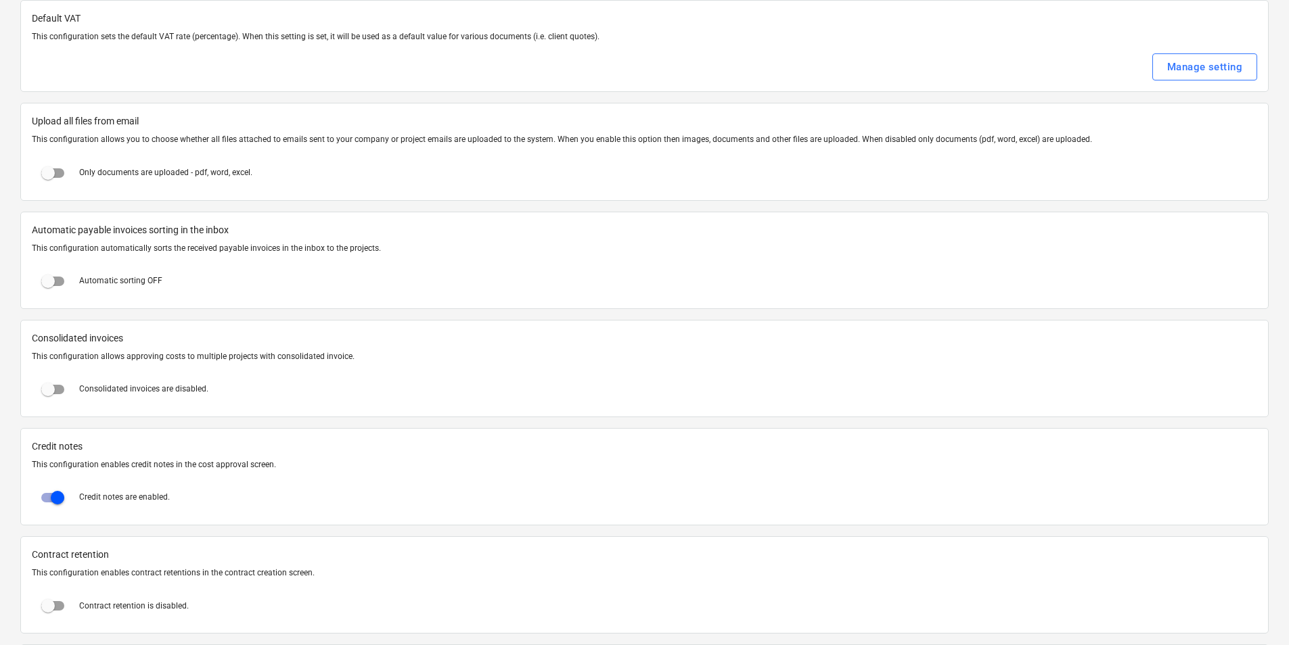
scroll to position [677, 0]
click at [54, 388] on input "checkbox" at bounding box center [48, 389] width 32 height 32
checkbox input "true"
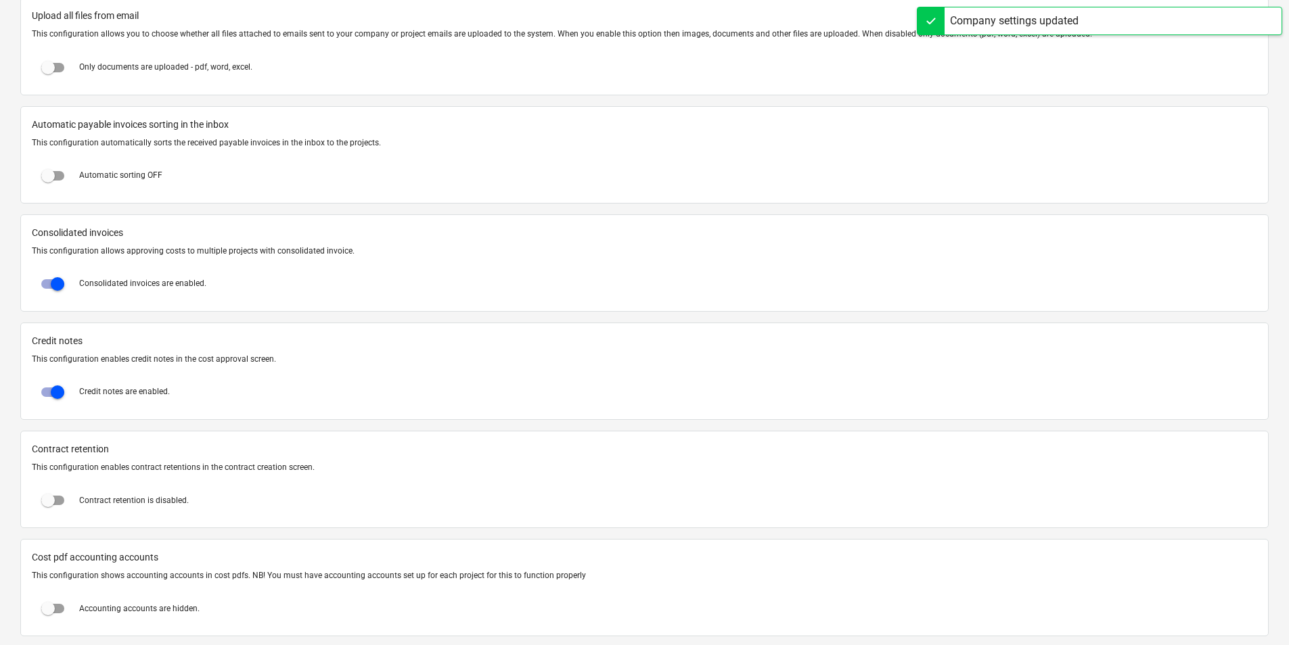
scroll to position [812, 0]
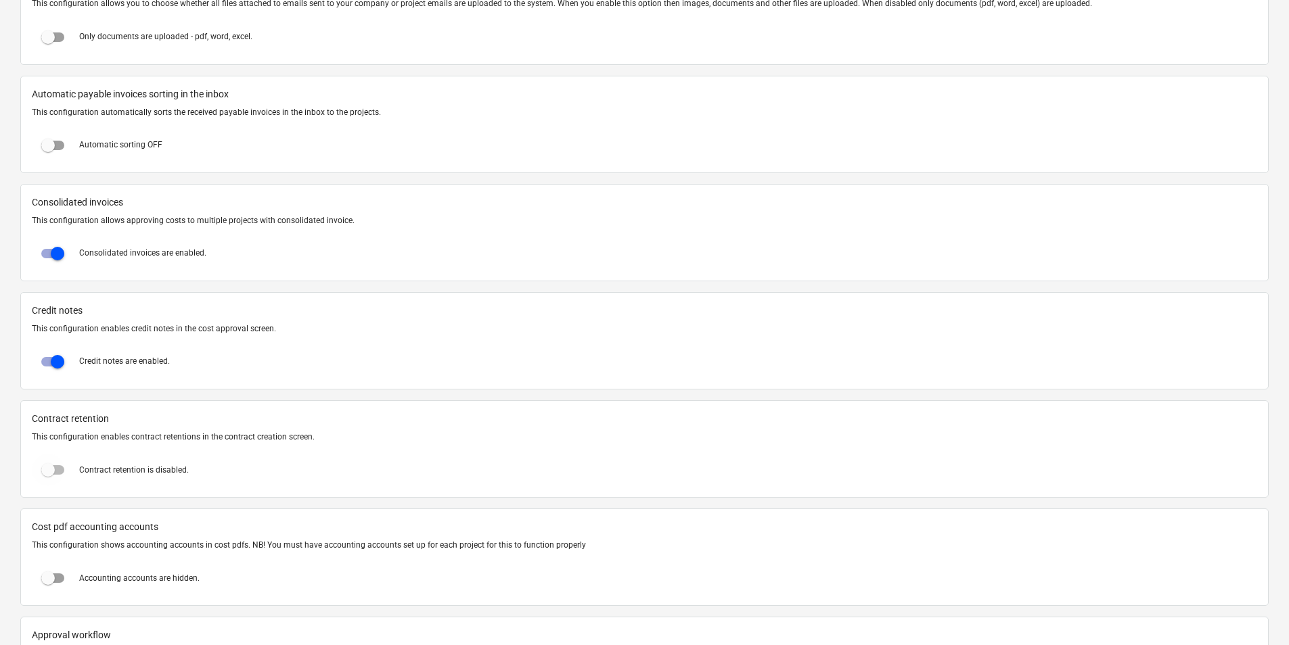
click at [45, 465] on input "checkbox" at bounding box center [48, 470] width 32 height 32
checkbox input "true"
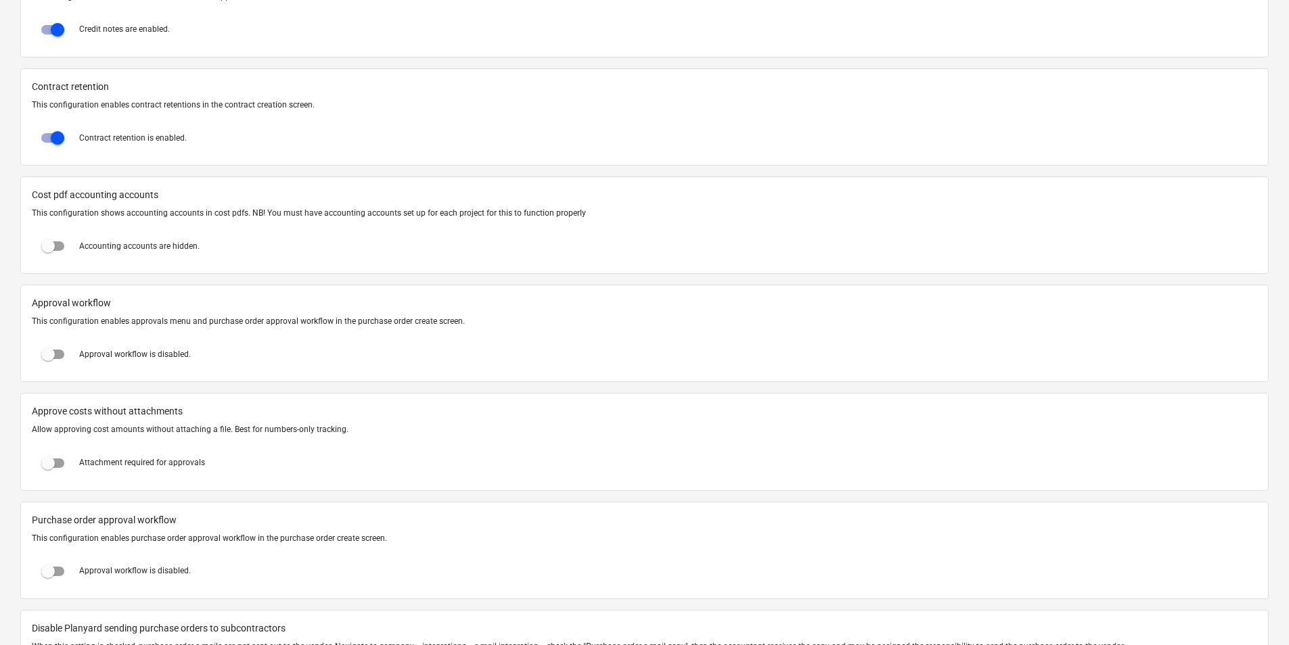
scroll to position [1150, 0]
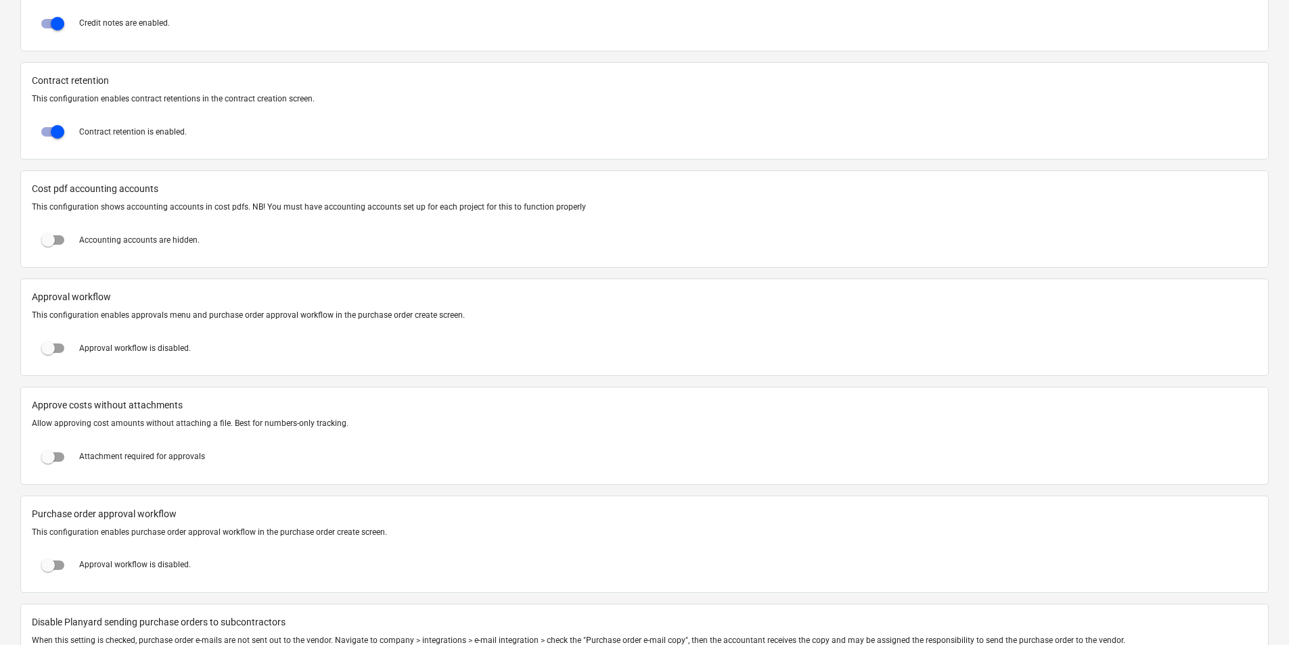
click at [45, 354] on input "checkbox" at bounding box center [48, 348] width 32 height 32
checkbox input "true"
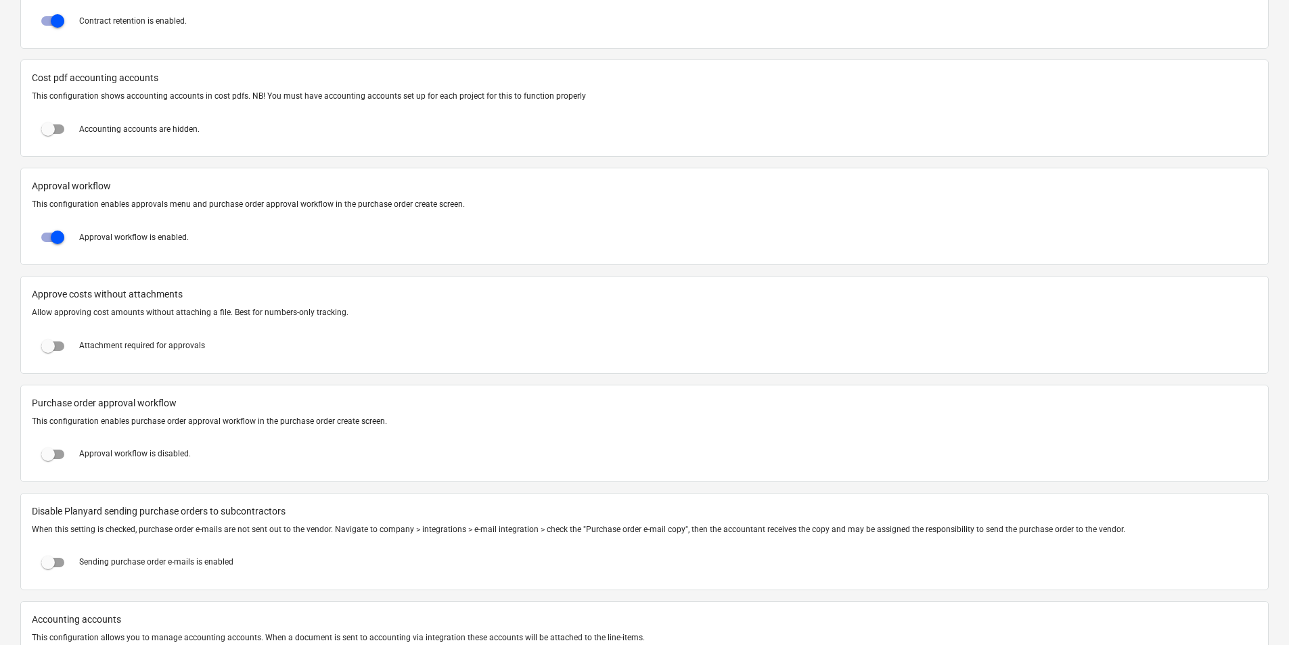
scroll to position [1286, 0]
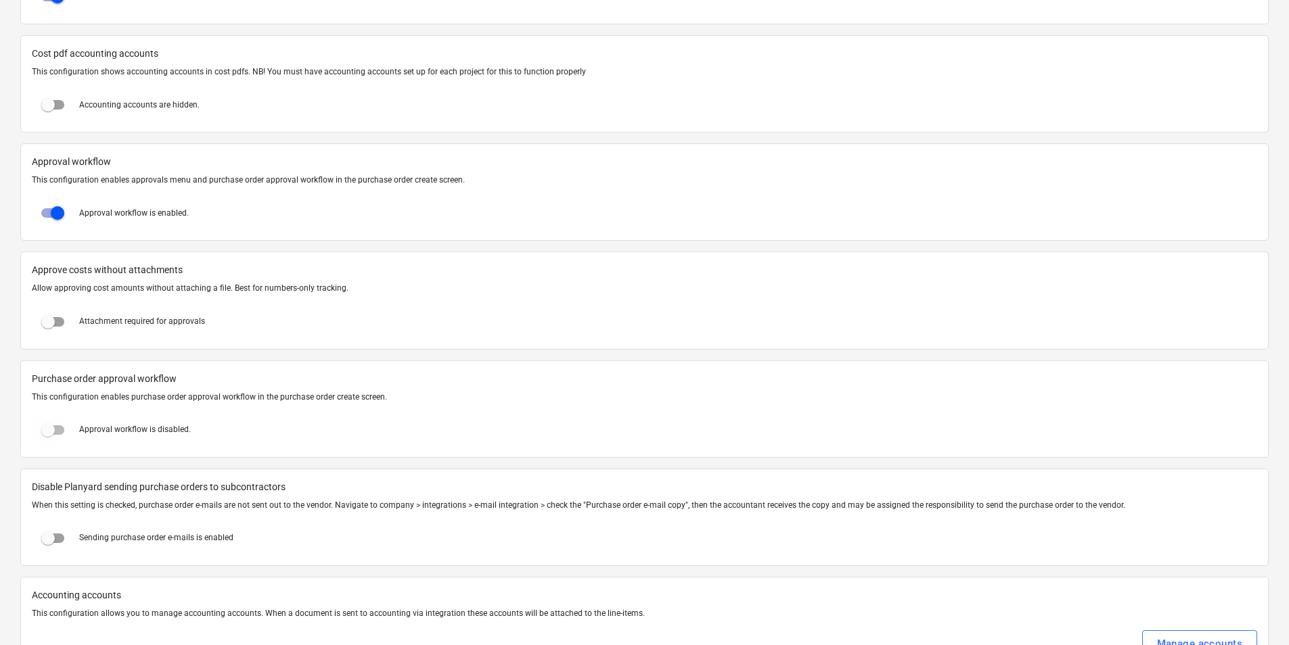
click at [50, 430] on input "checkbox" at bounding box center [48, 430] width 32 height 32
checkbox input "true"
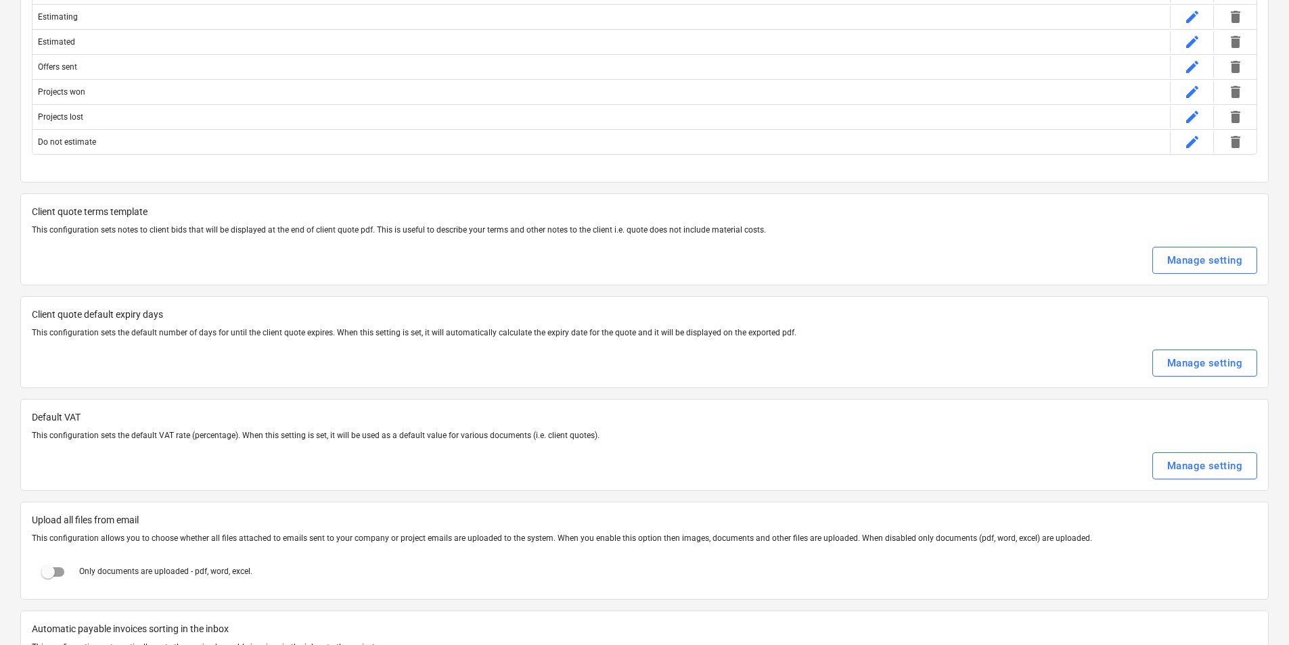
scroll to position [0, 0]
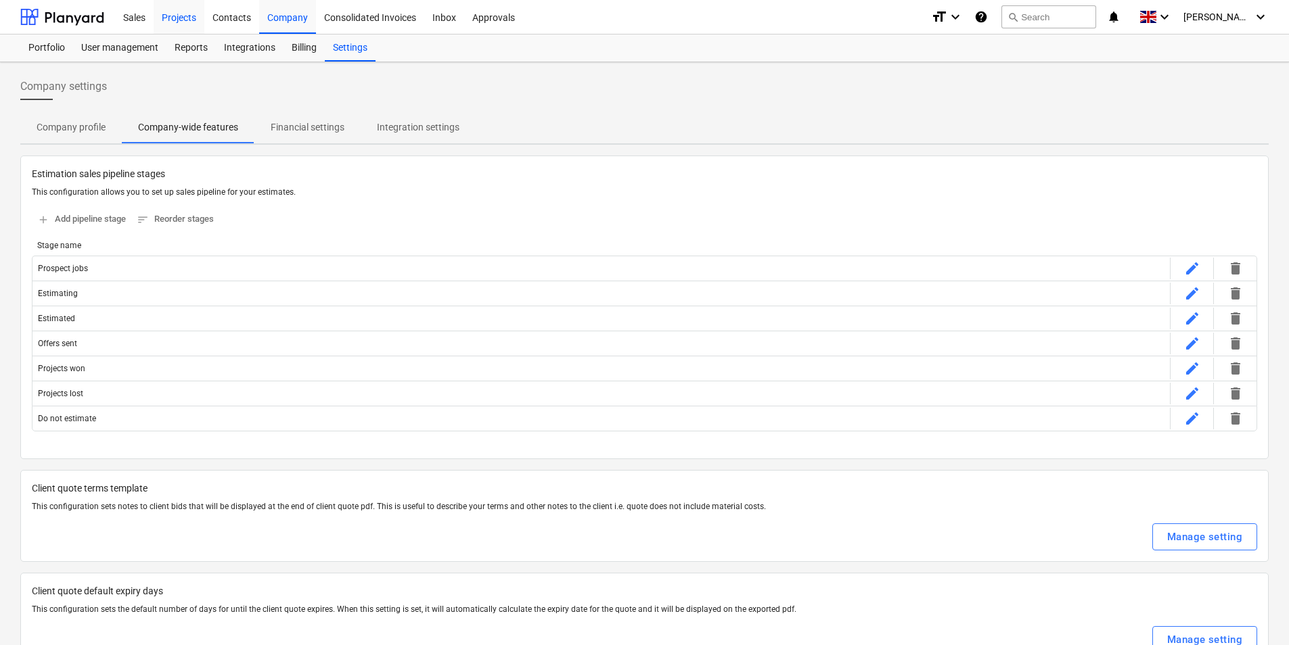
click at [193, 21] on div "Projects" at bounding box center [179, 16] width 51 height 35
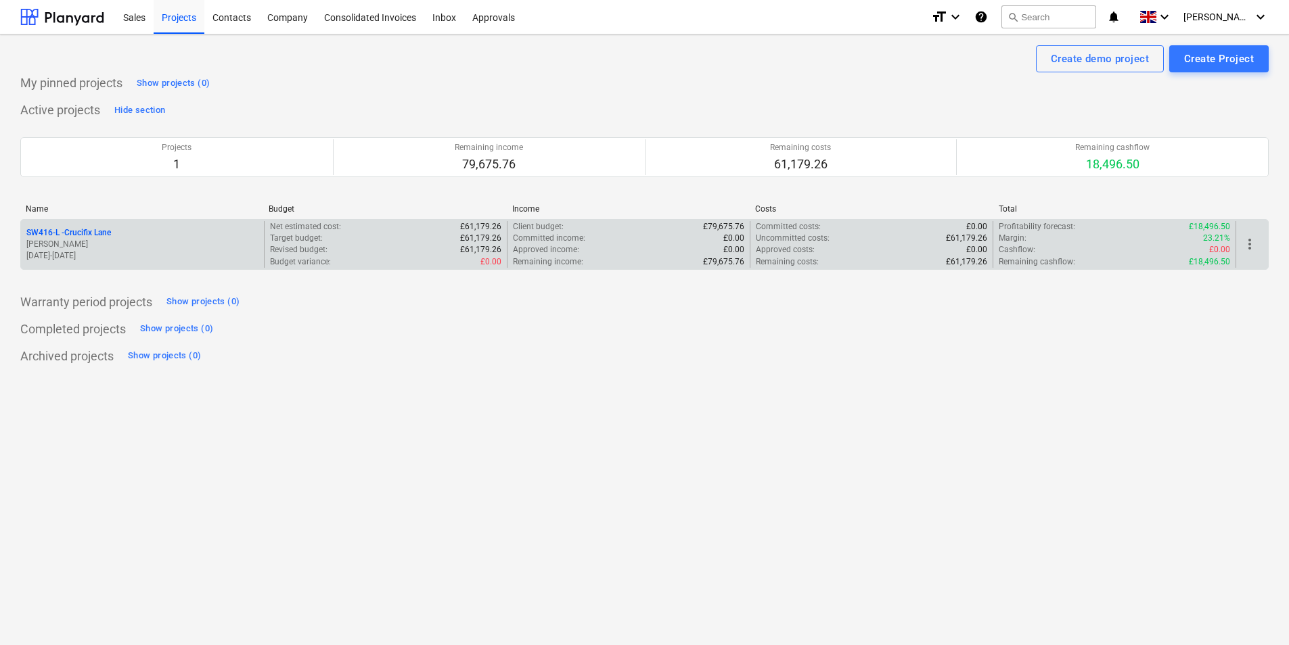
click at [104, 237] on p "SW416-L - Crucifix Lane" at bounding box center [68, 233] width 85 height 12
